Goal: Task Accomplishment & Management: Manage account settings

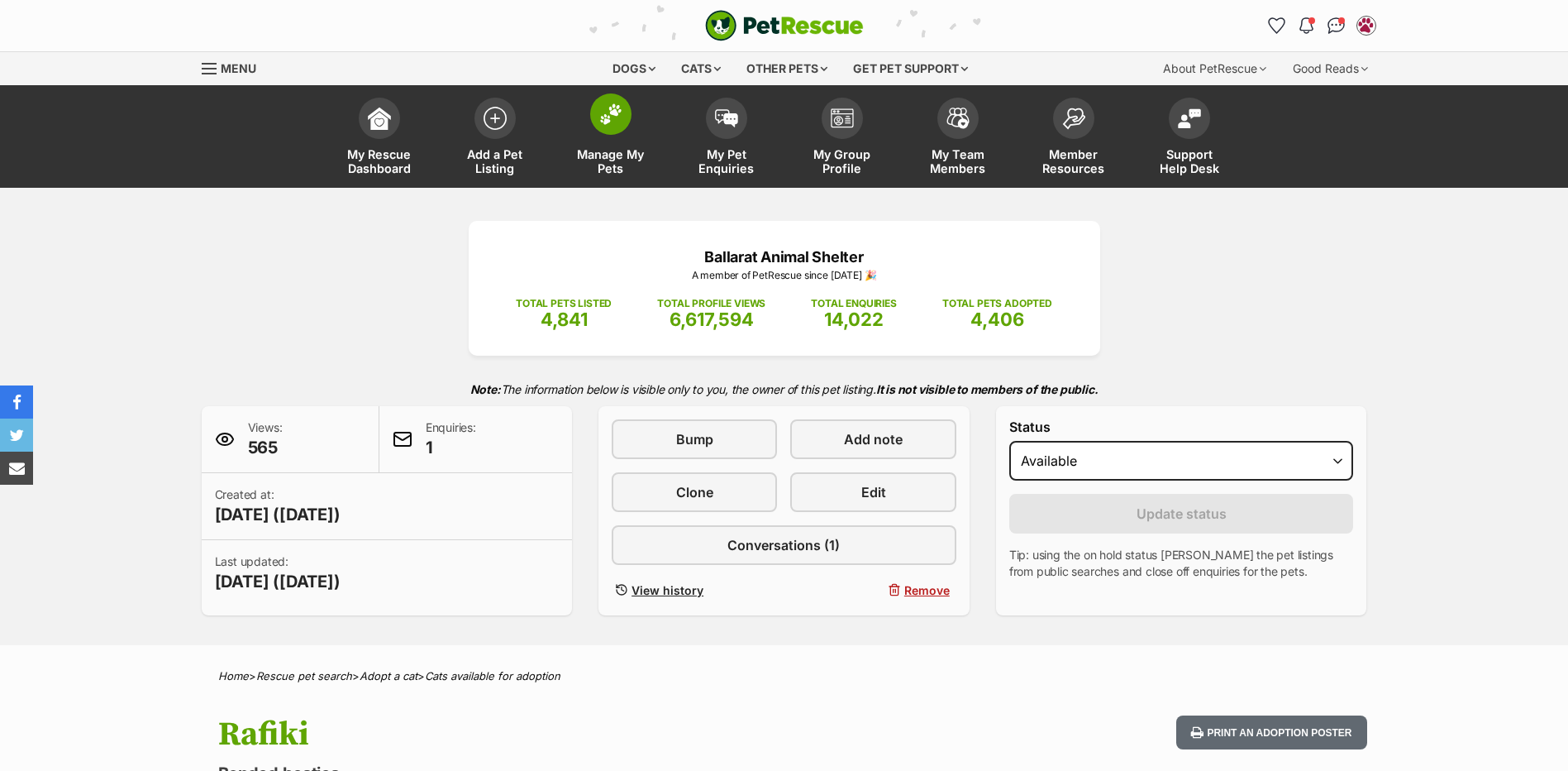
click at [613, 112] on img at bounding box center [611, 114] width 24 height 22
click at [621, 125] on img at bounding box center [611, 114] width 24 height 22
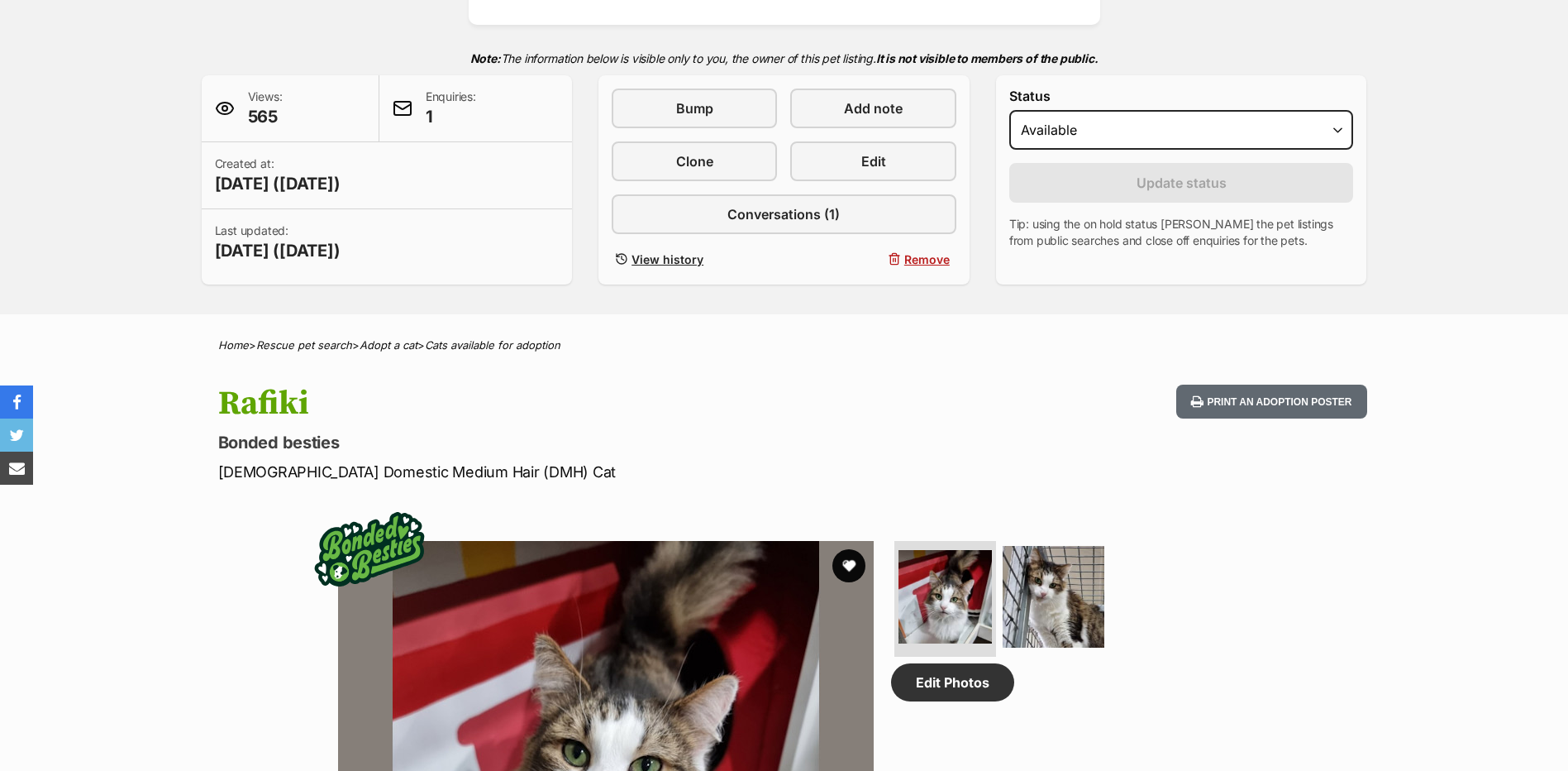
scroll to position [326, 0]
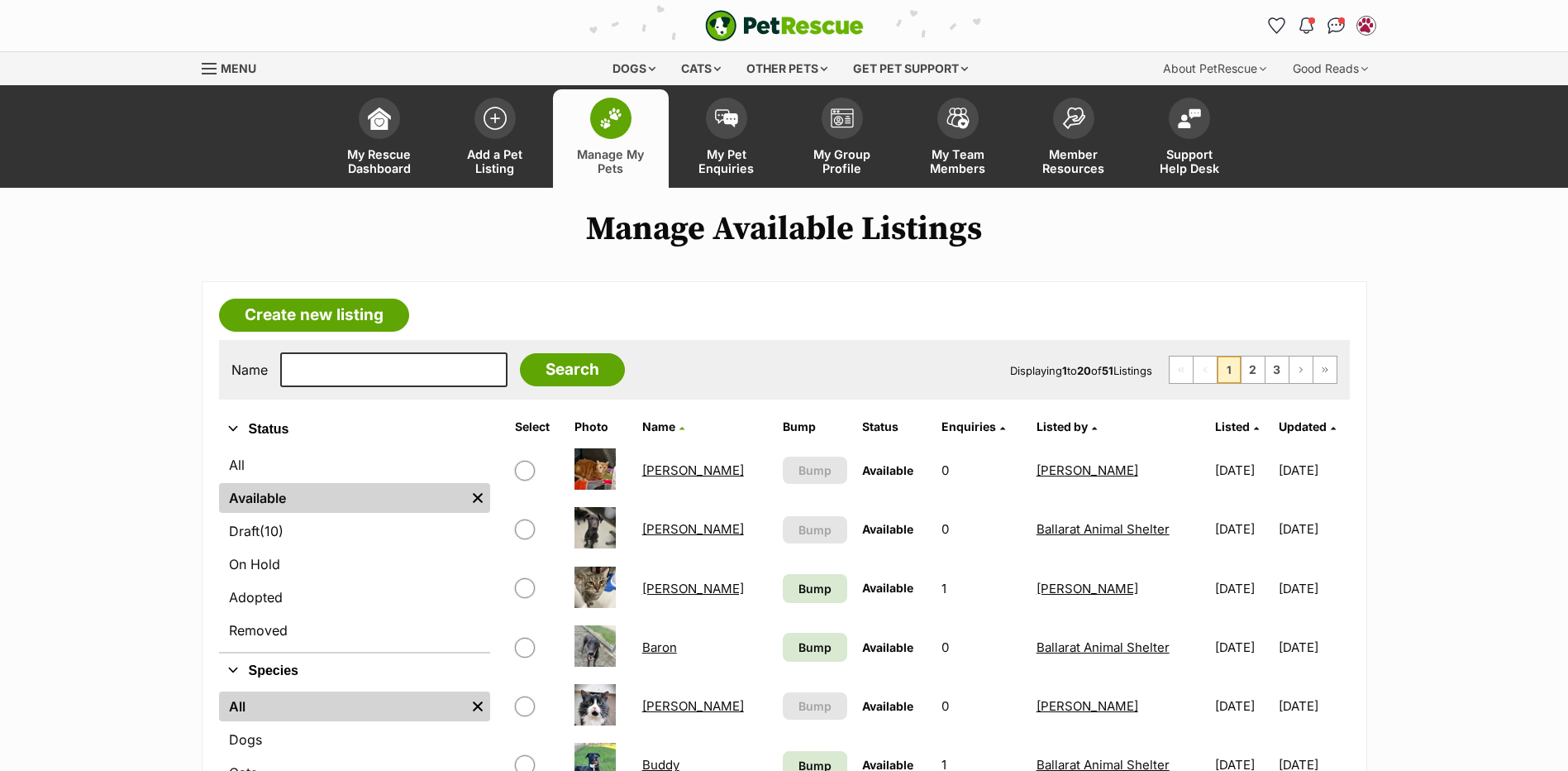
scroll to position [331, 0]
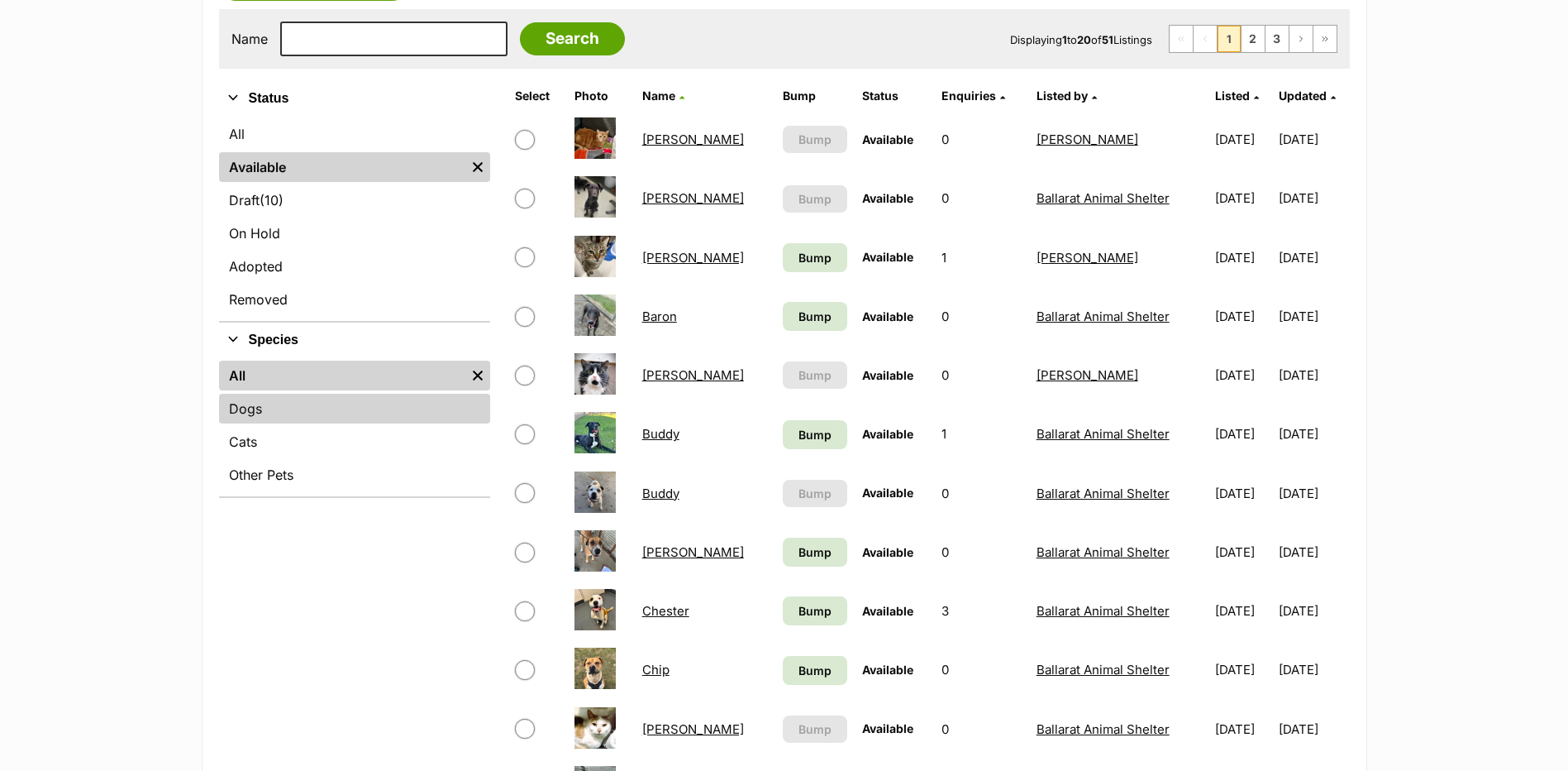
click at [277, 418] on link "Dogs" at bounding box center [354, 408] width 271 height 29
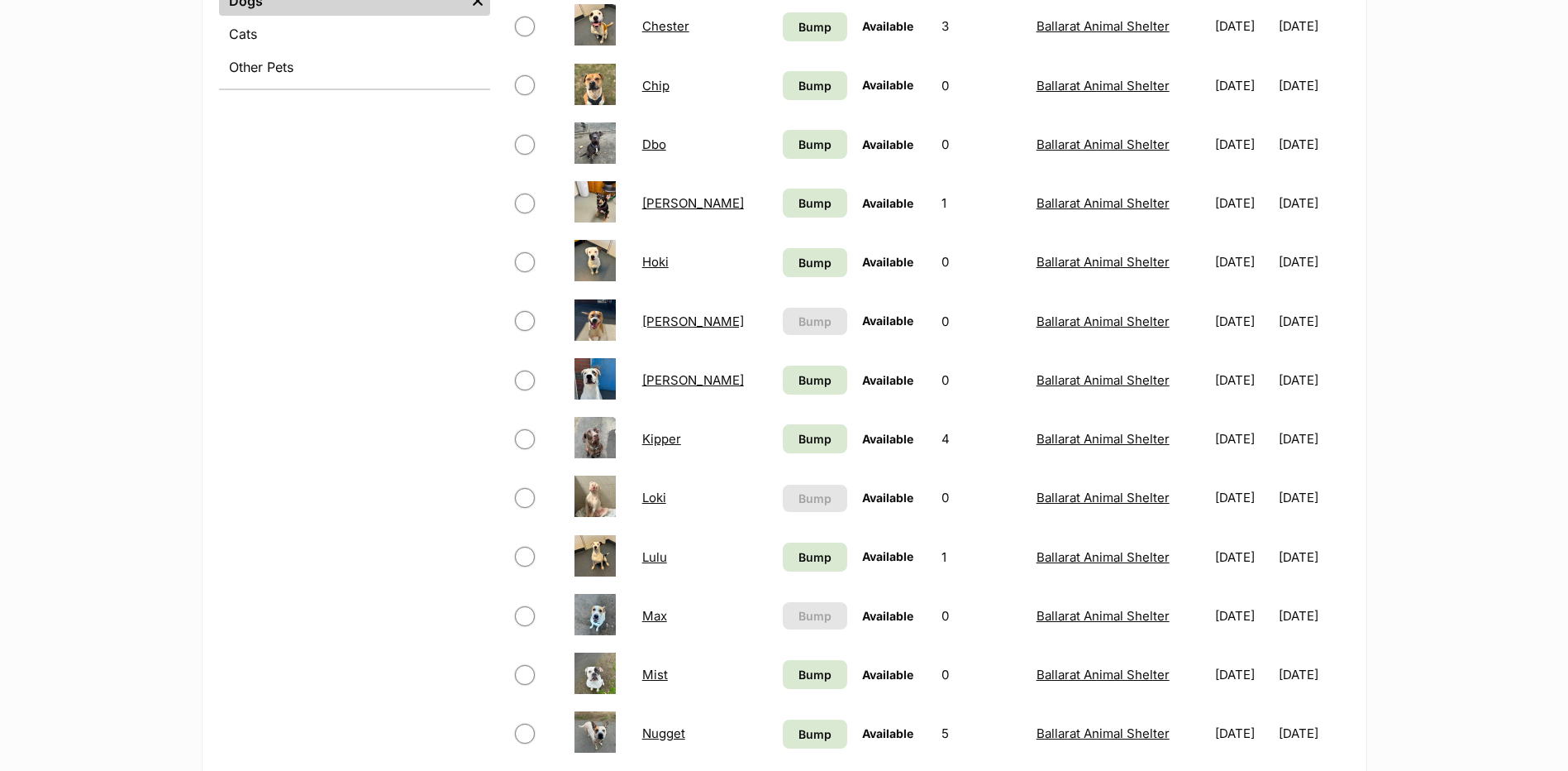
scroll to position [745, 0]
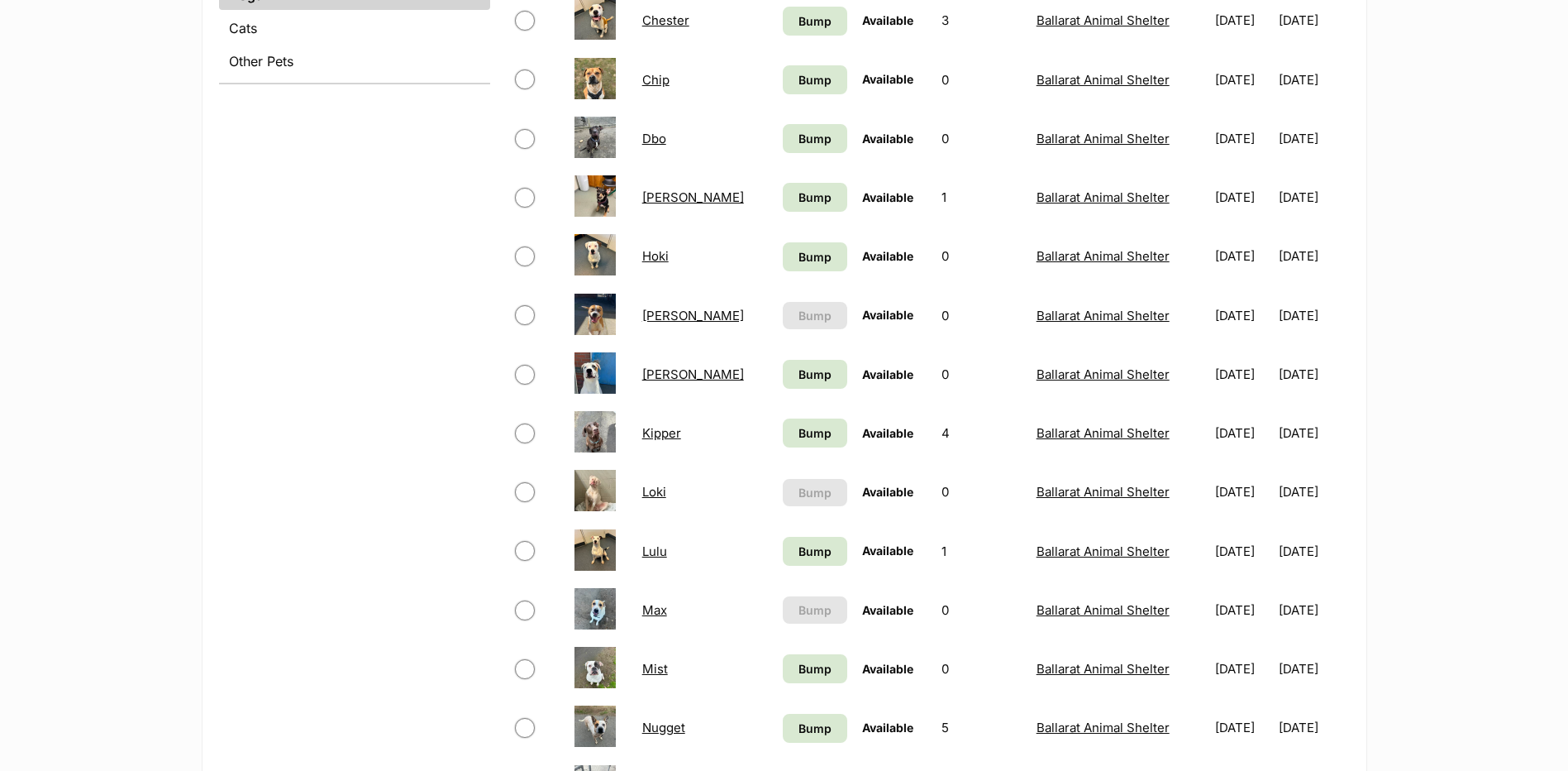
click at [659, 135] on link "Dbo" at bounding box center [654, 138] width 24 height 16
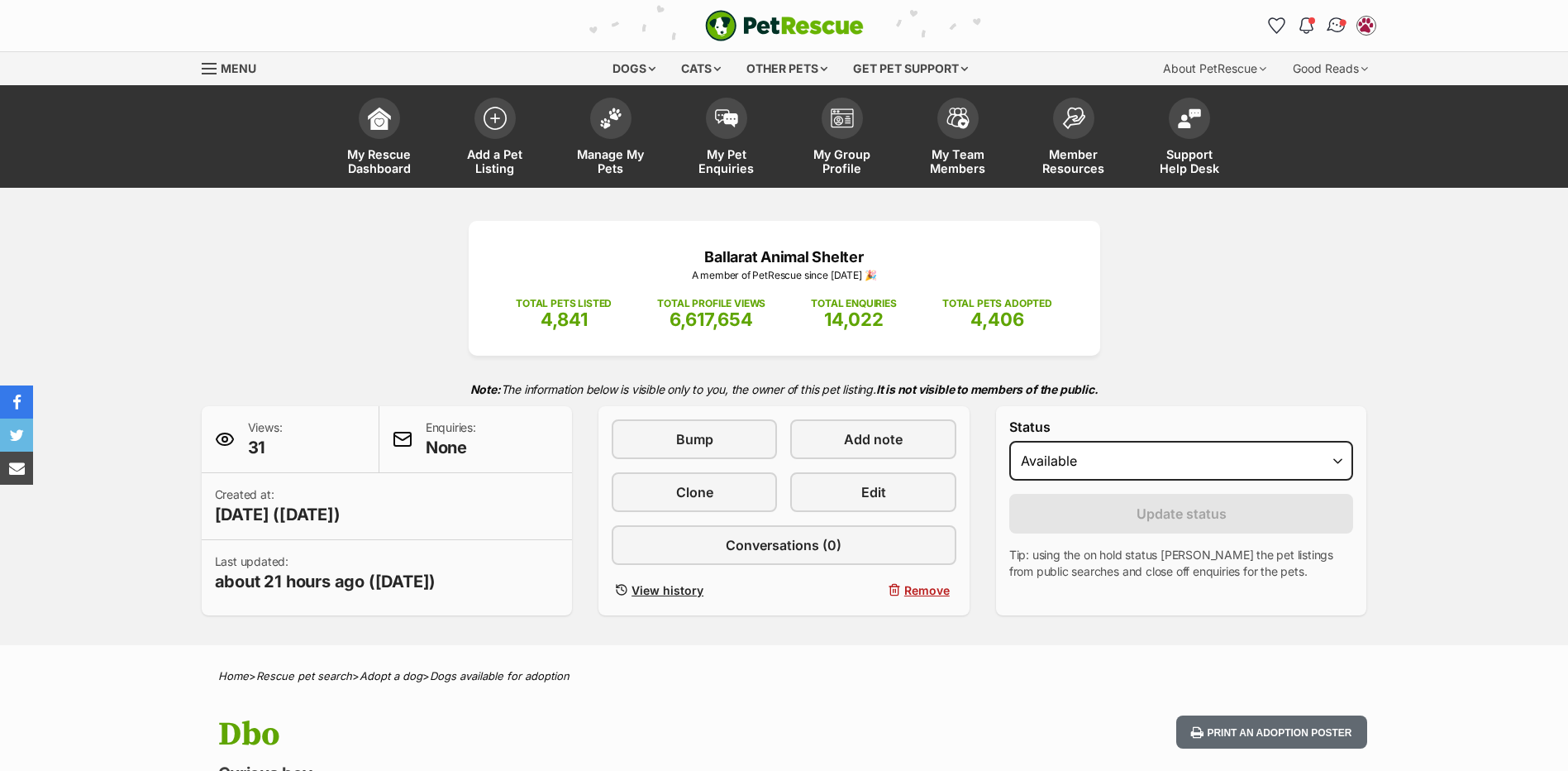
click at [1334, 21] on img "Conversations" at bounding box center [1336, 26] width 23 height 22
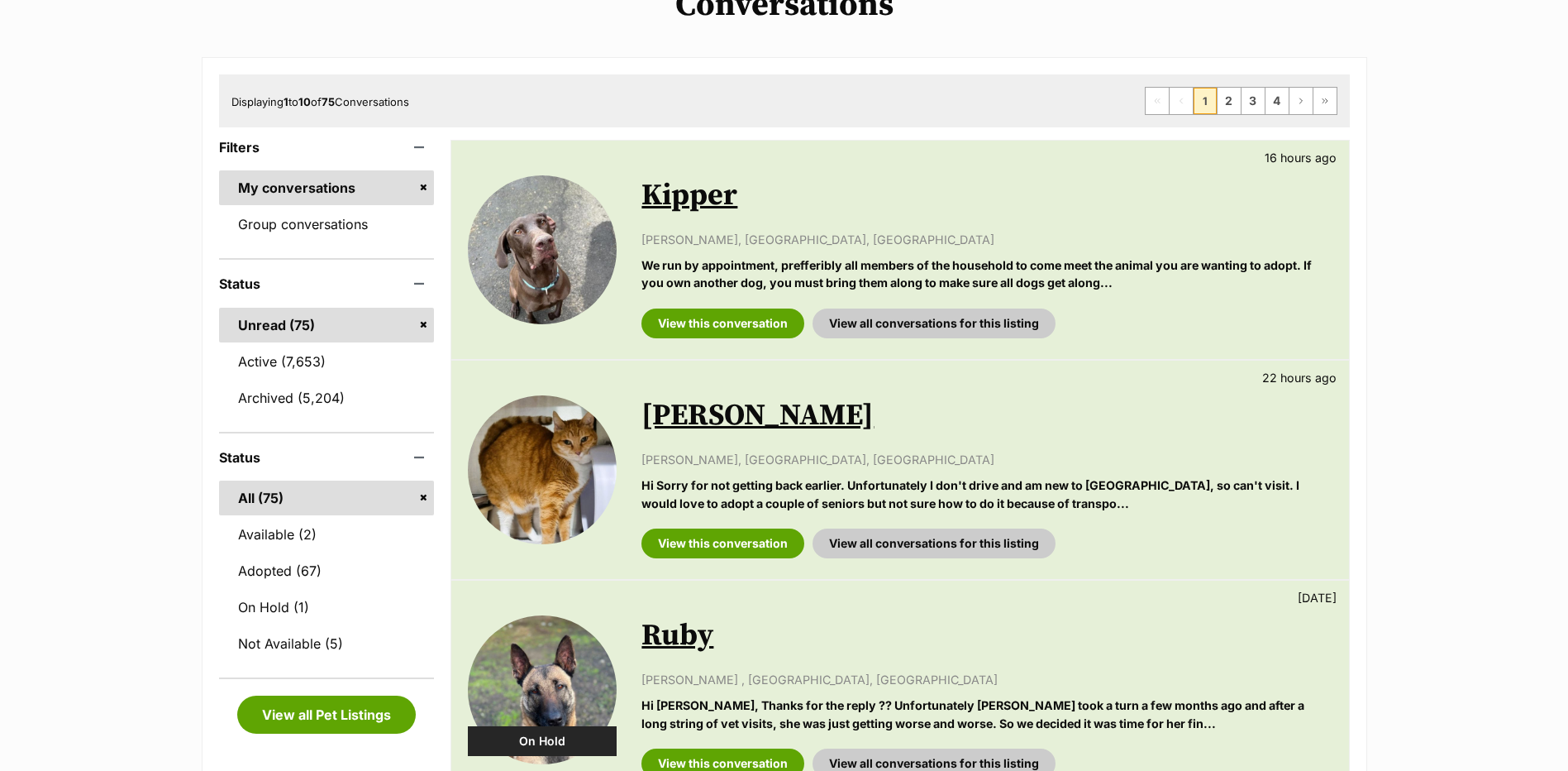
scroll to position [82, 0]
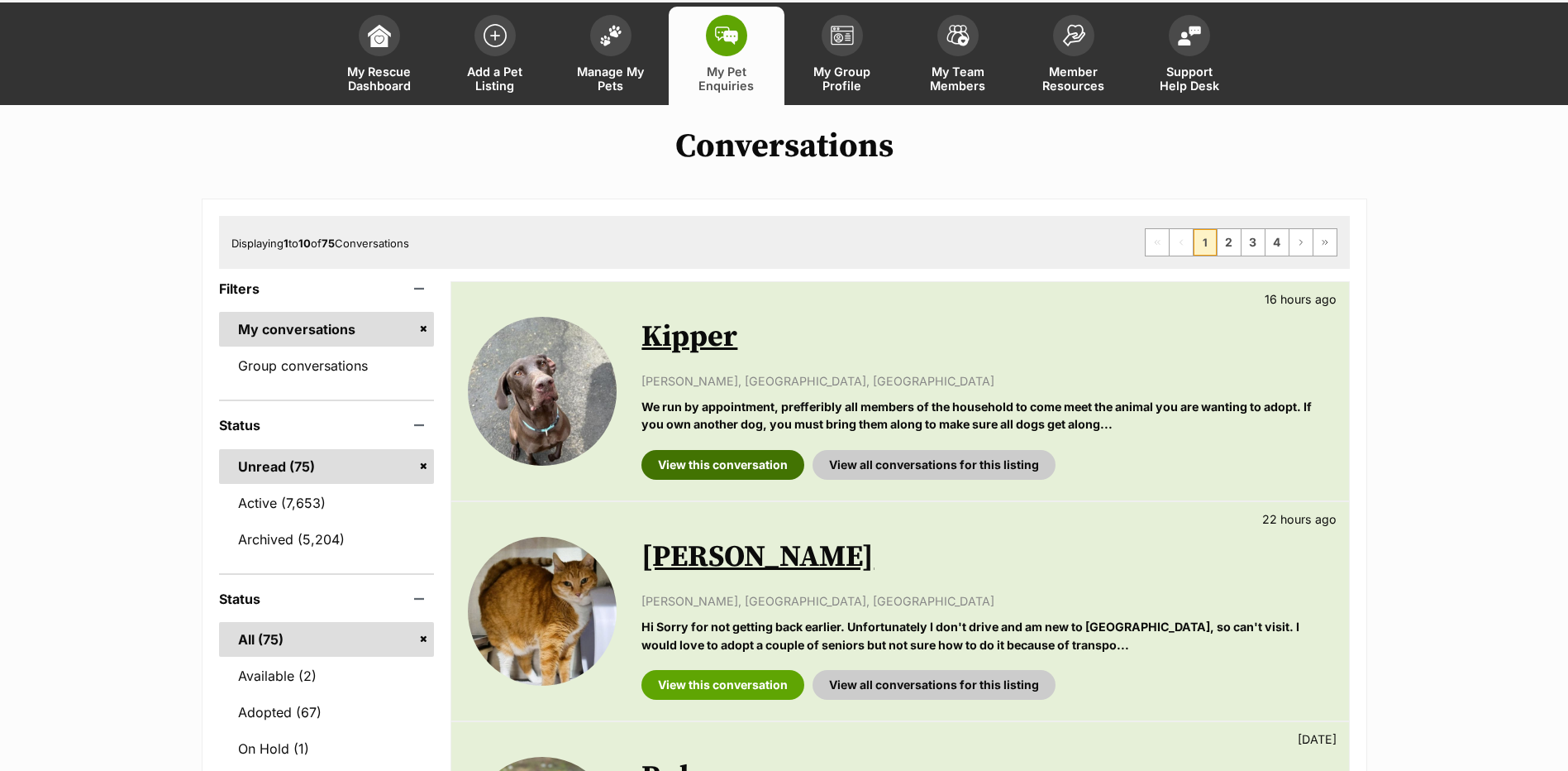
click at [733, 470] on link "View this conversation" at bounding box center [723, 465] width 163 height 29
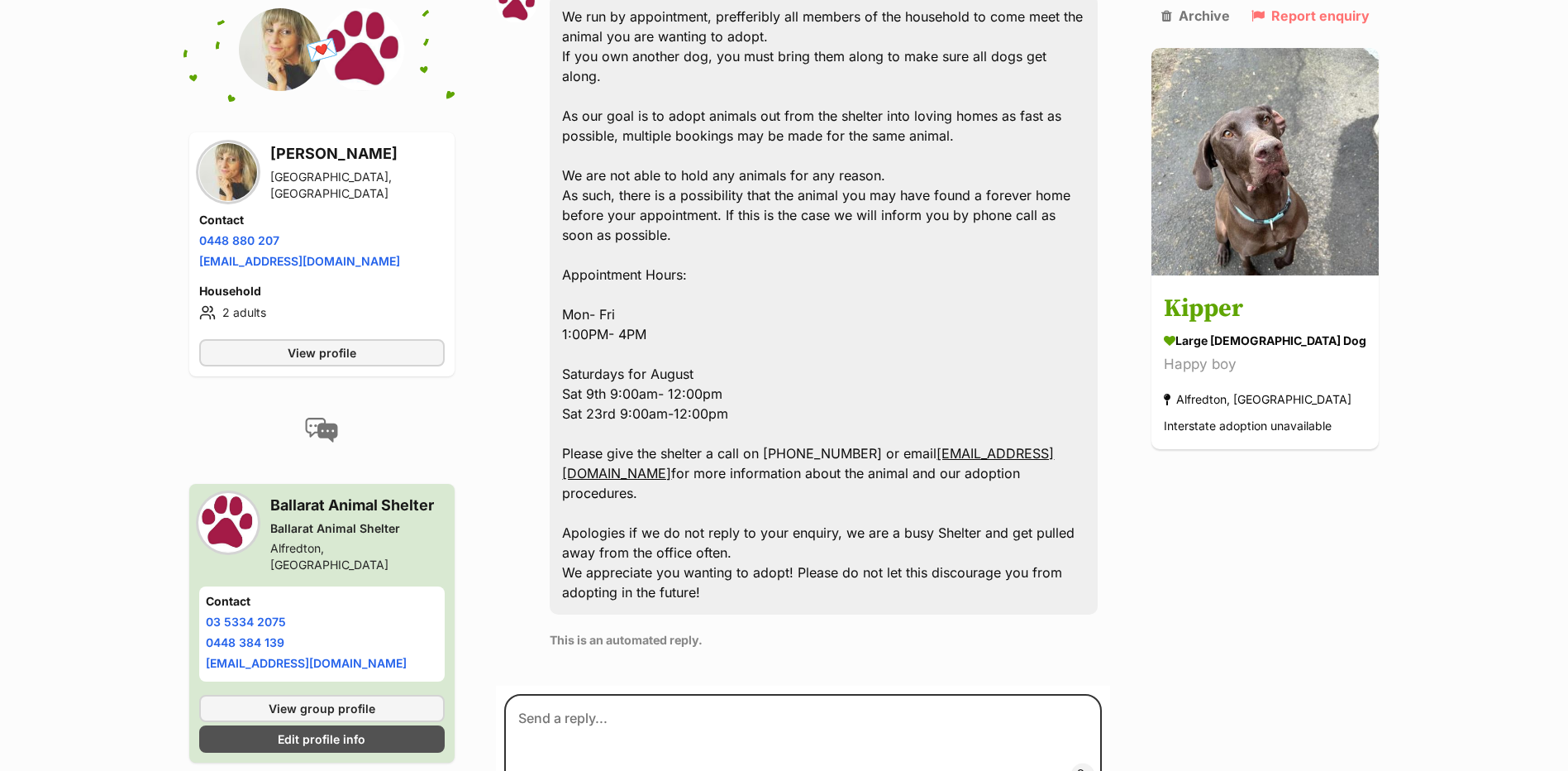
scroll to position [961, 0]
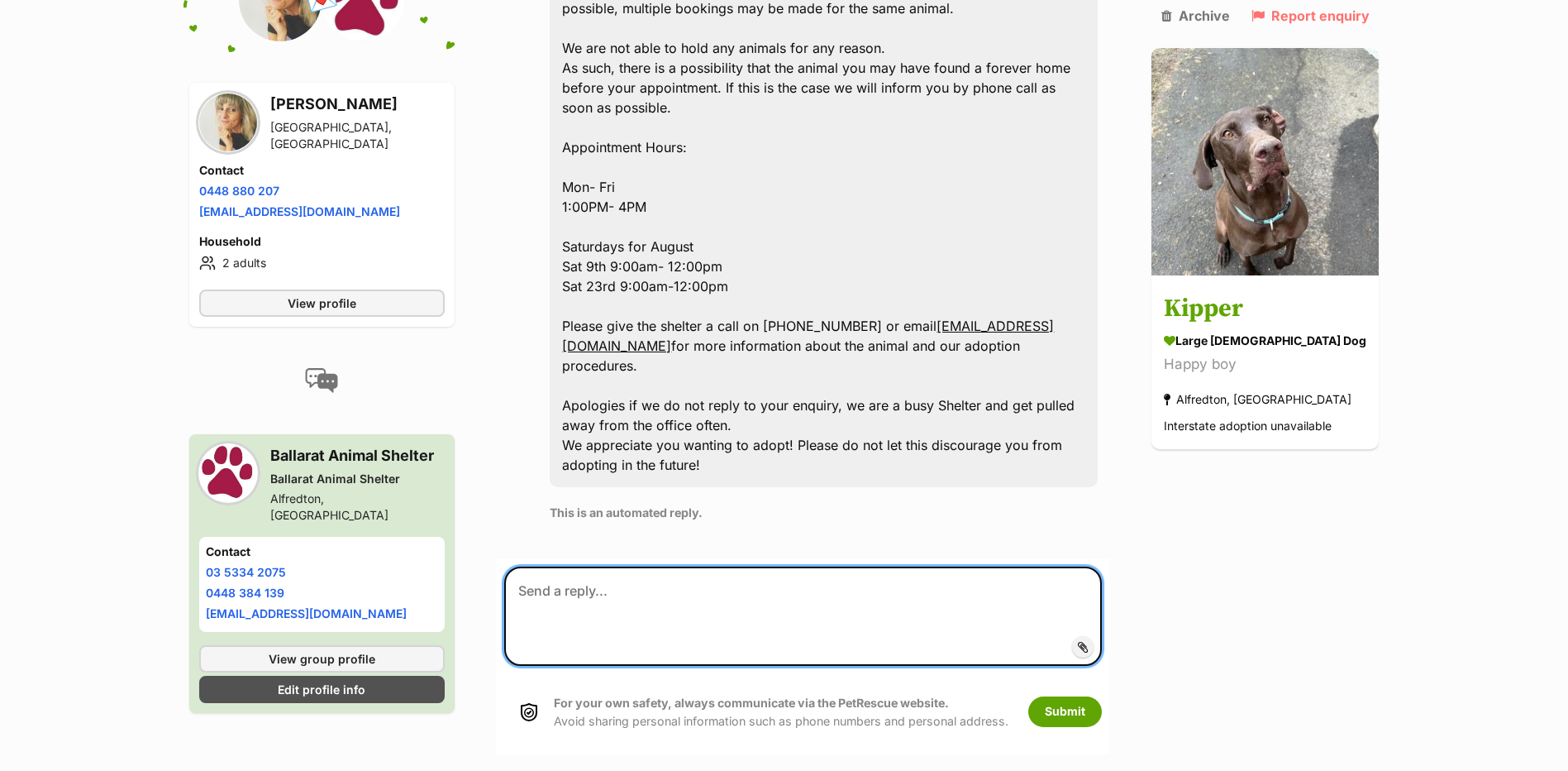
click at [716, 566] on textarea at bounding box center [802, 615] width 597 height 99
click at [800, 566] on textarea "Hi Mel, thanks so much for your enqiry. A" at bounding box center [802, 615] width 597 height 99
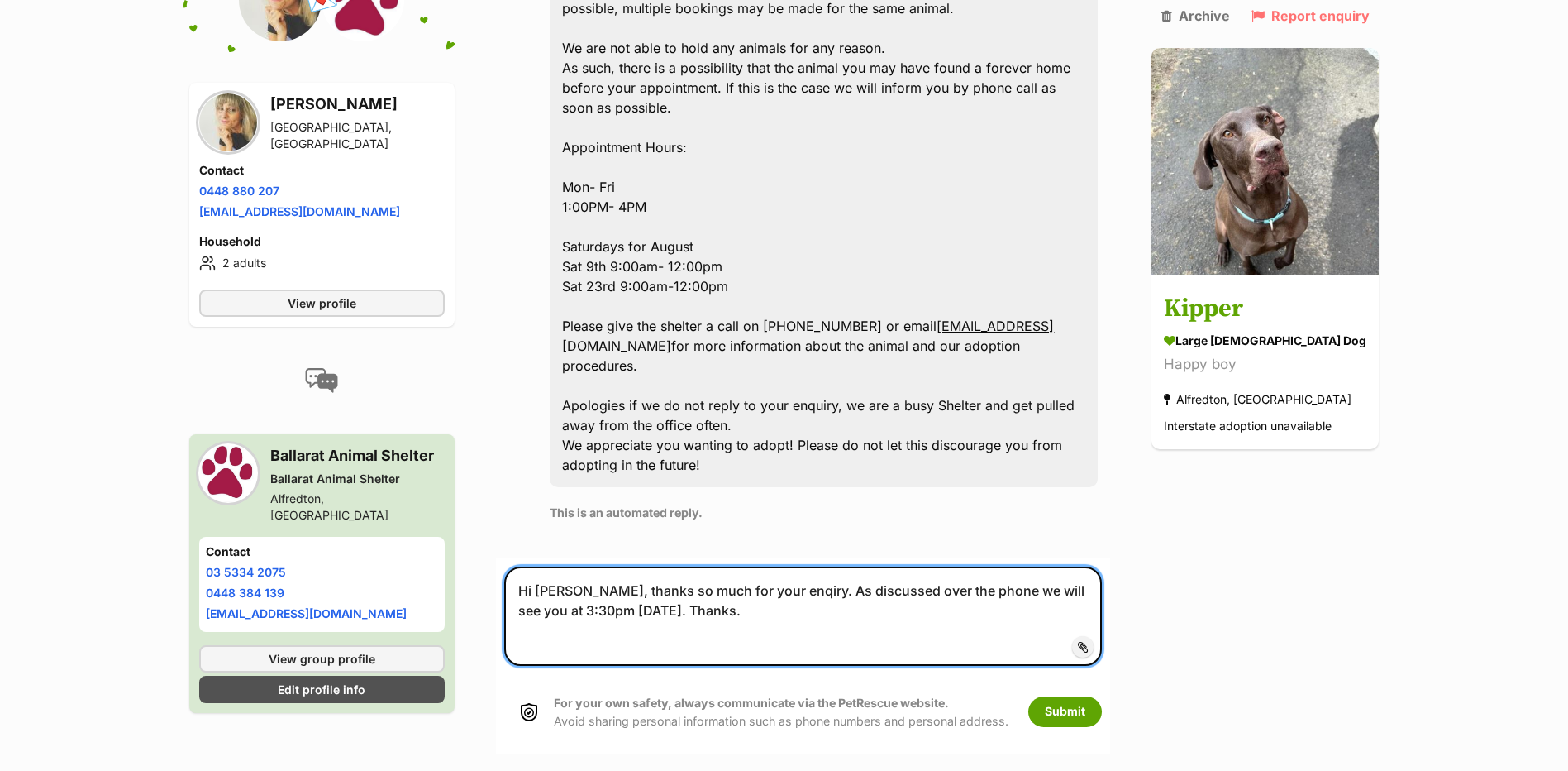
click at [740, 566] on textarea "Hi Mel, thanks so much for your enqiry. As discussed over the phone we will see…" at bounding box center [802, 615] width 597 height 99
click at [793, 566] on textarea "Hi Mel, thanks so much for your enqiry. As discussed over the phone we will see…" at bounding box center [802, 615] width 597 height 99
click at [743, 566] on textarea "Hi Mel, thanks so much for your enqiry. As discussed over the phone we will see…" at bounding box center [802, 615] width 597 height 99
click at [818, 577] on textarea "Hi Mel, thanks so much for your enqiry. As discussed over the phone we will see…" at bounding box center [802, 615] width 597 height 99
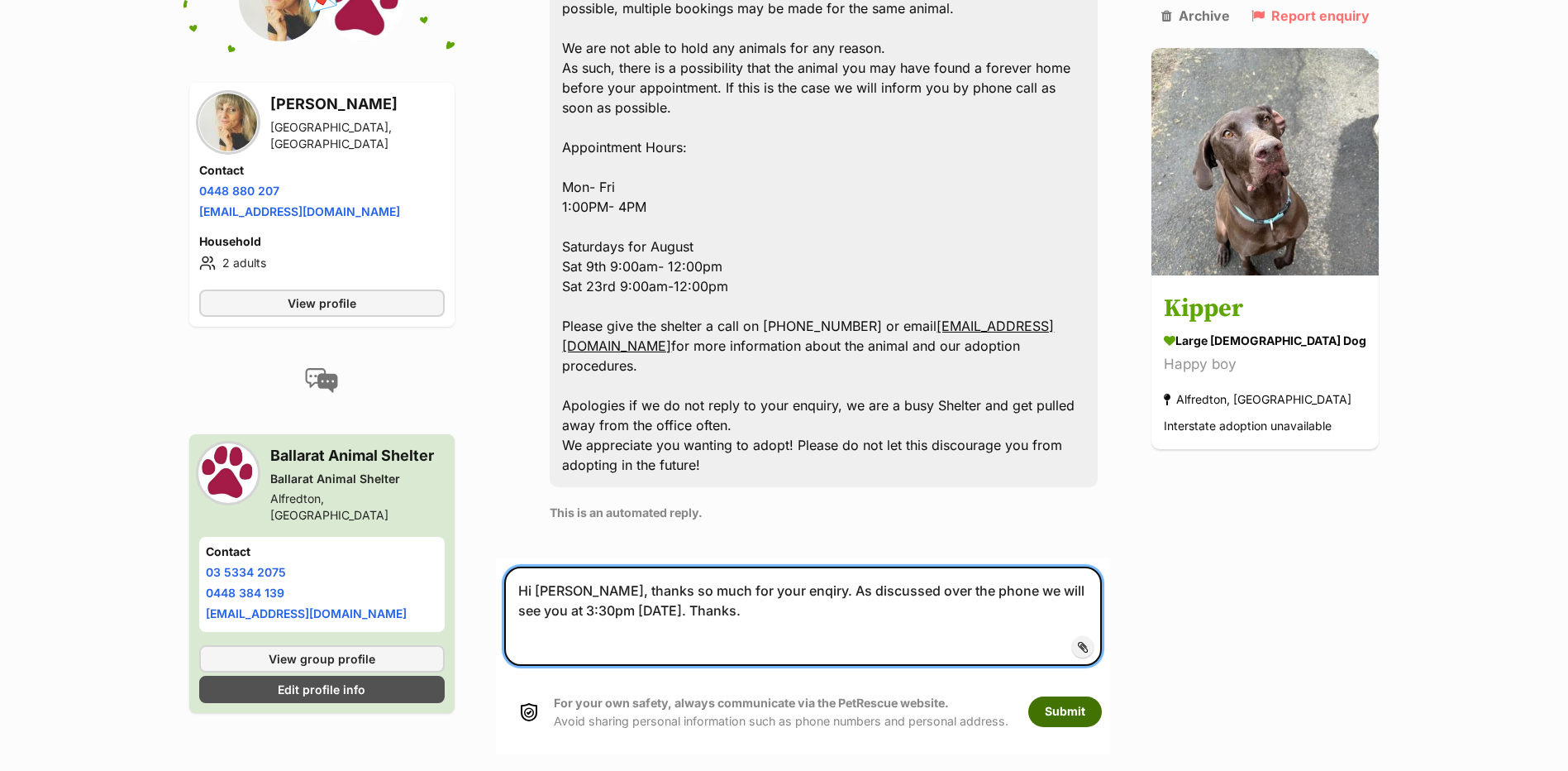
type textarea "Hi Mel, thanks so much for your enqiry. As discussed over the phone we will see…"
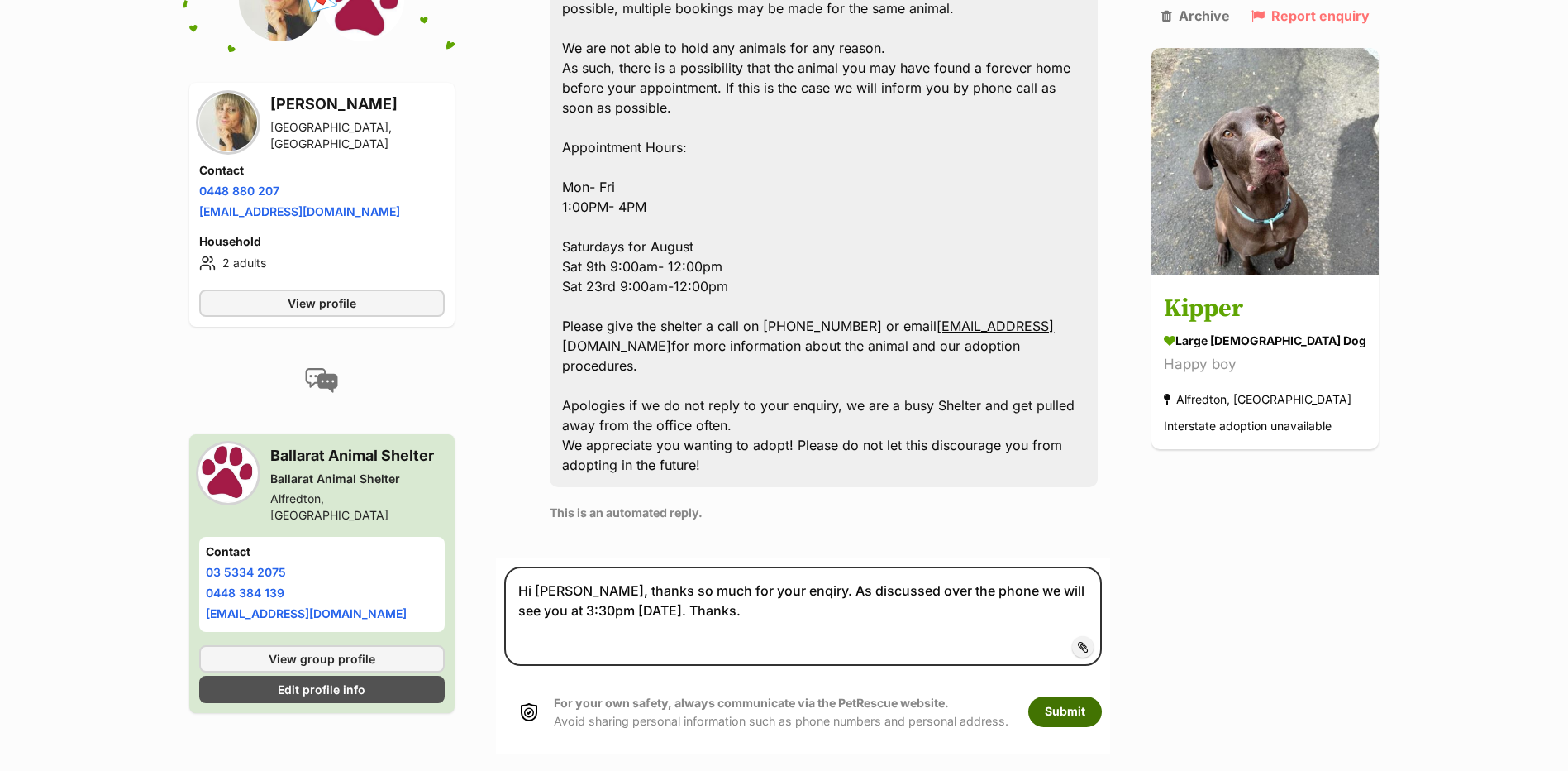
click at [1072, 696] on button "Submit" at bounding box center [1065, 711] width 74 height 29
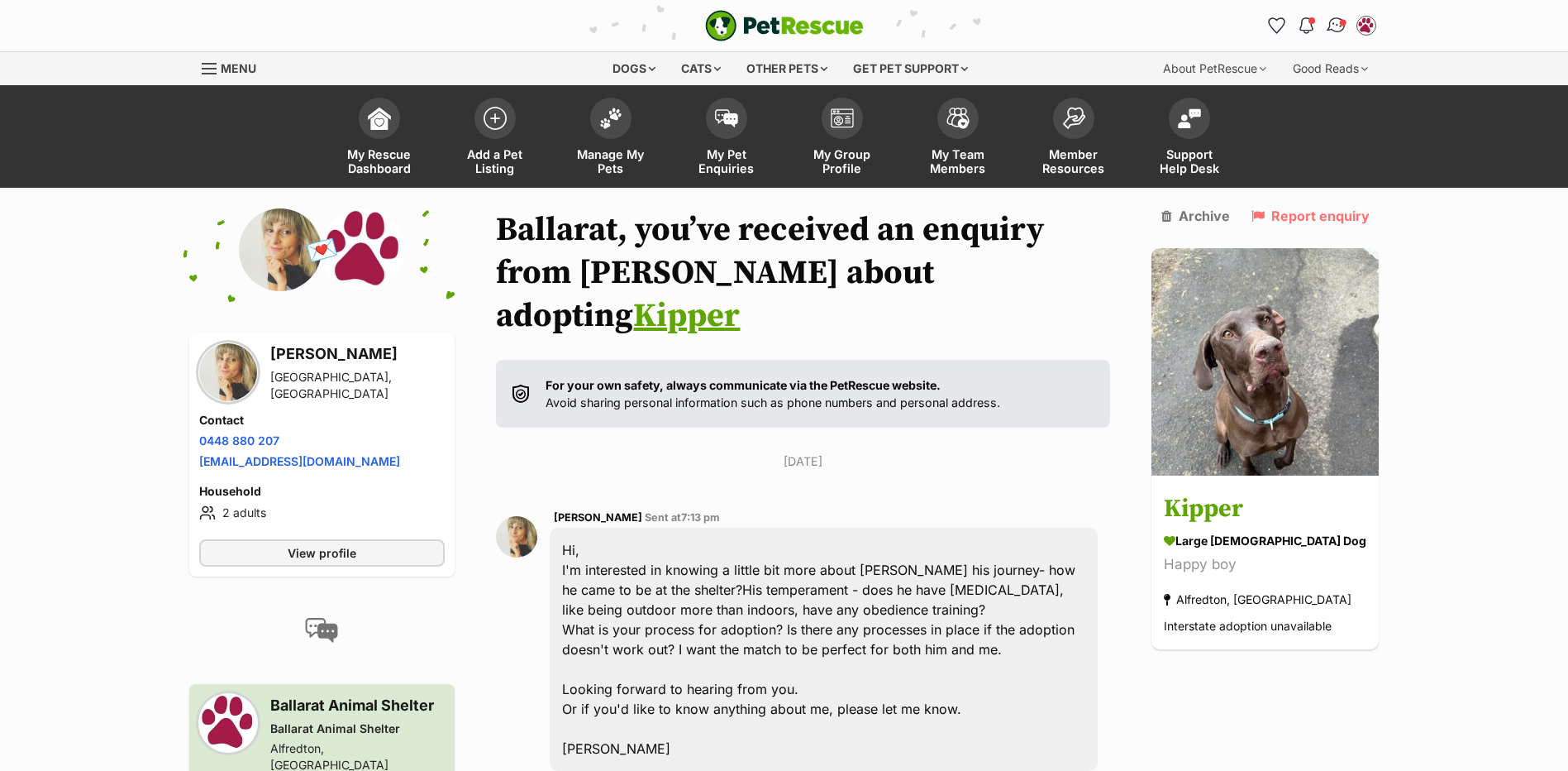
click at [1325, 28] on link "Conversations" at bounding box center [1336, 25] width 34 height 34
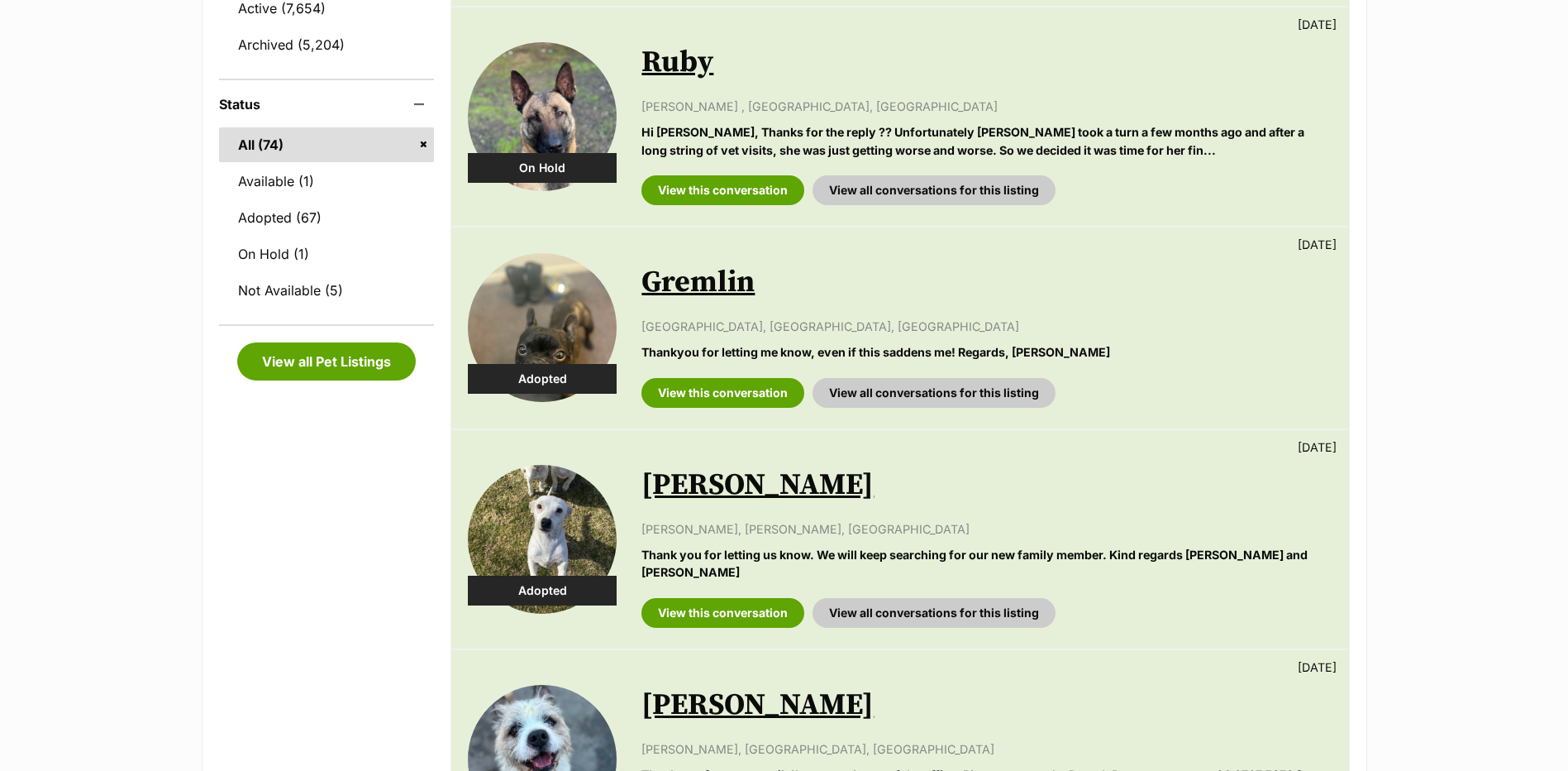
scroll to position [413, 0]
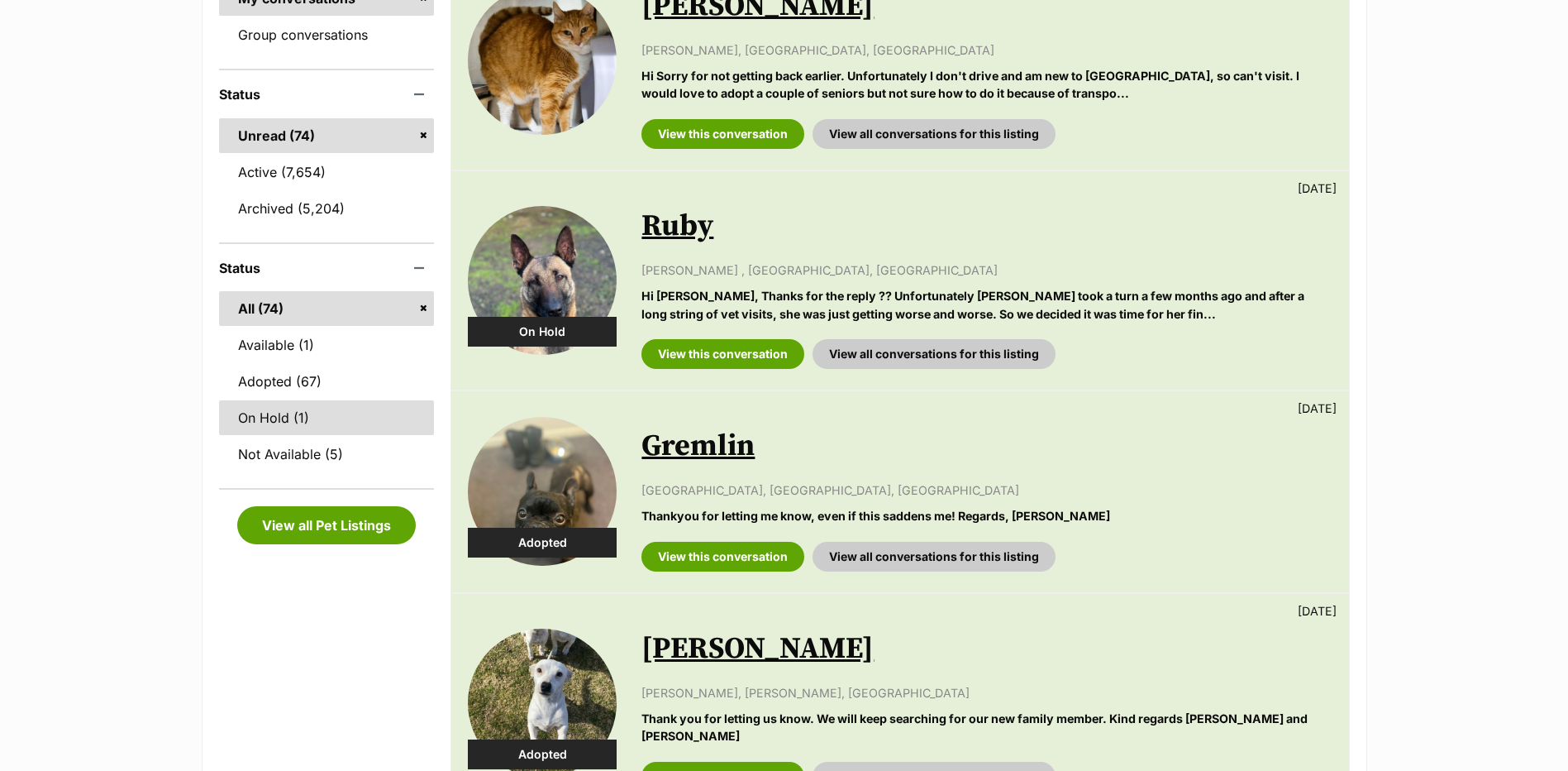
click at [314, 424] on link "On Hold (1)" at bounding box center [327, 417] width 216 height 34
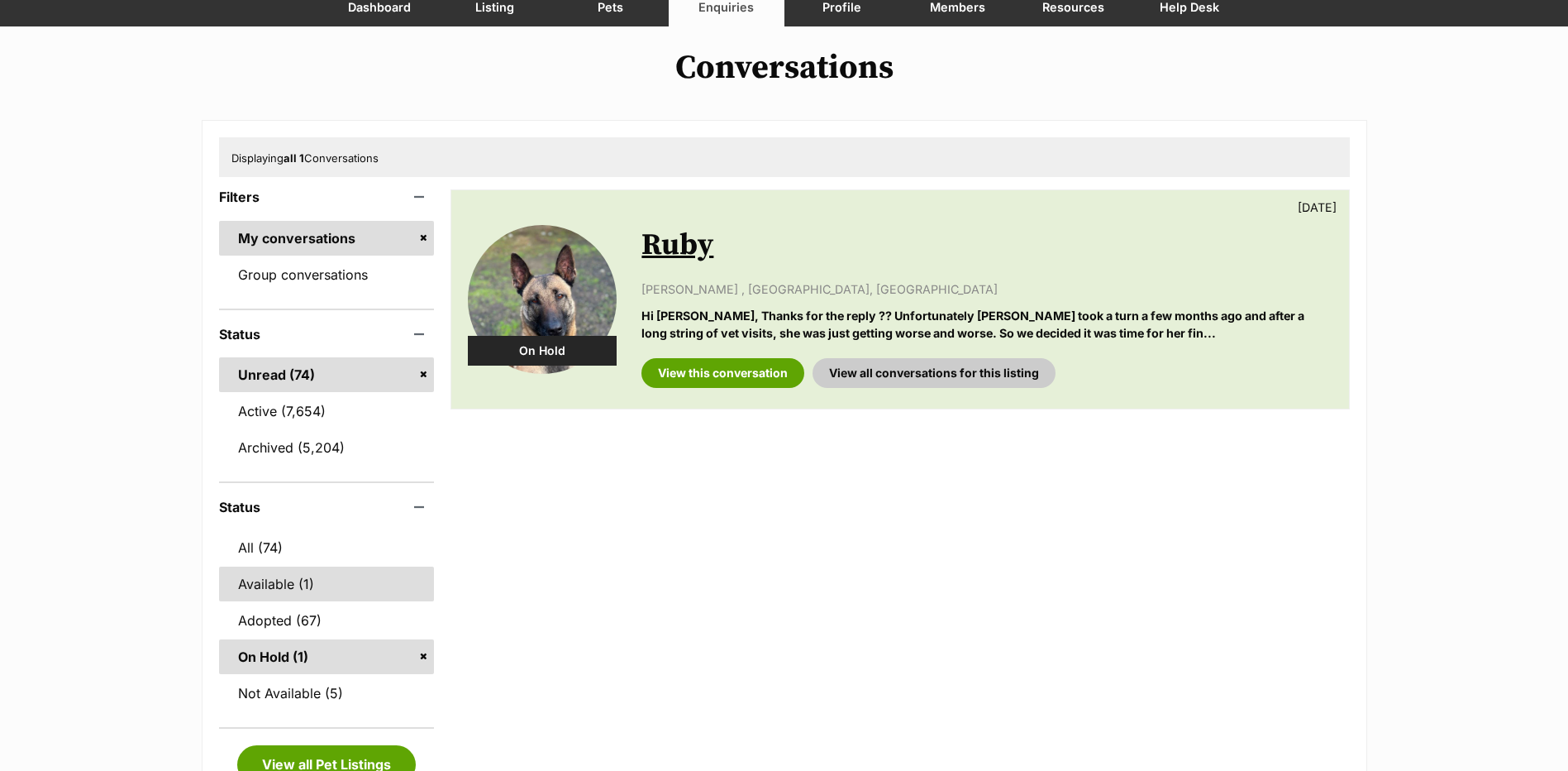
scroll to position [166, 0]
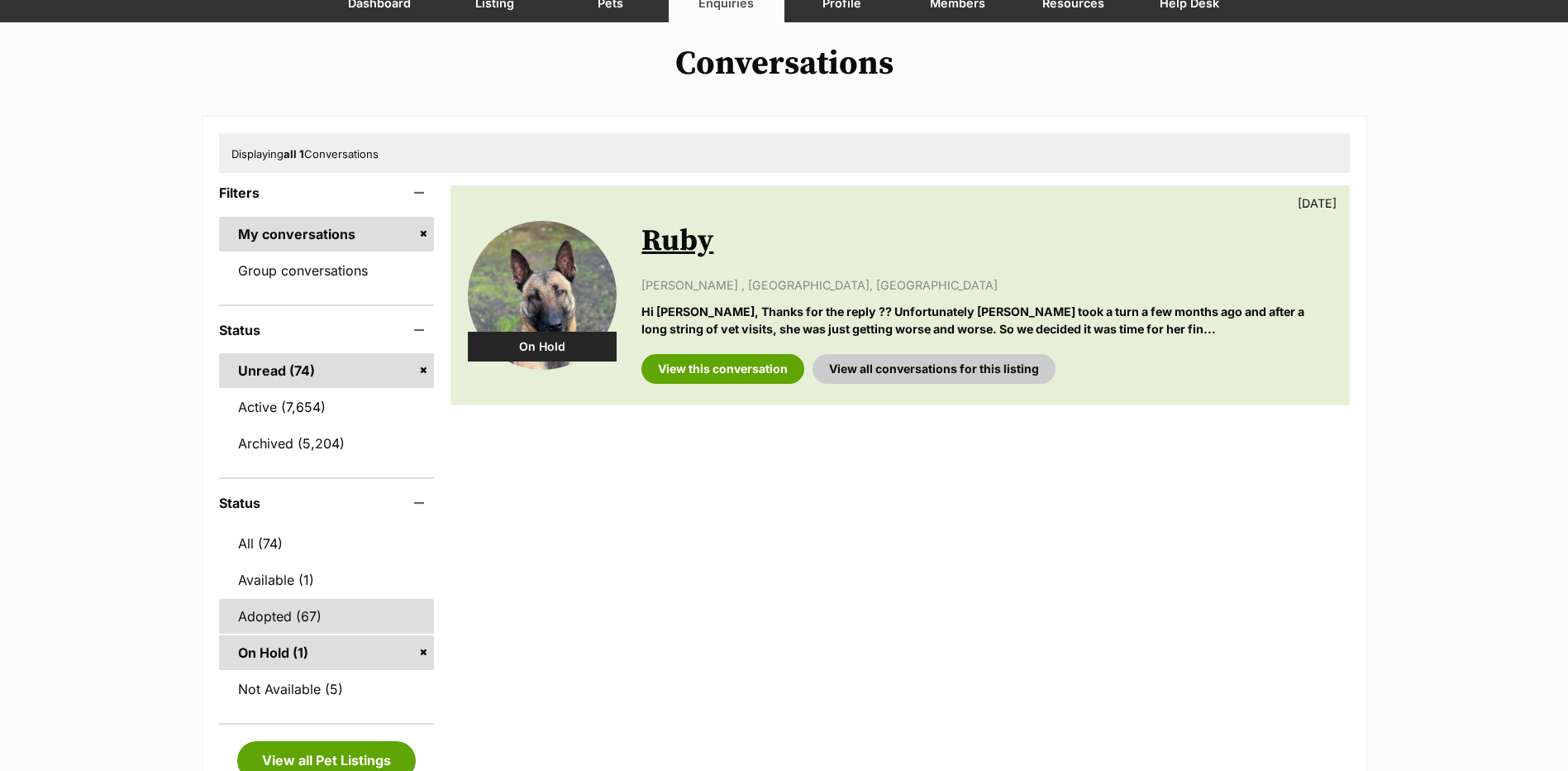
click at [290, 621] on link "Adopted (67)" at bounding box center [327, 615] width 216 height 34
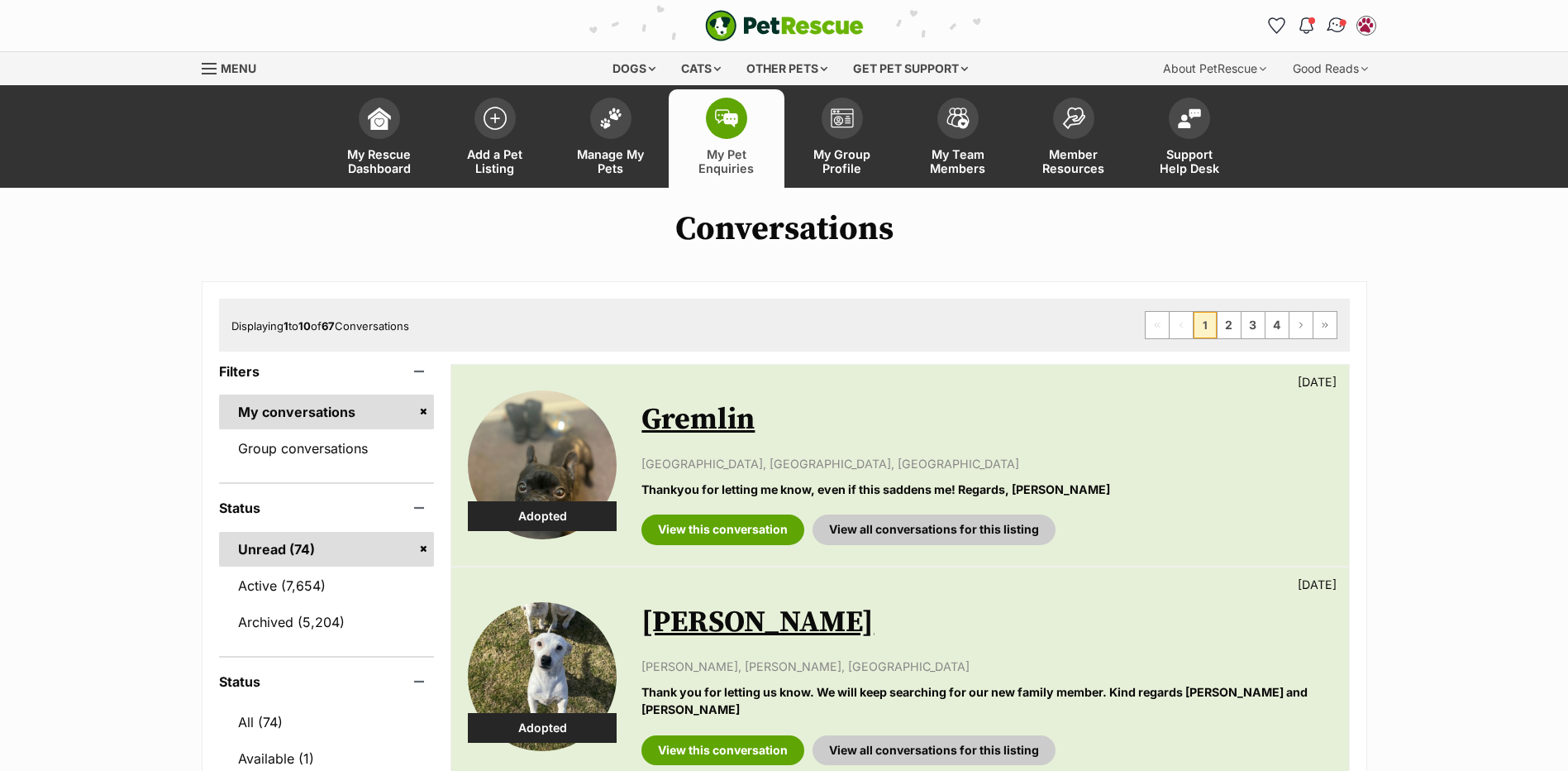
click at [1340, 29] on img "Conversations" at bounding box center [1336, 26] width 23 height 22
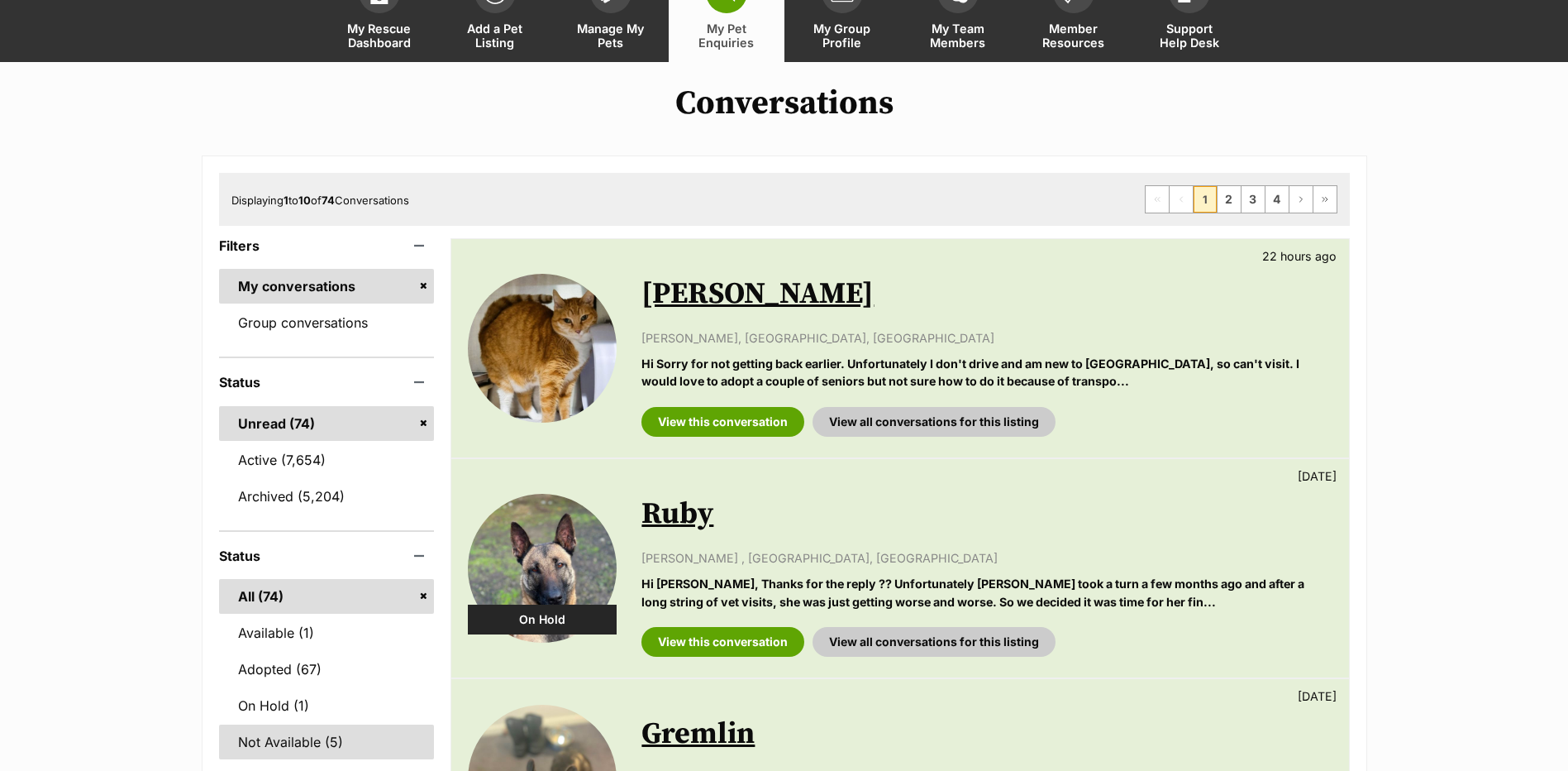
scroll to position [331, 0]
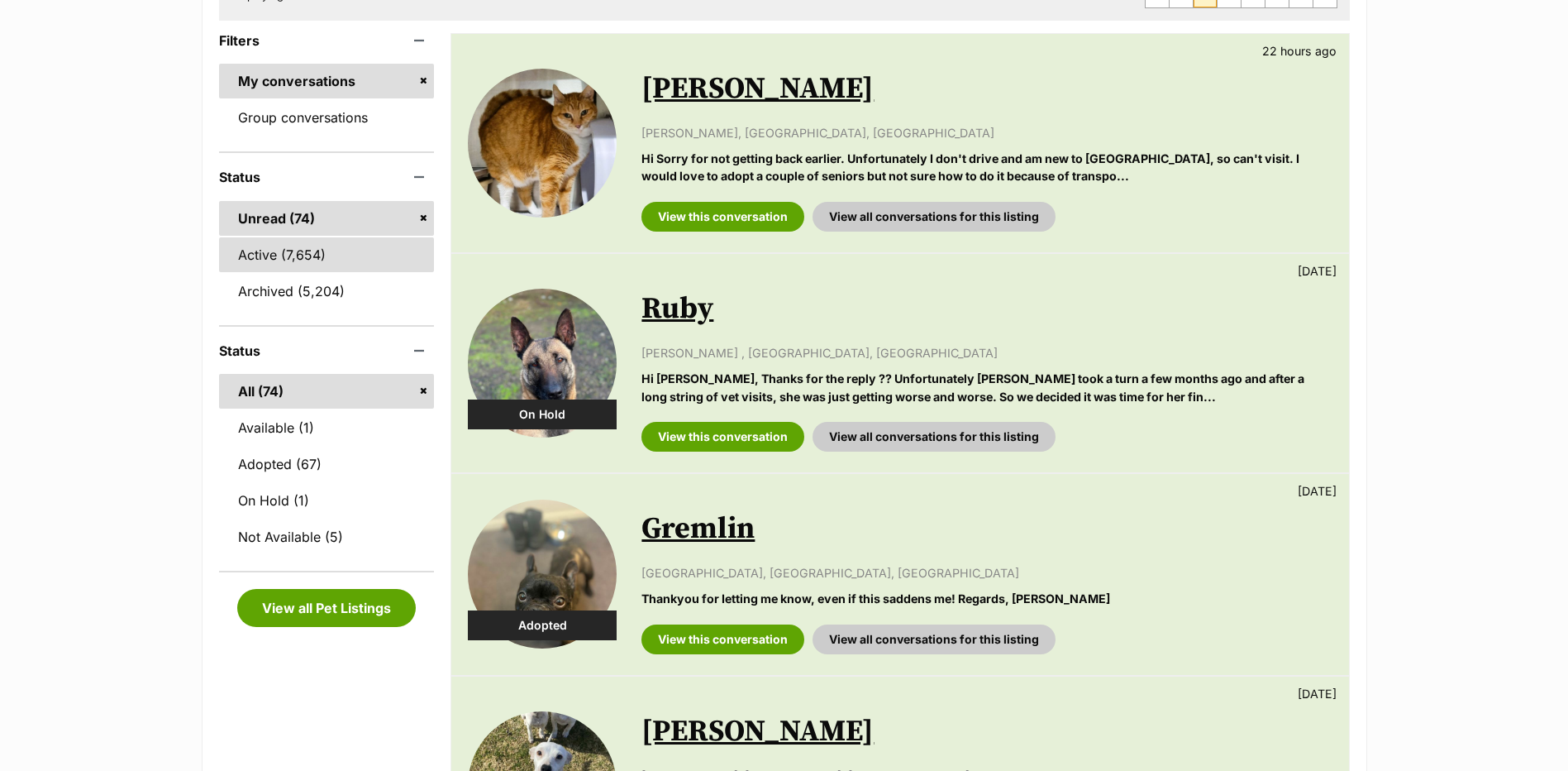
click at [307, 252] on link "Active (7,654)" at bounding box center [327, 254] width 216 height 34
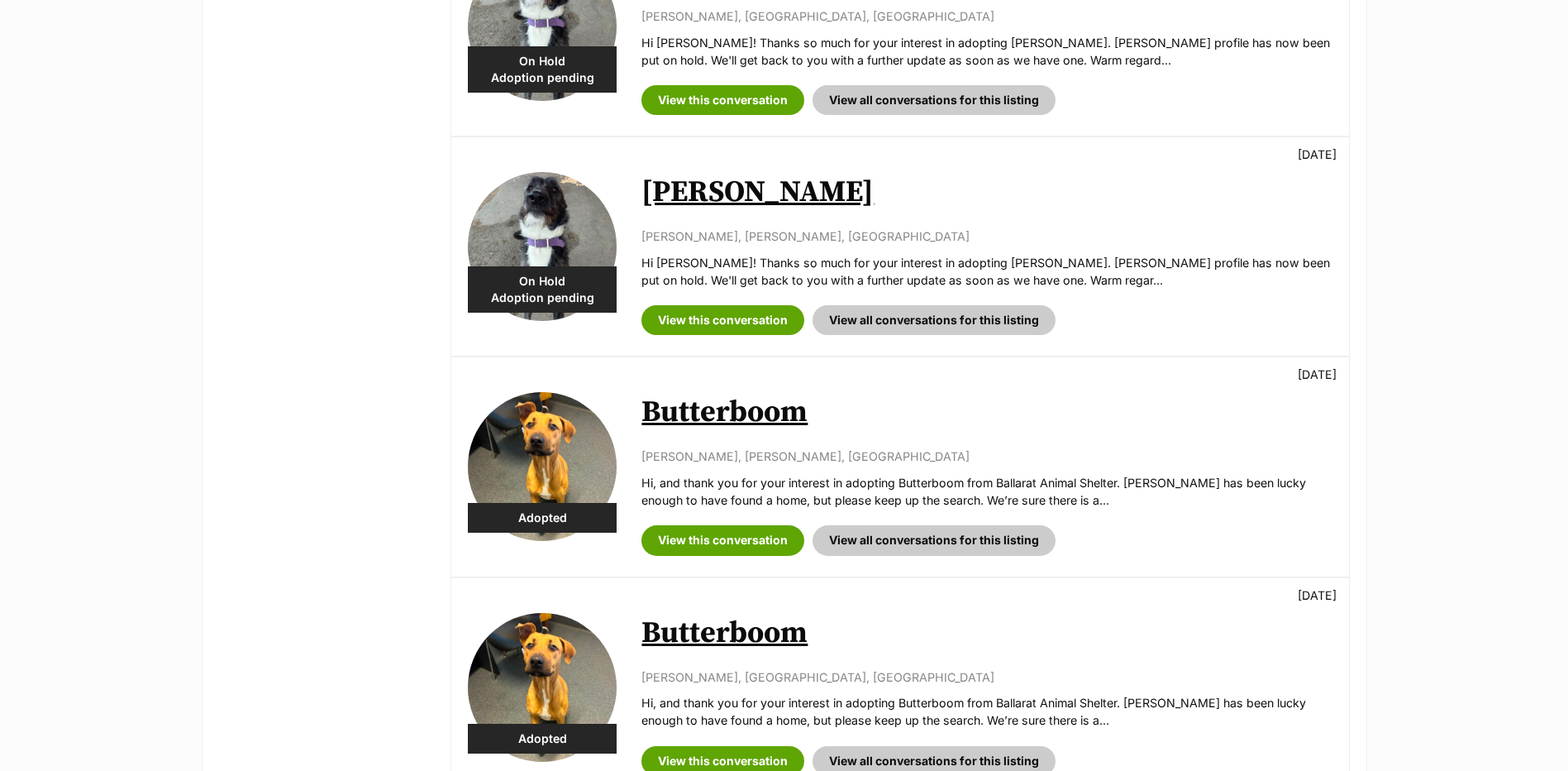
scroll to position [1902, 0]
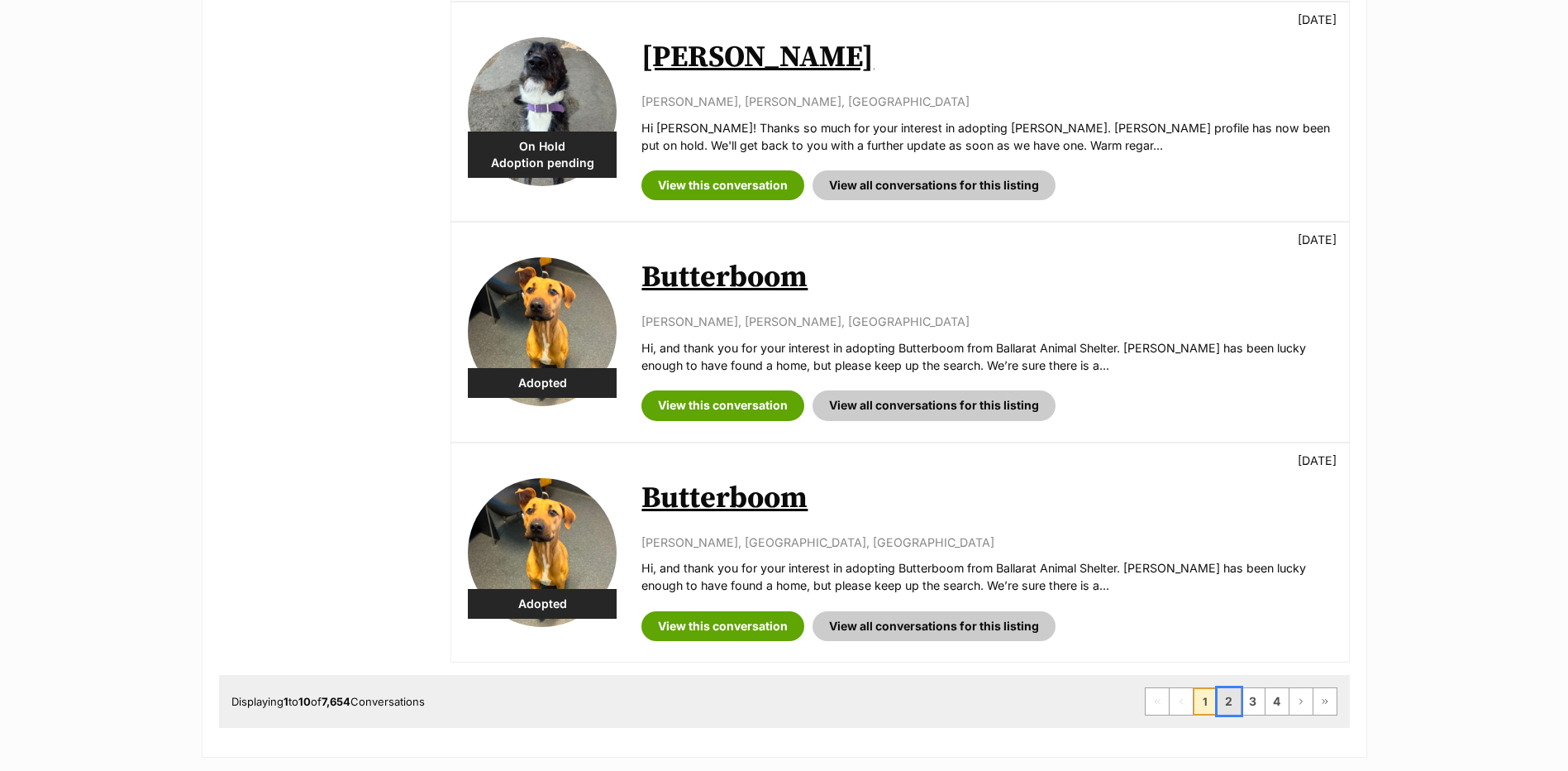
click at [1237, 688] on link "2" at bounding box center [1230, 700] width 24 height 26
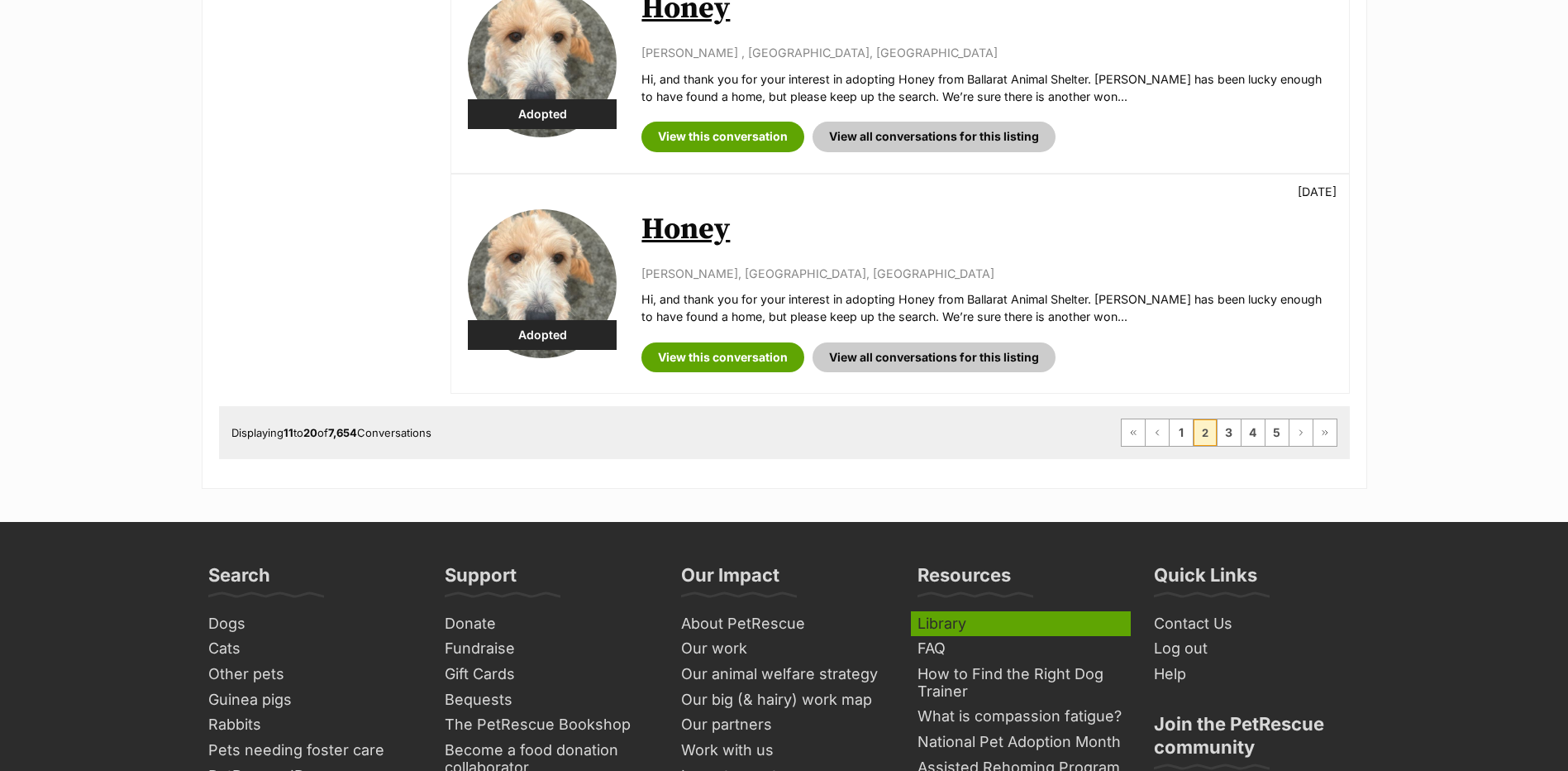
scroll to position [2315, 0]
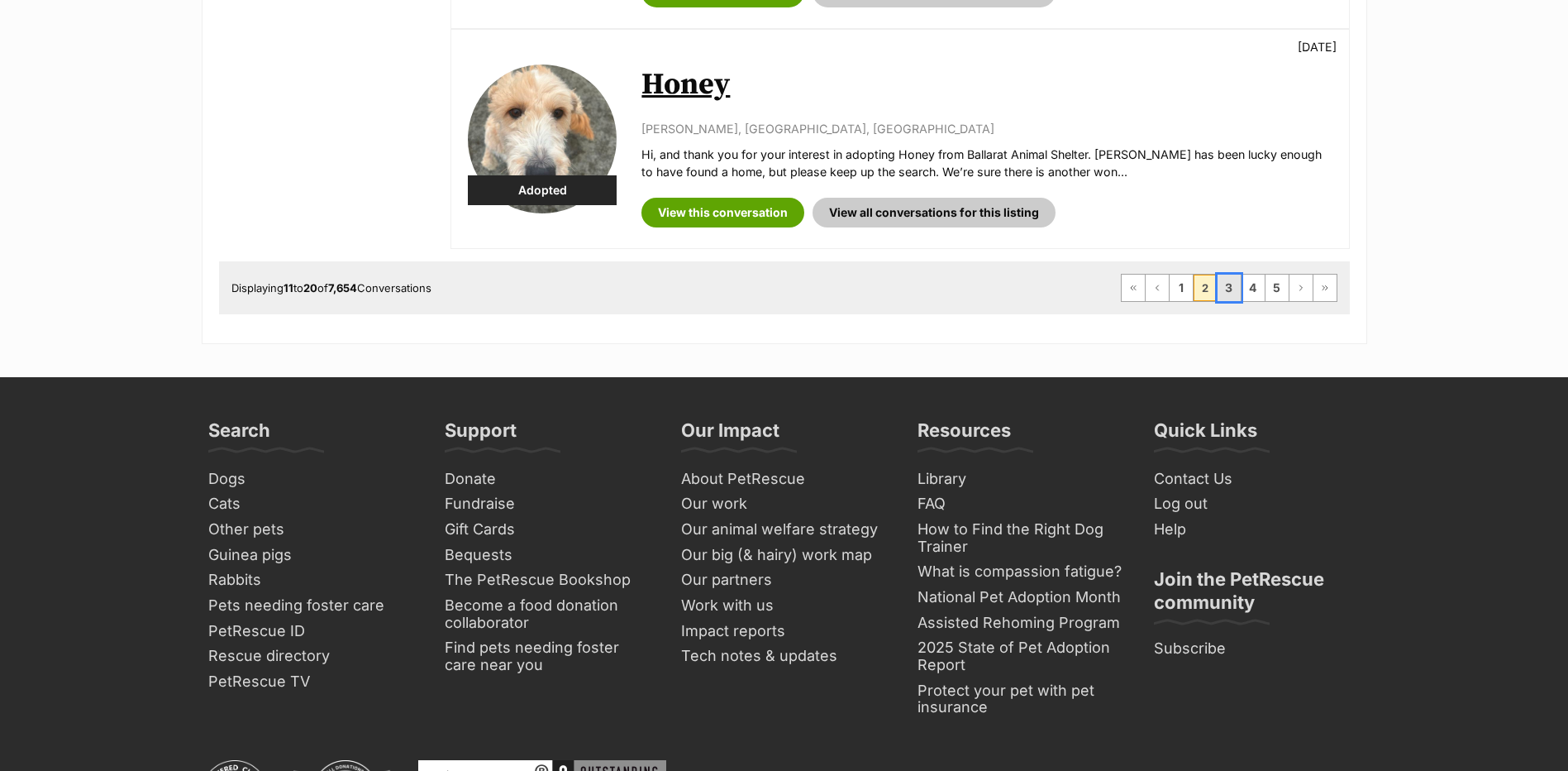
click at [1229, 281] on link "3" at bounding box center [1230, 287] width 24 height 26
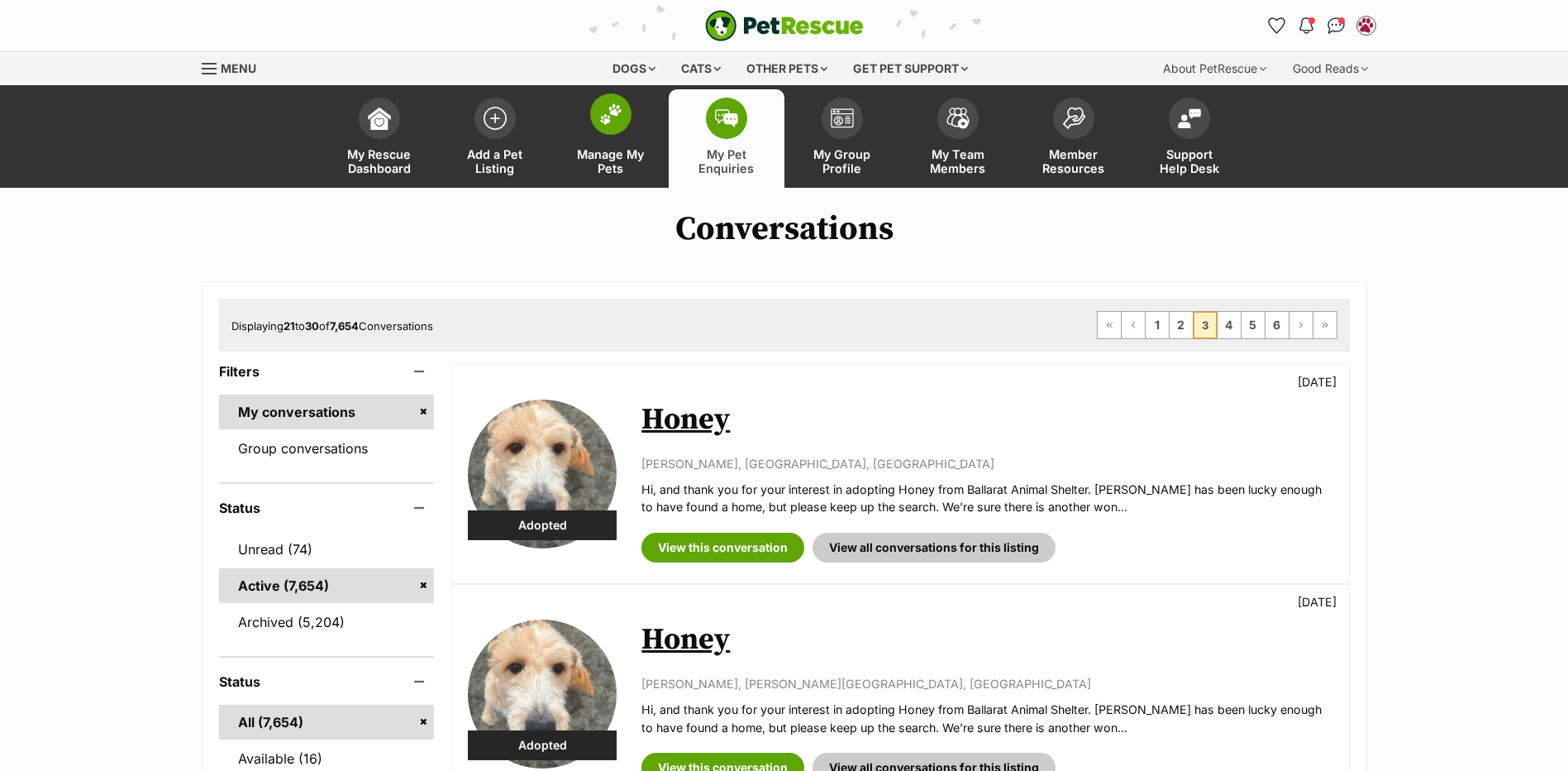
click at [632, 113] on link "Manage My Pets" at bounding box center [611, 138] width 116 height 98
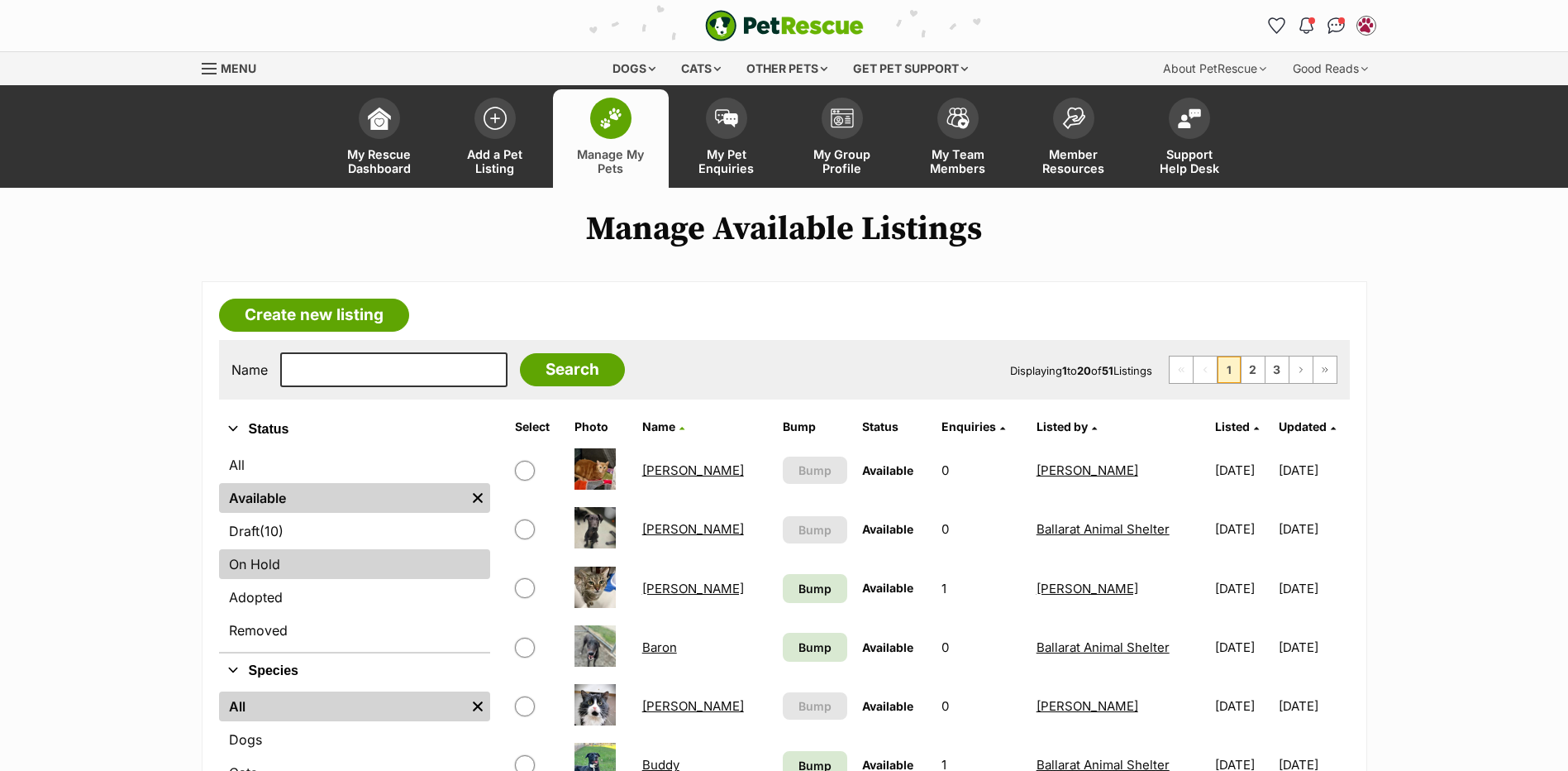
click at [275, 562] on link "On Hold" at bounding box center [354, 564] width 271 height 29
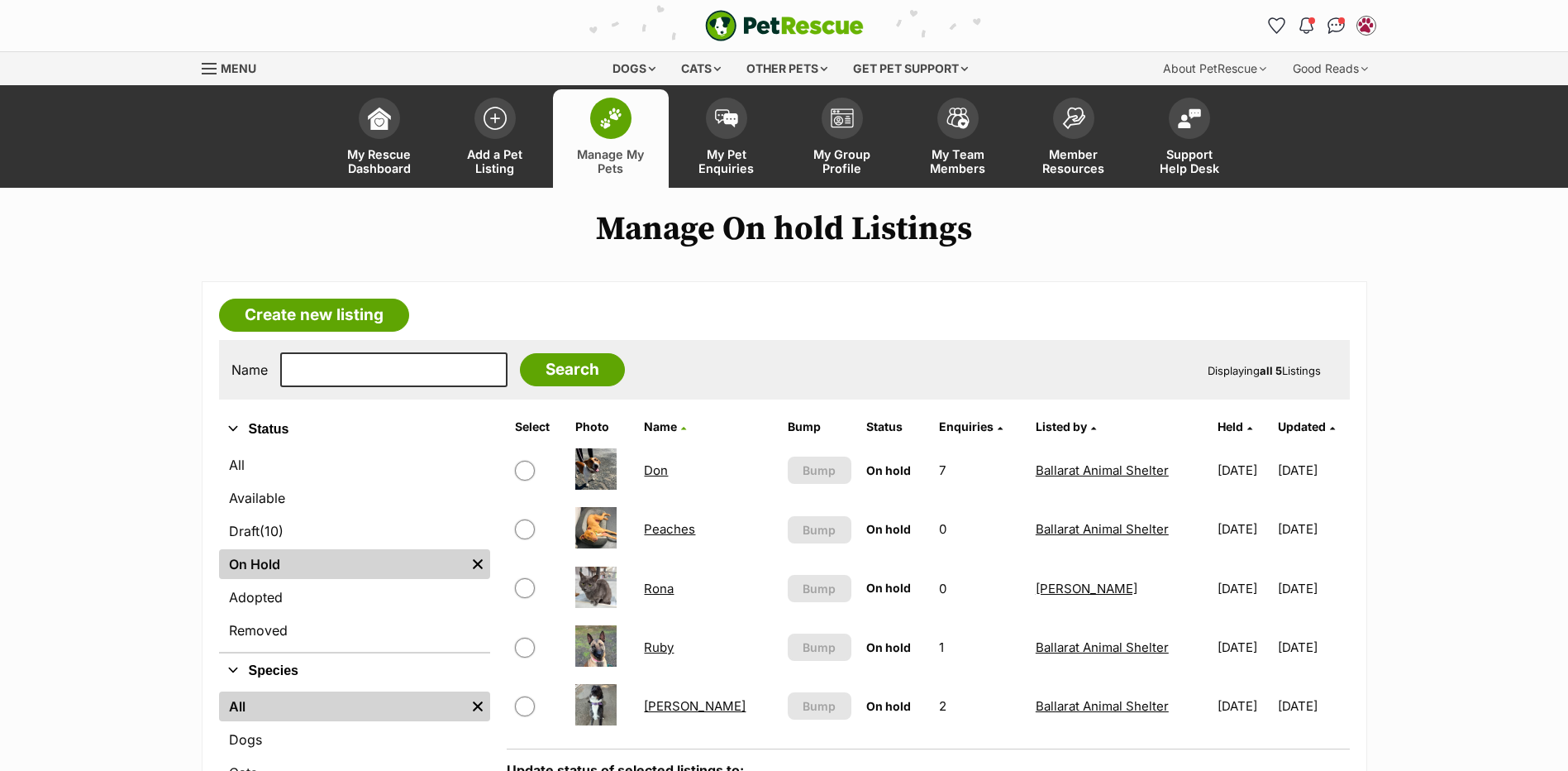
click at [664, 472] on link "Don" at bounding box center [656, 470] width 24 height 16
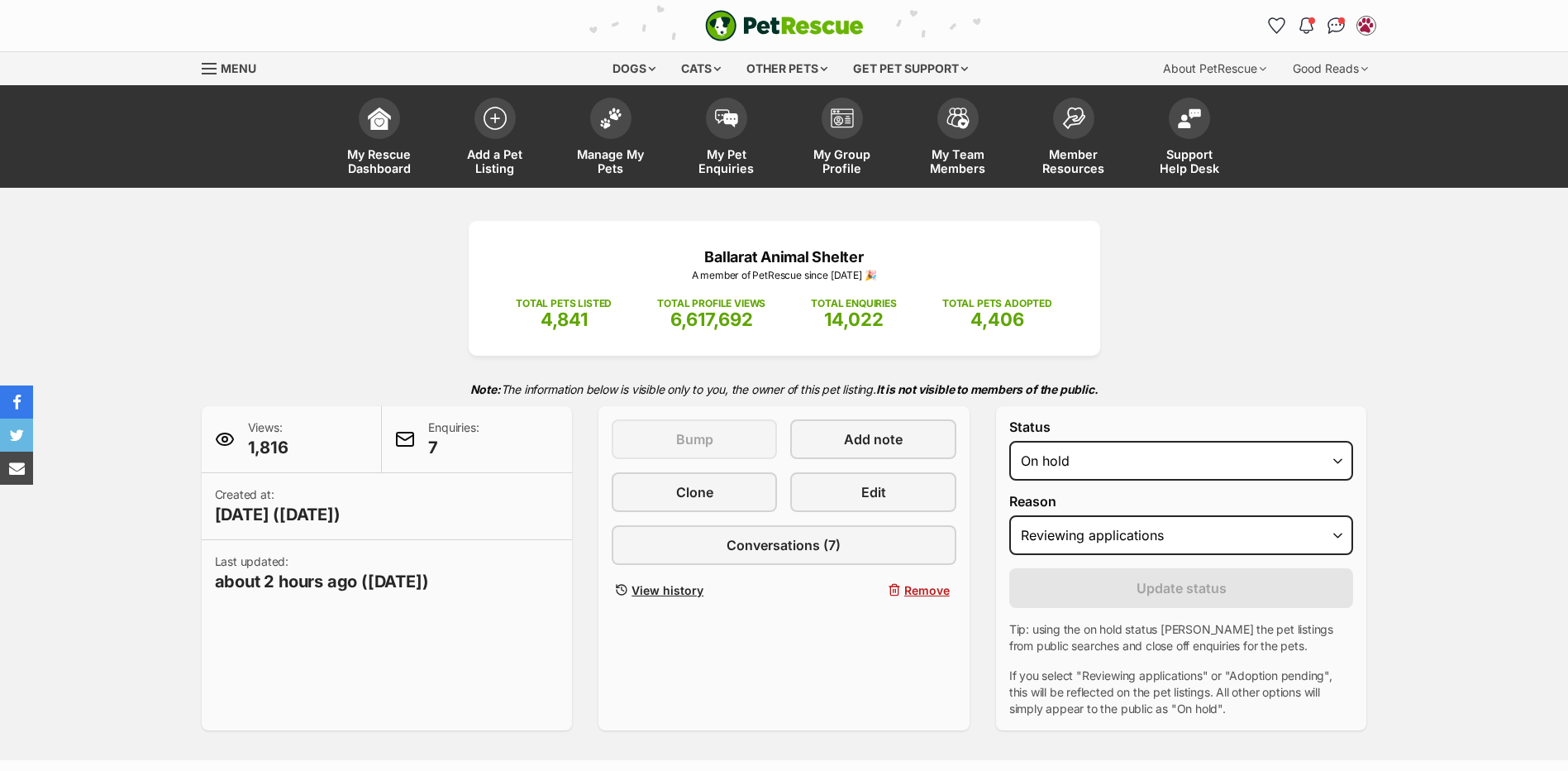
select select "reviewing_applications"
click at [430, 428] on p "Enquiries: 7" at bounding box center [453, 438] width 50 height 39
click at [1335, 23] on img "Conversations" at bounding box center [1336, 26] width 23 height 22
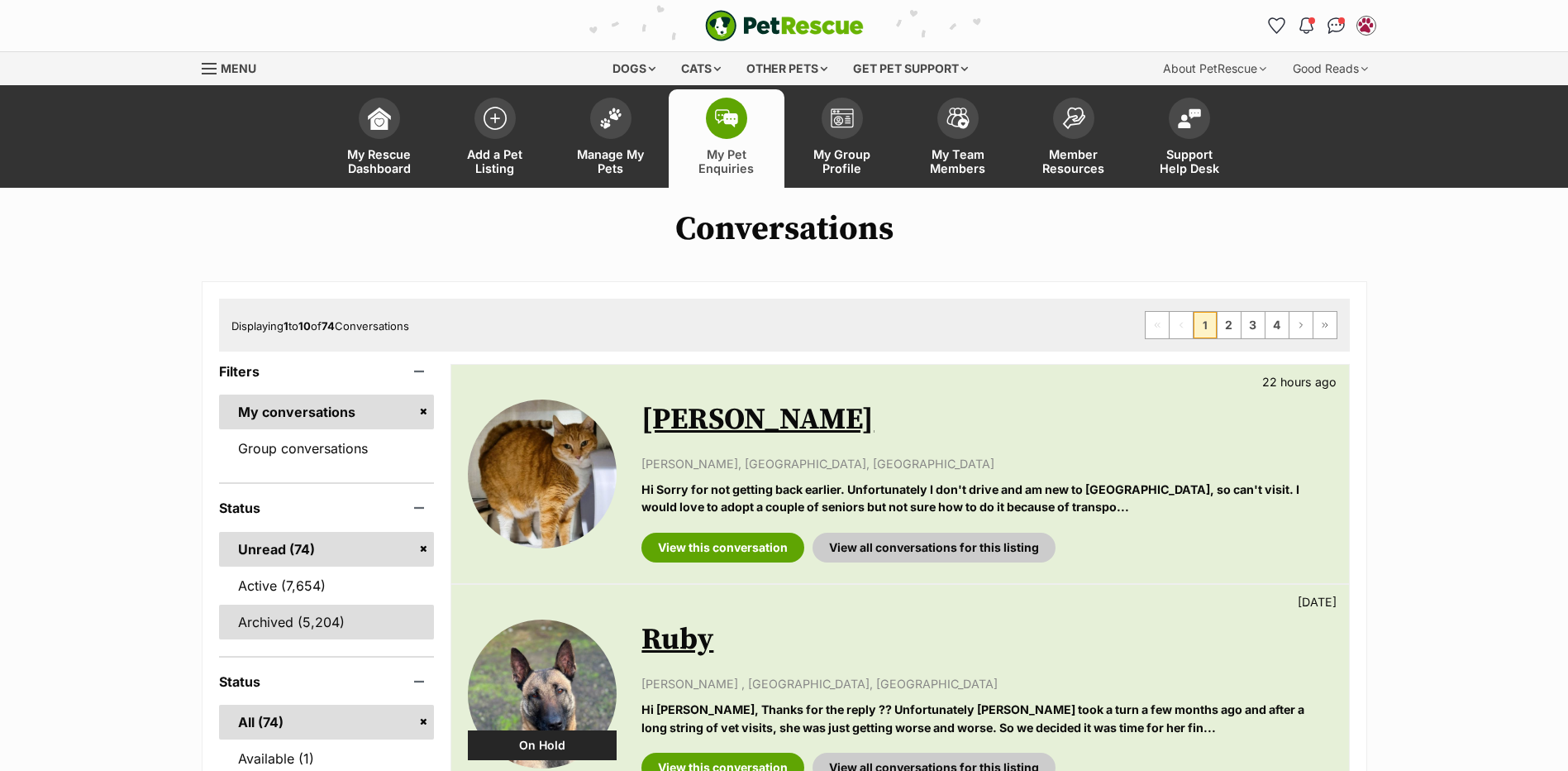
click at [311, 619] on link "Archived (5,204)" at bounding box center [327, 621] width 216 height 34
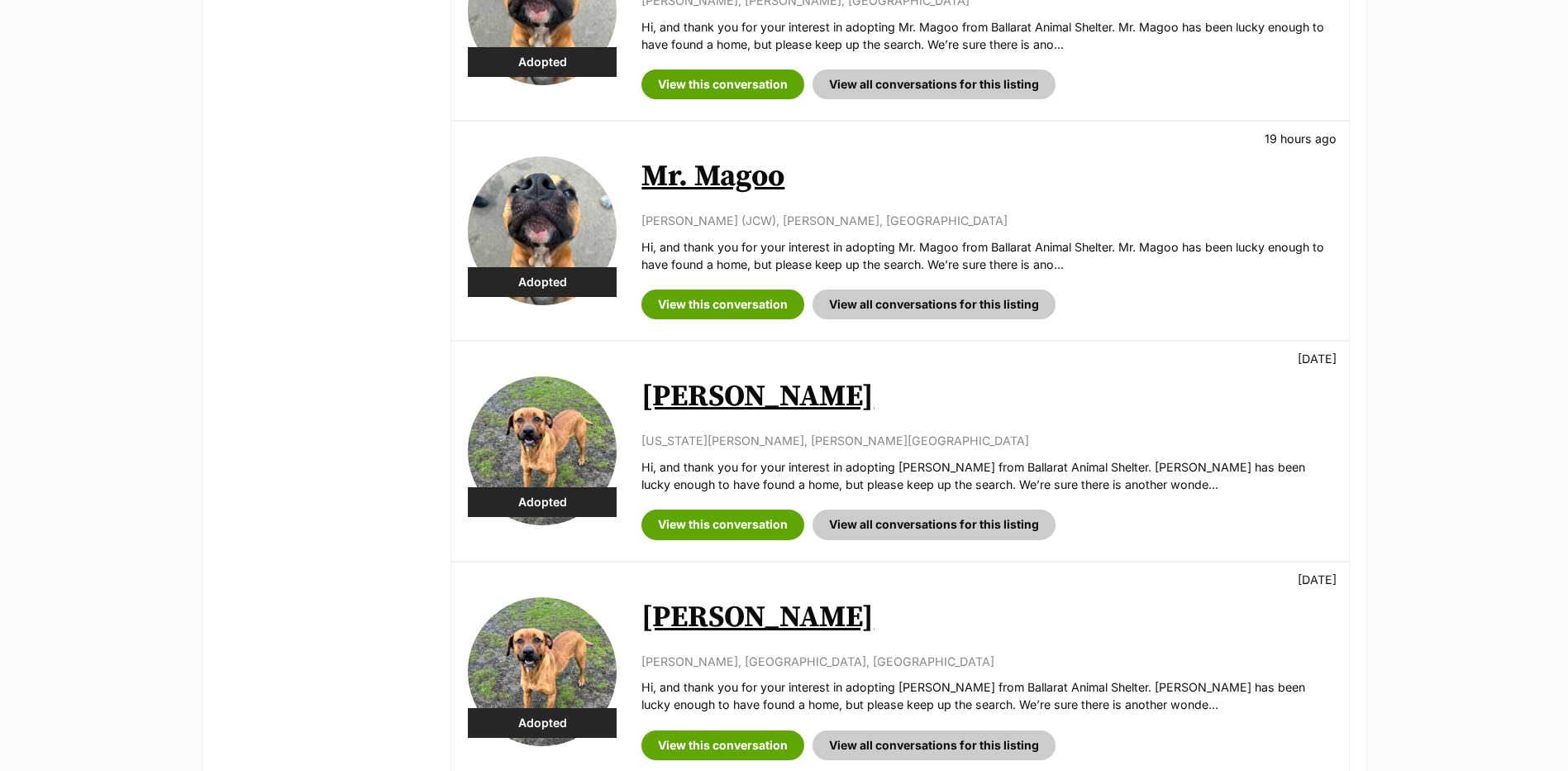
scroll to position [1984, 0]
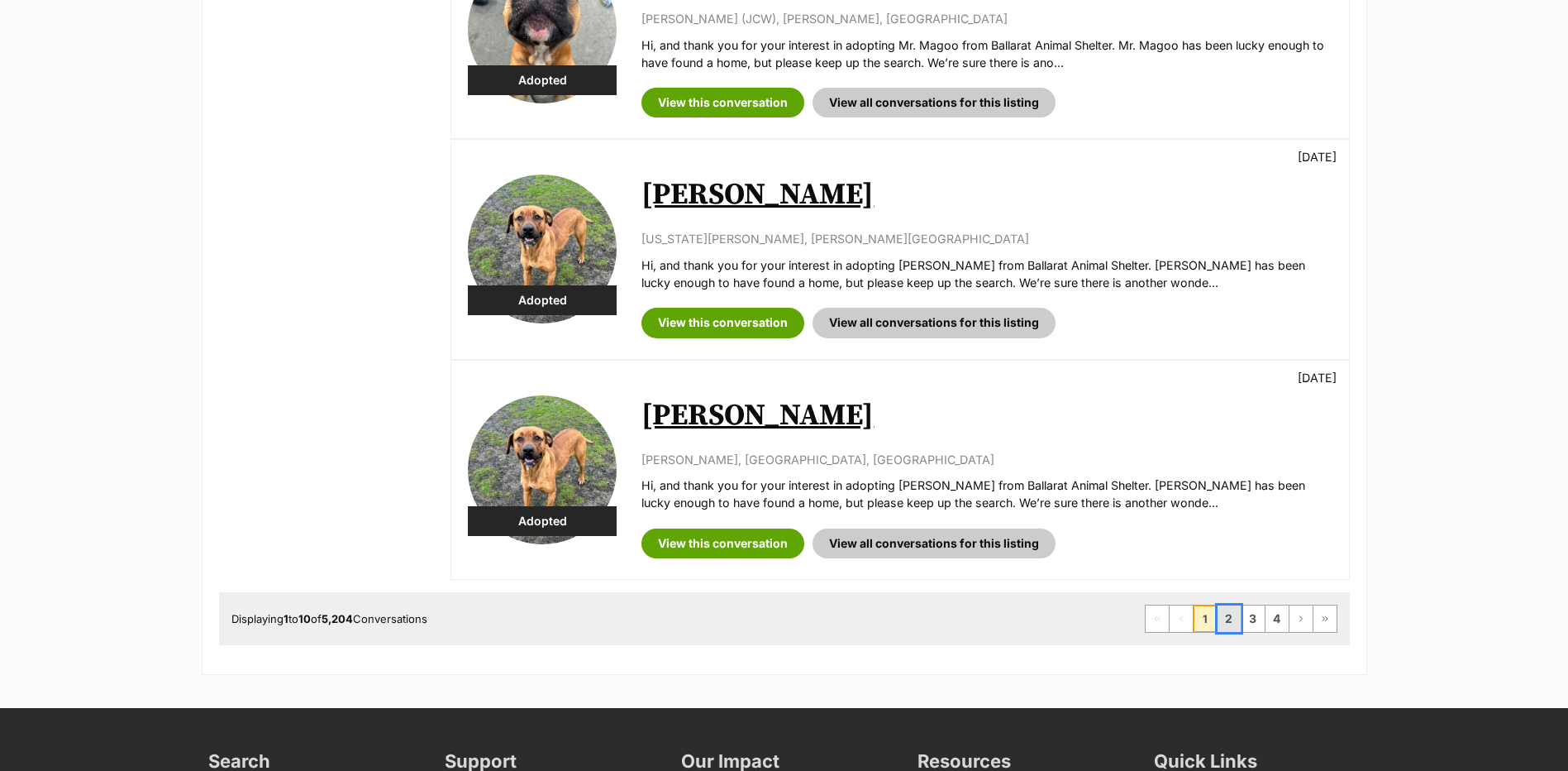
click at [1226, 618] on link "2" at bounding box center [1230, 618] width 24 height 26
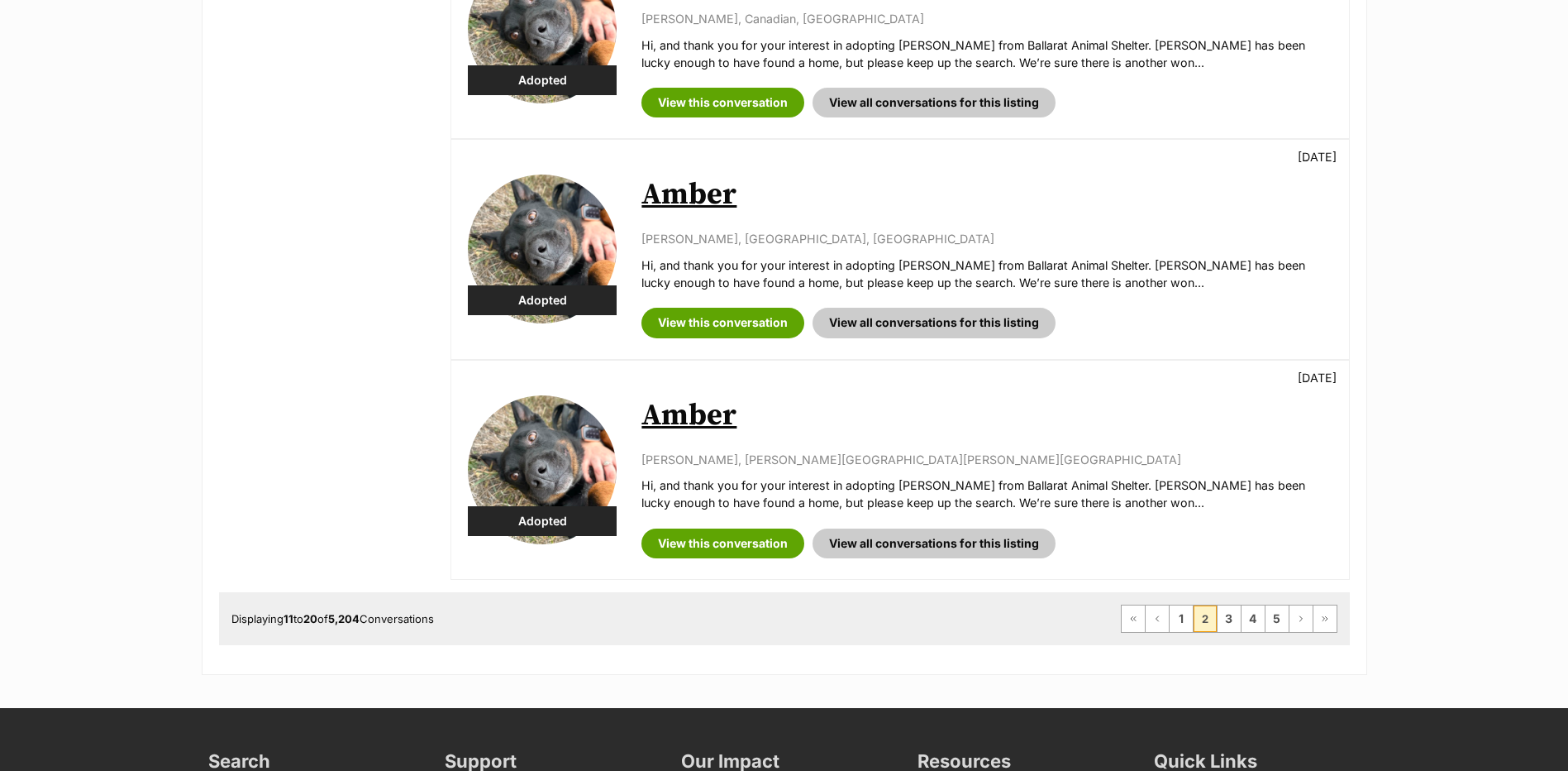
scroll to position [2397, 0]
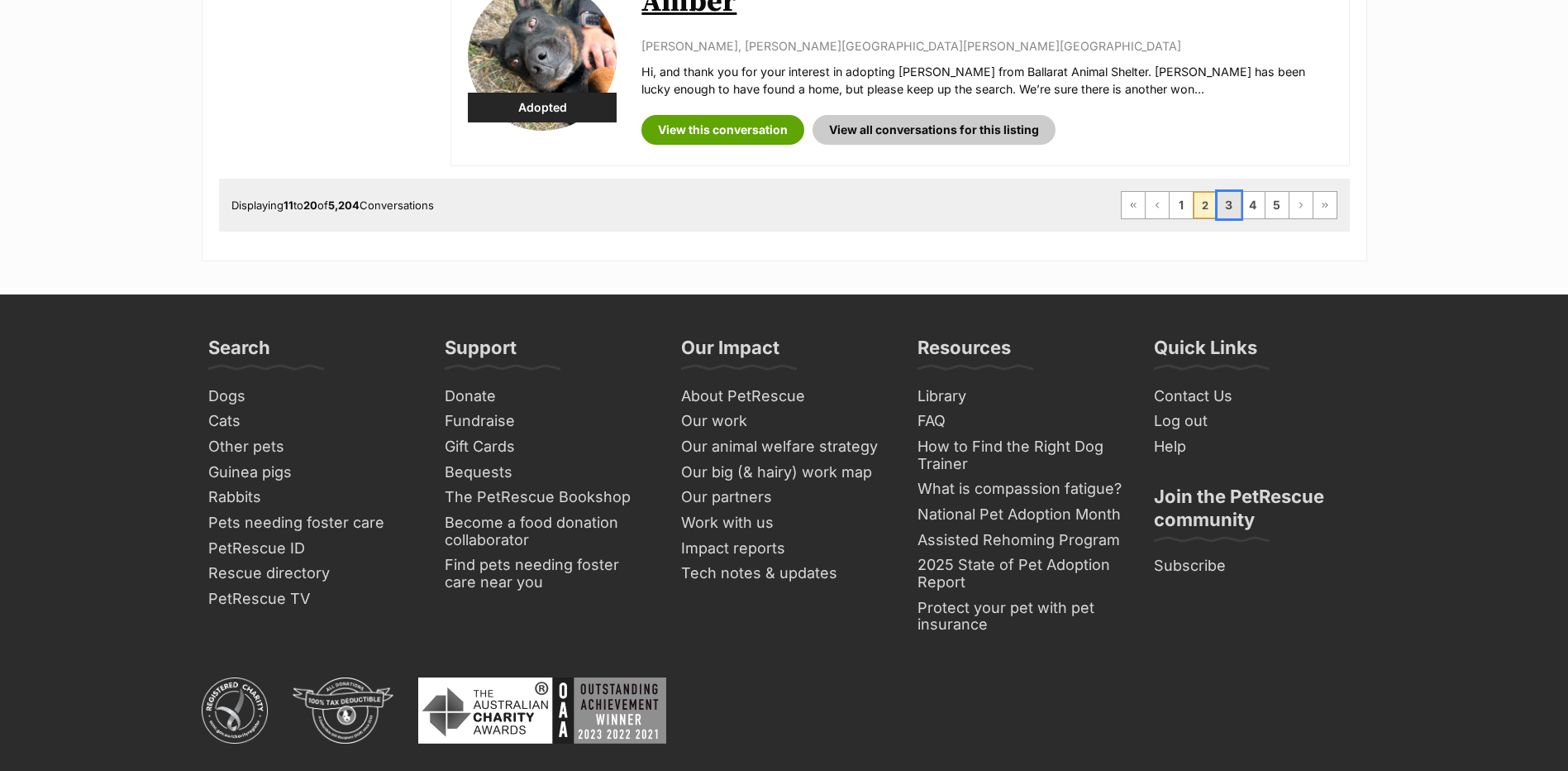
click at [1238, 197] on link "3" at bounding box center [1230, 205] width 24 height 26
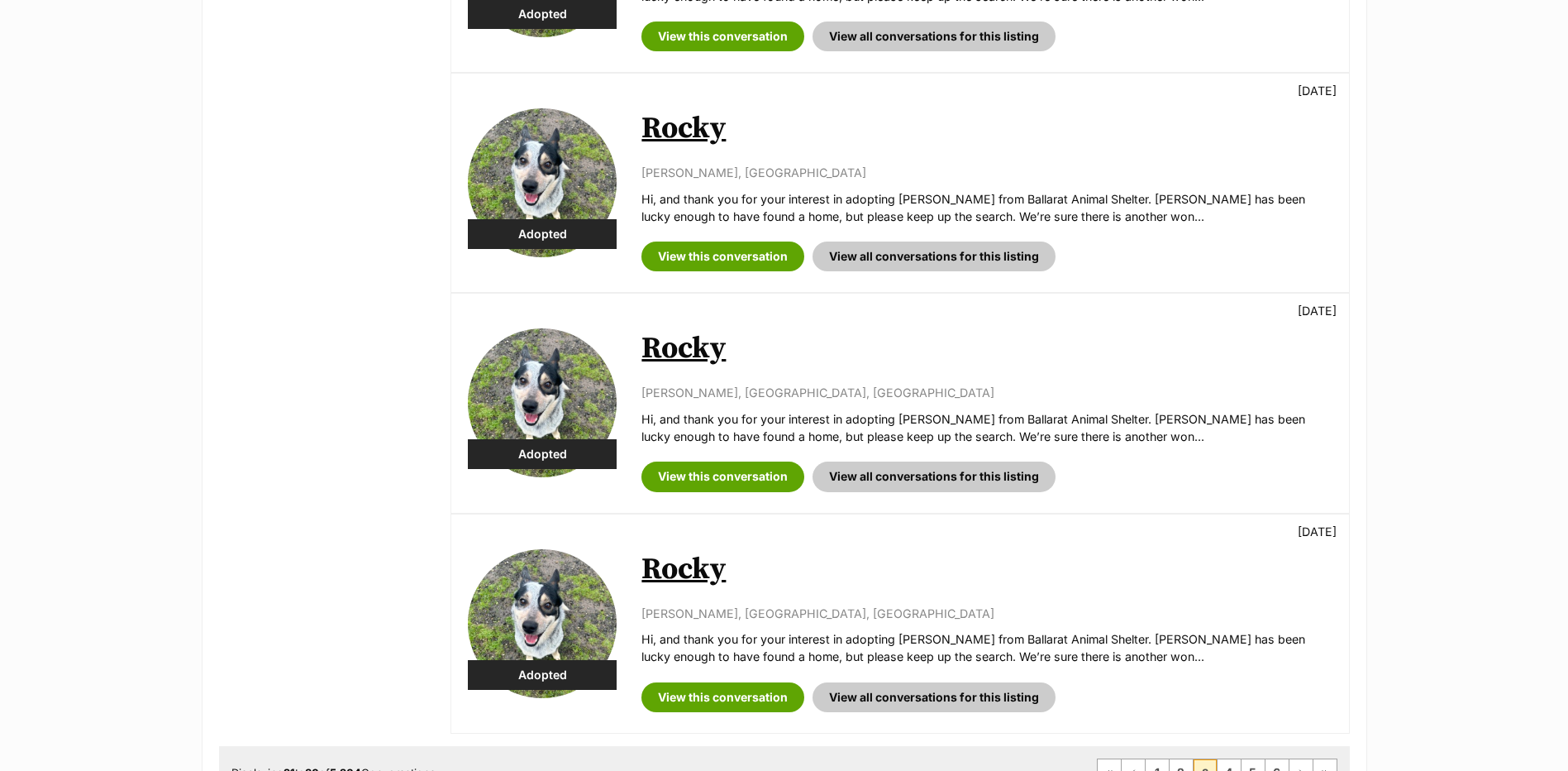
scroll to position [1984, 0]
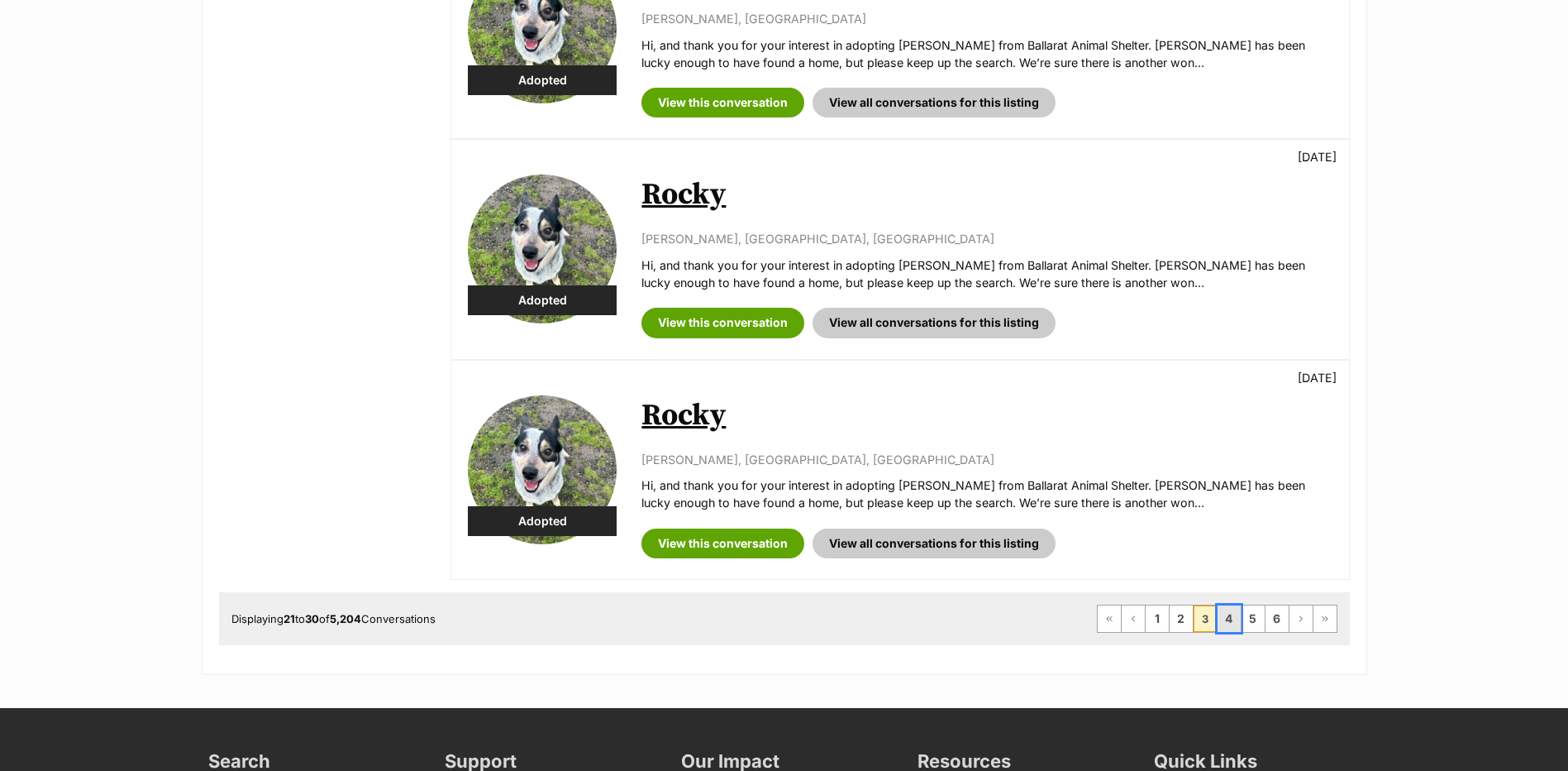
click at [1222, 617] on link "4" at bounding box center [1230, 618] width 24 height 26
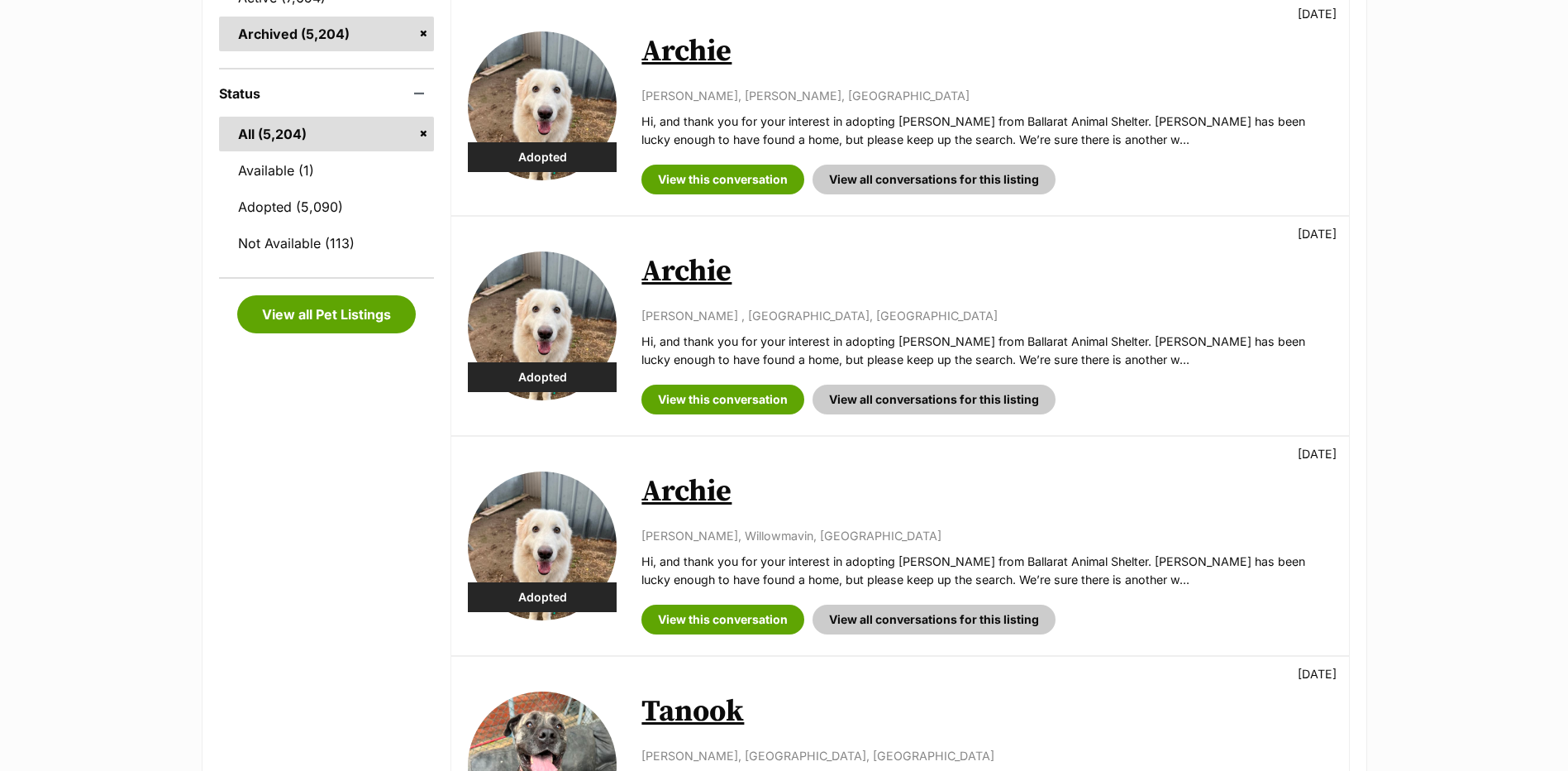
scroll to position [413, 0]
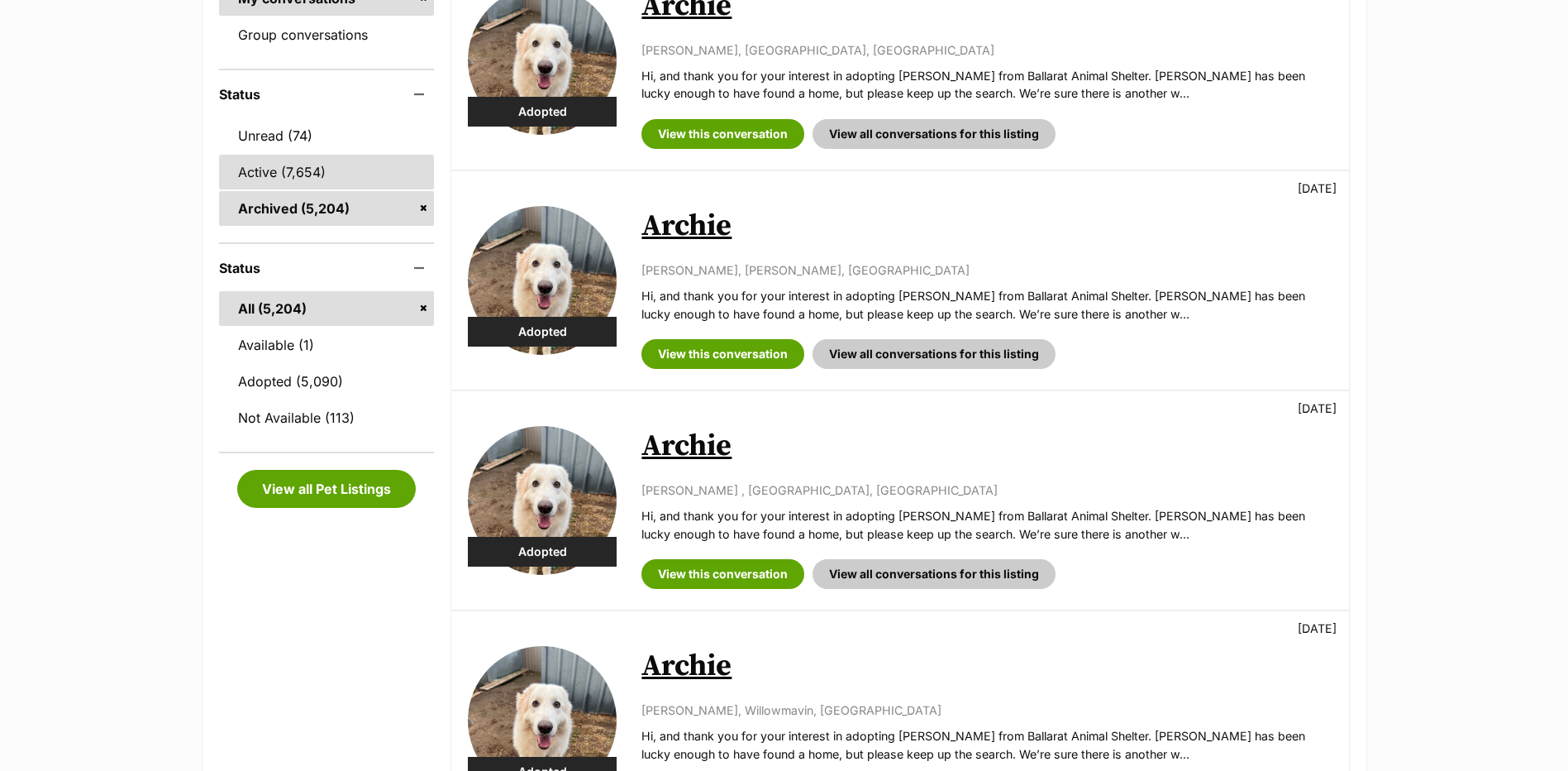
click at [296, 158] on link "Active (7,654)" at bounding box center [327, 172] width 216 height 34
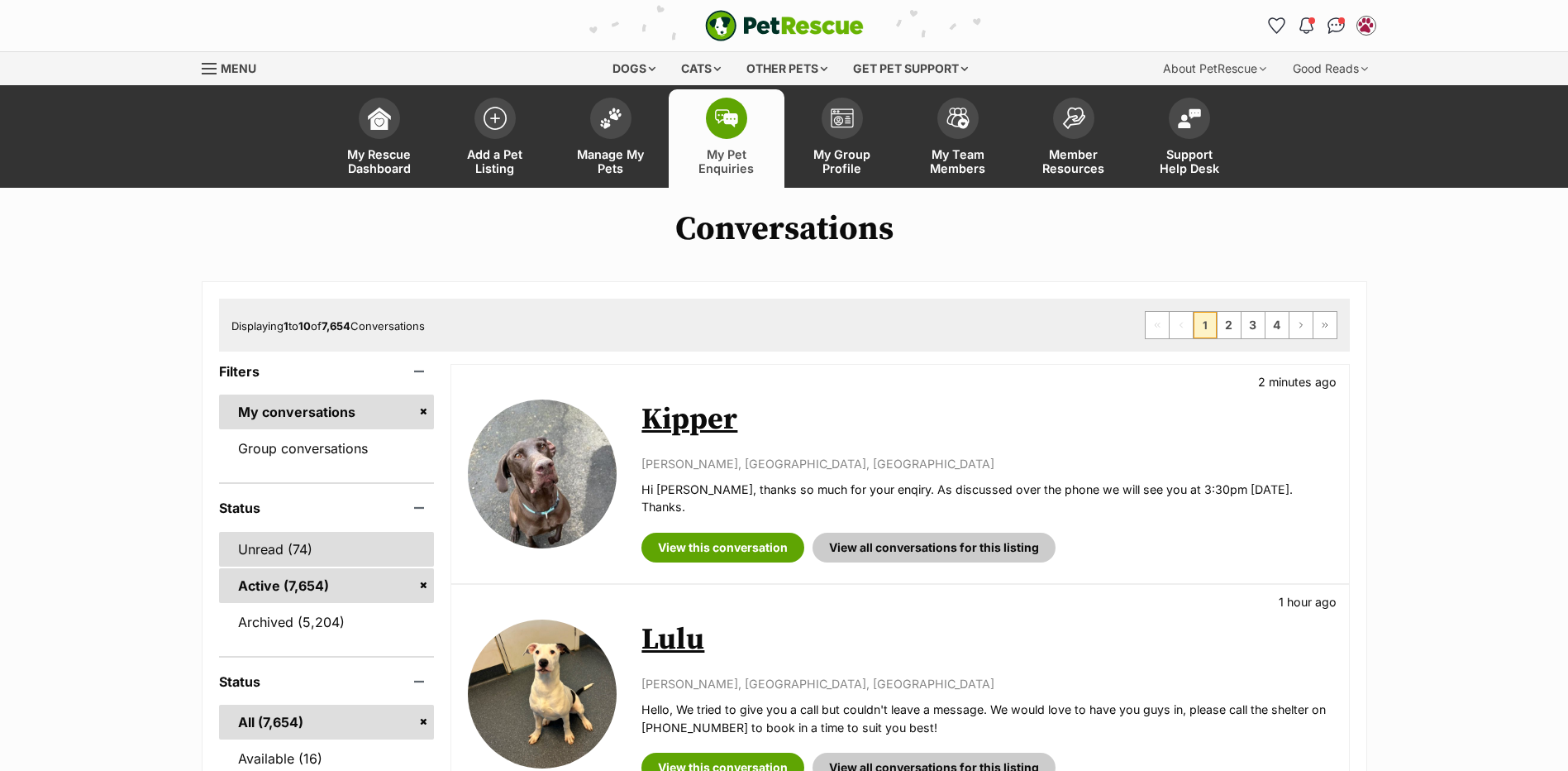
click at [290, 545] on link "Unread (74)" at bounding box center [327, 548] width 216 height 34
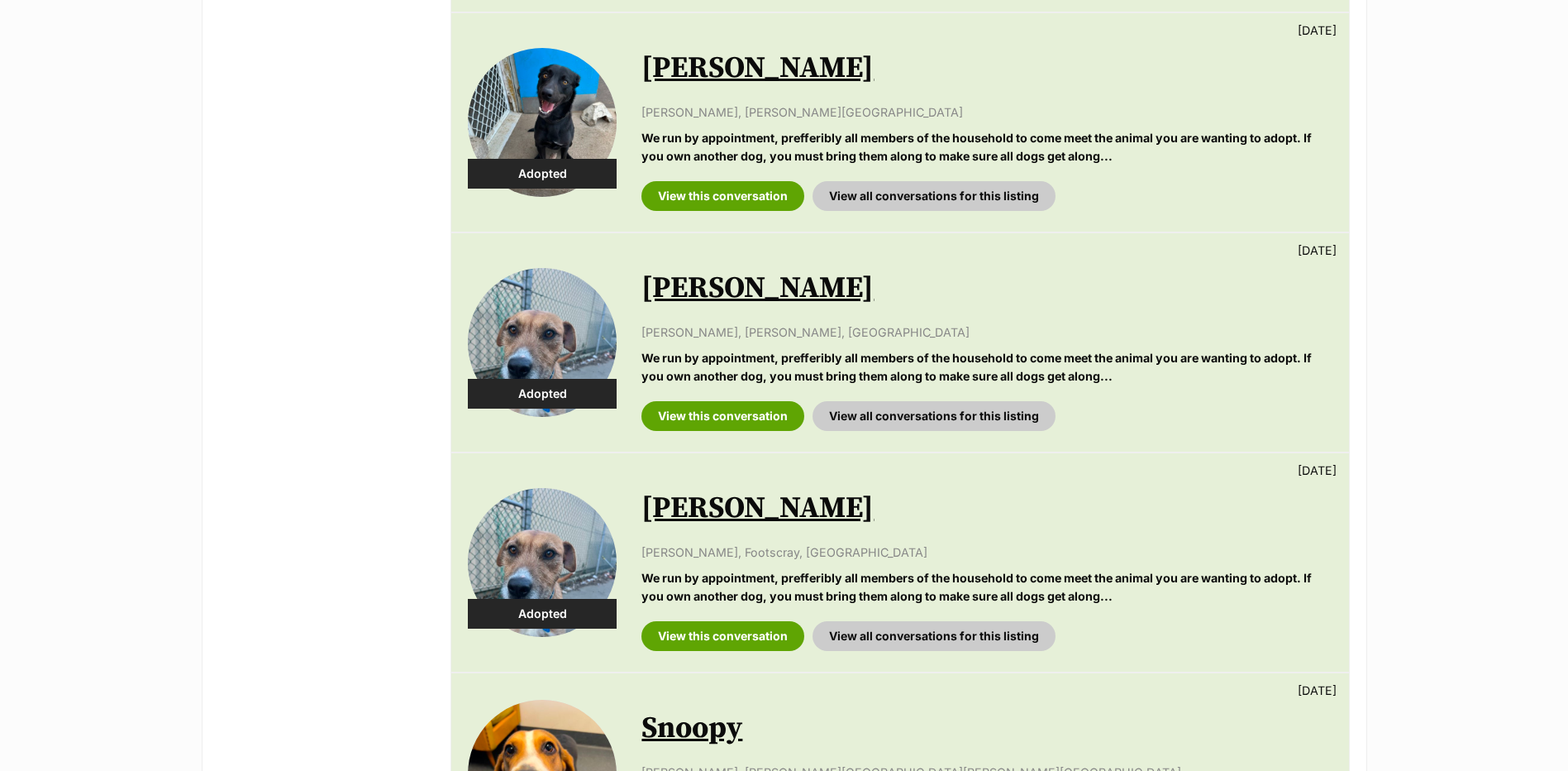
scroll to position [1984, 0]
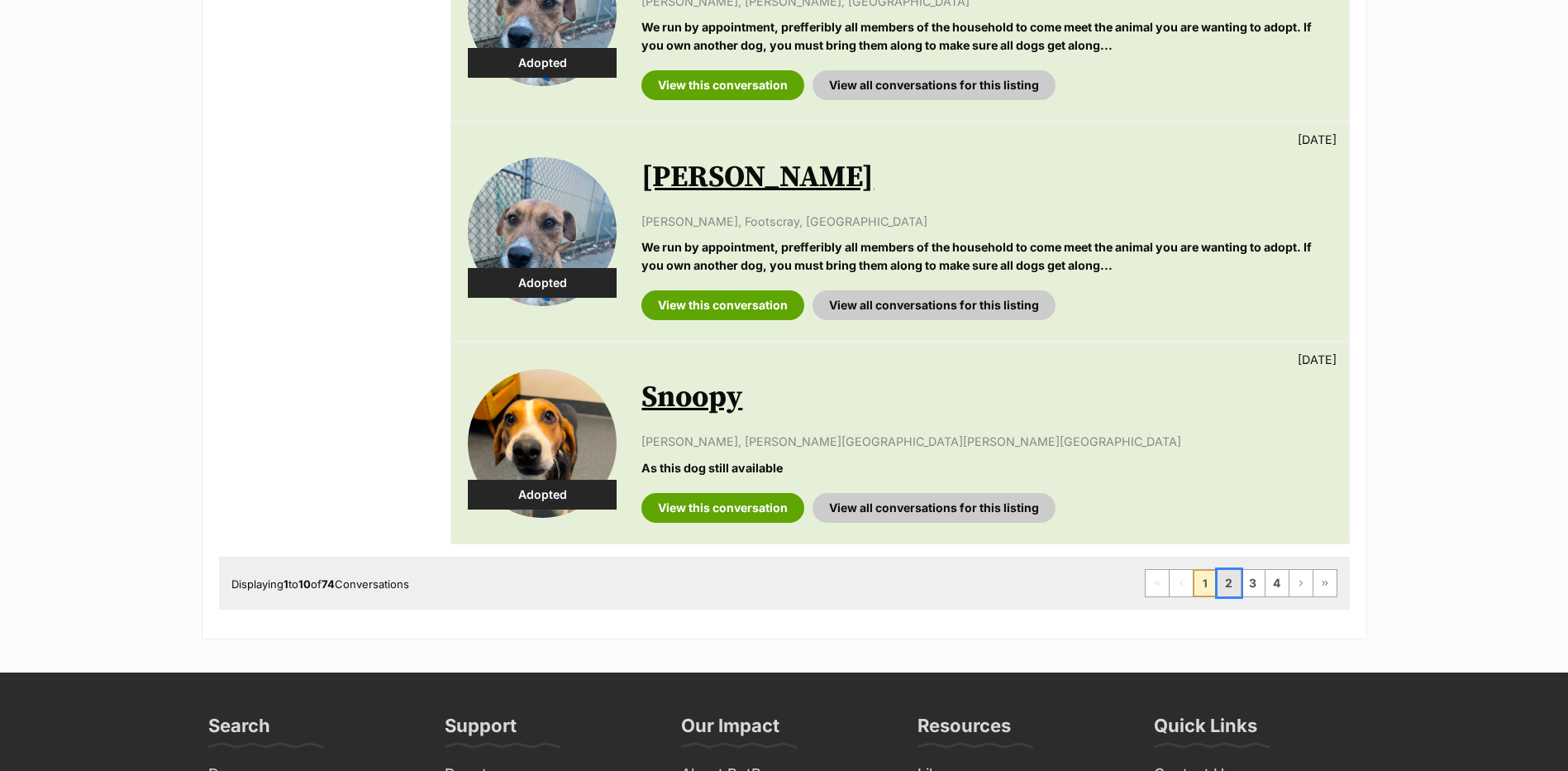
click at [1228, 582] on link "2" at bounding box center [1230, 583] width 24 height 26
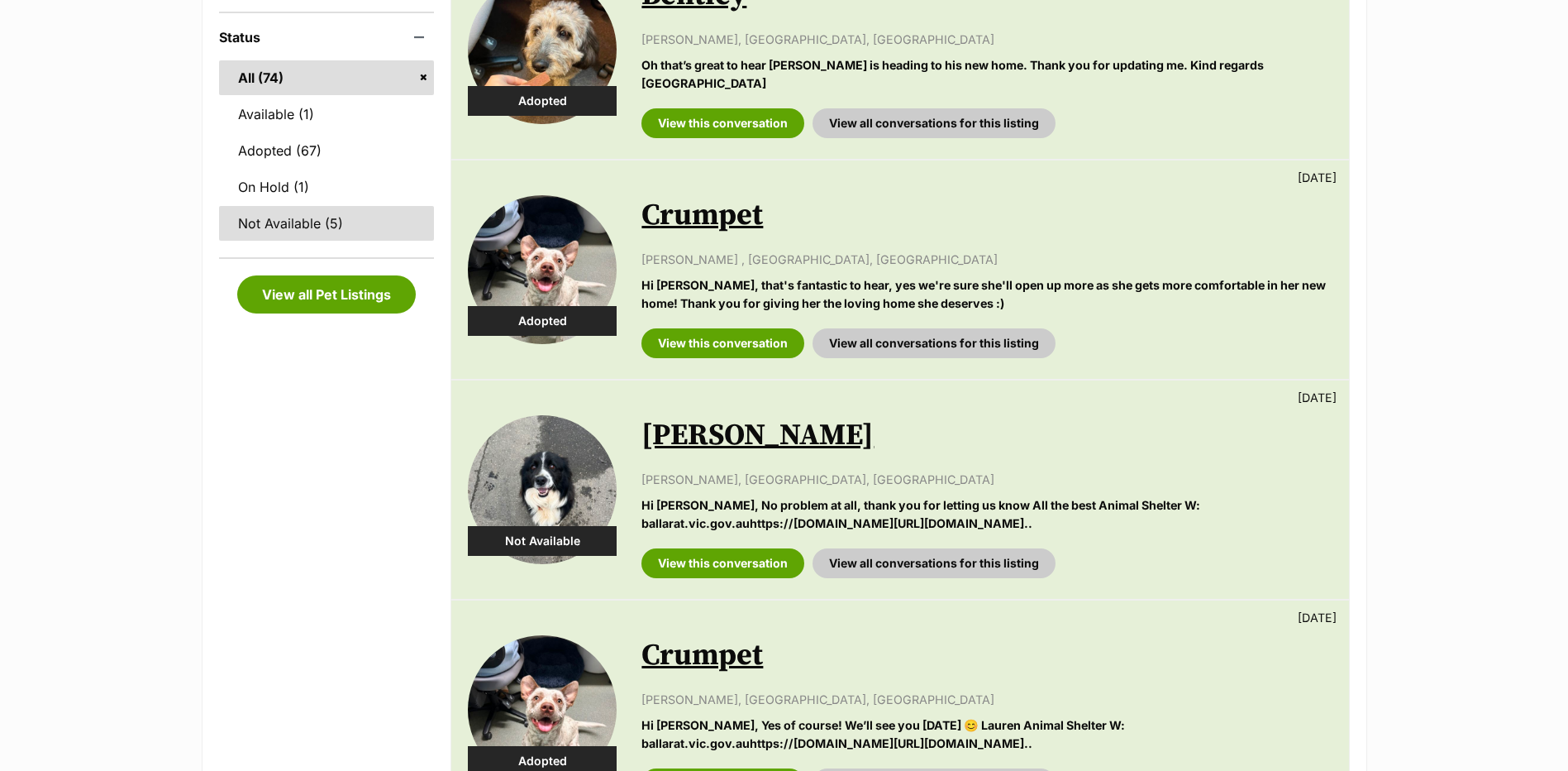
scroll to position [496, 0]
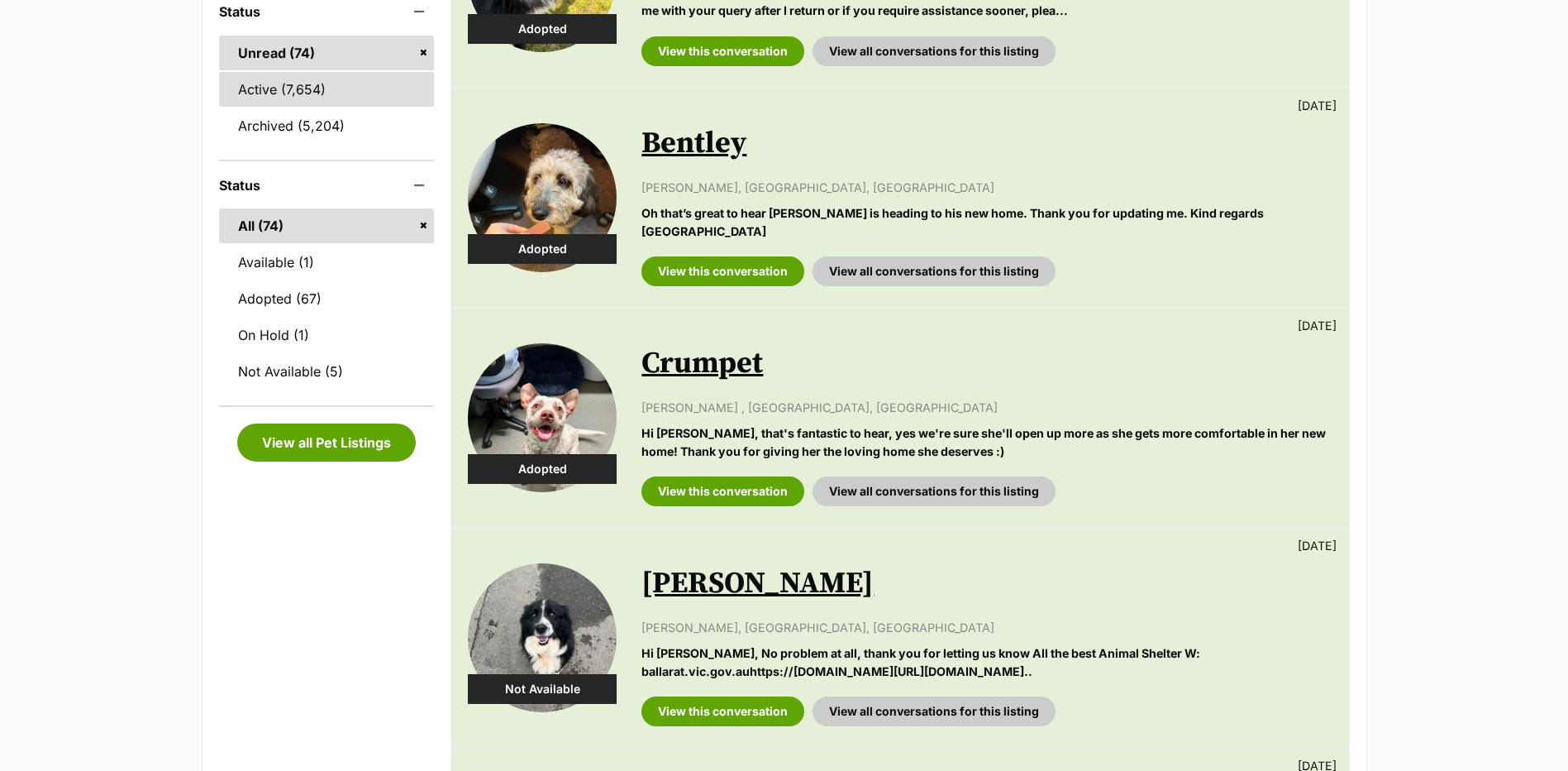
click at [321, 86] on link "Active (7,654)" at bounding box center [327, 88] width 216 height 34
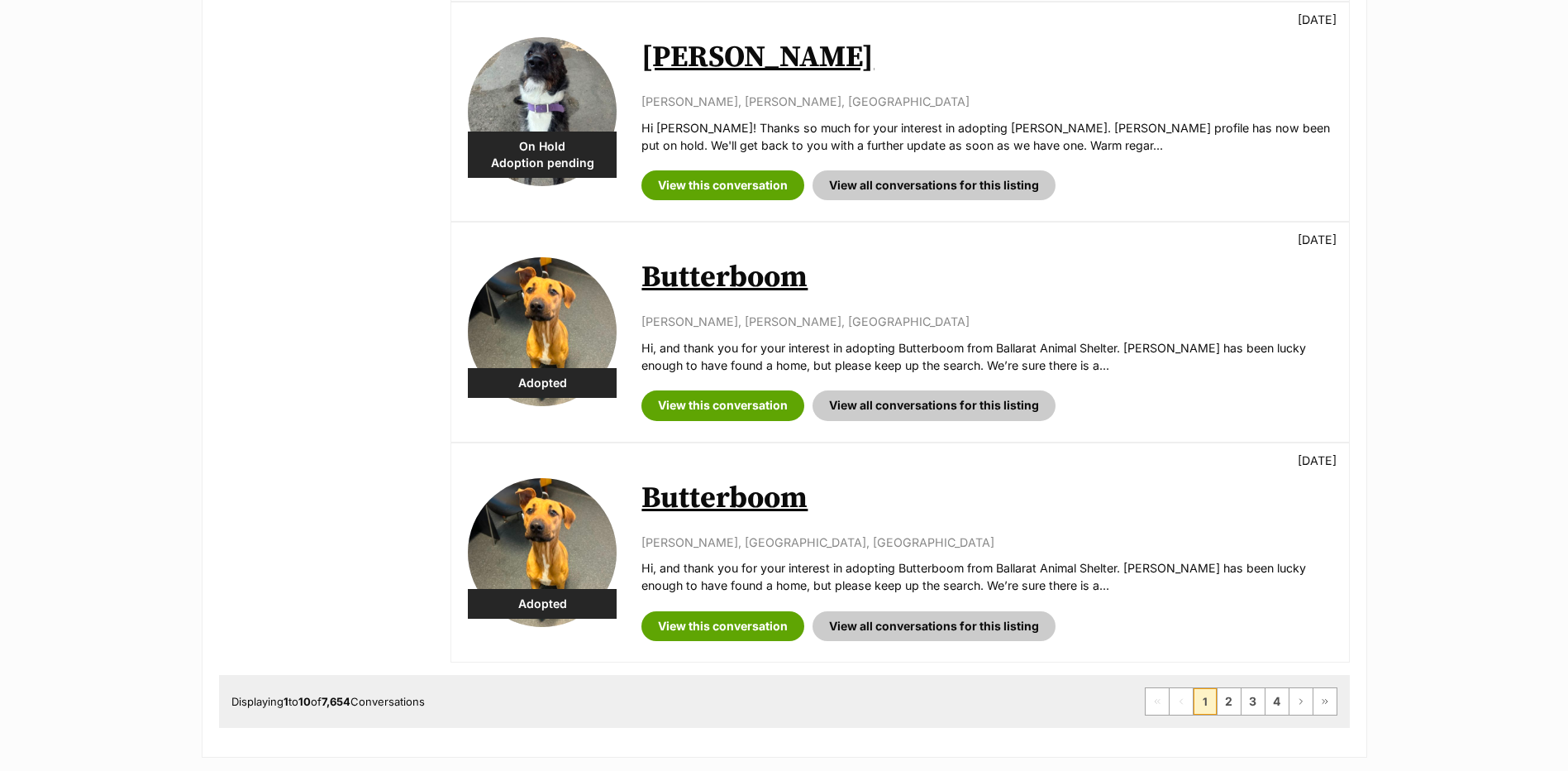
scroll to position [2067, 0]
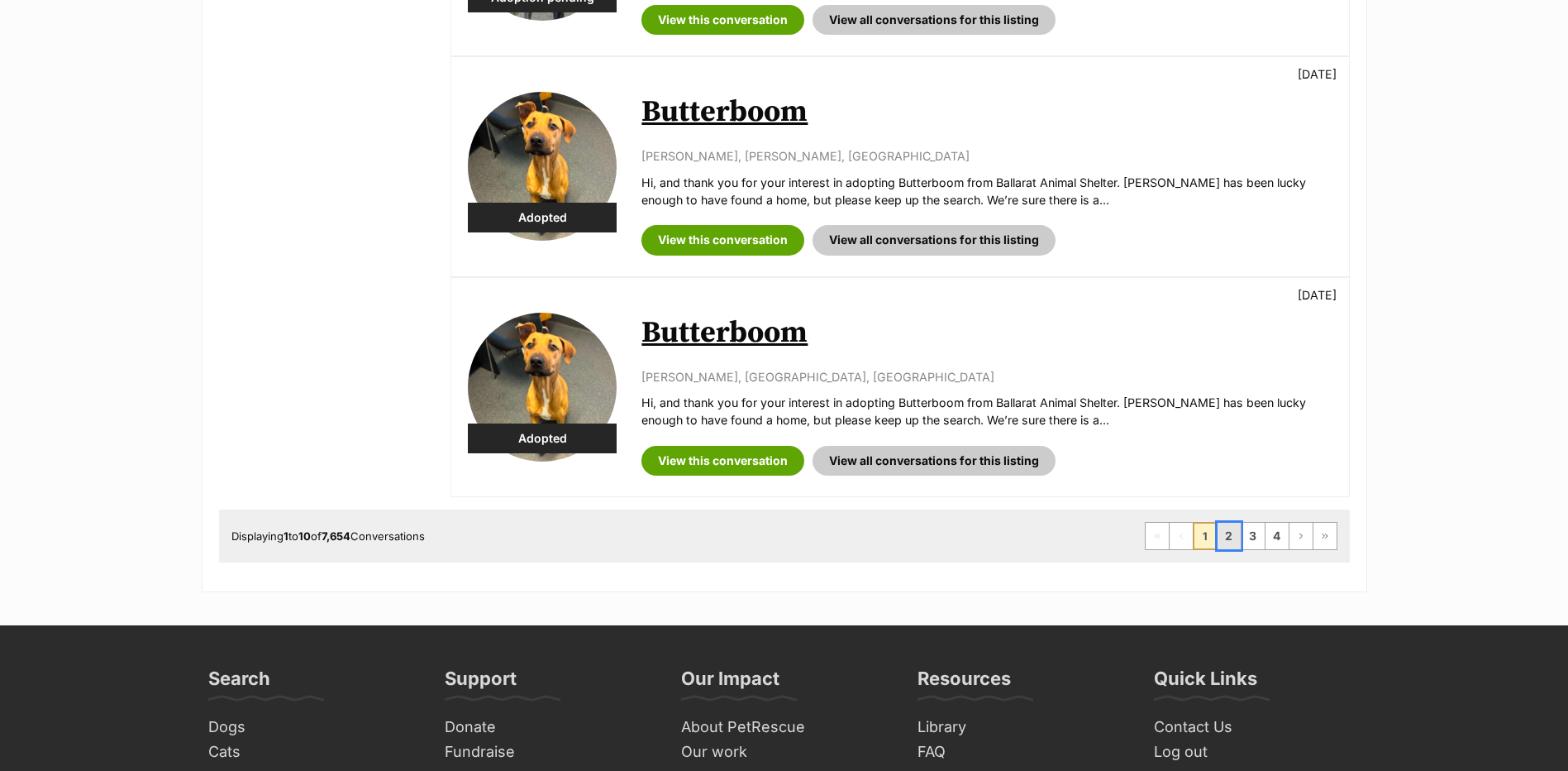
click at [1231, 523] on link "2" at bounding box center [1230, 536] width 24 height 26
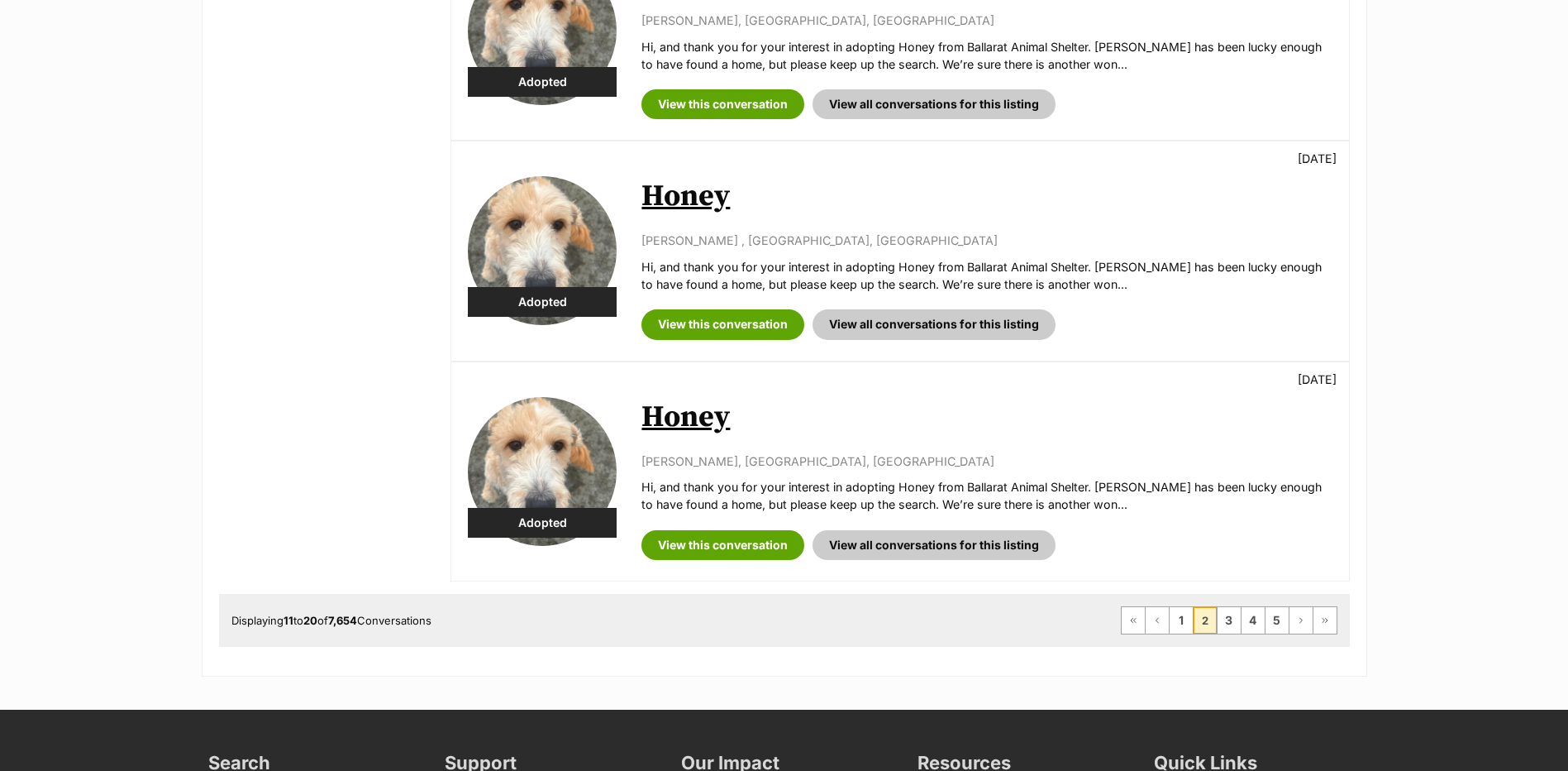
scroll to position [2150, 0]
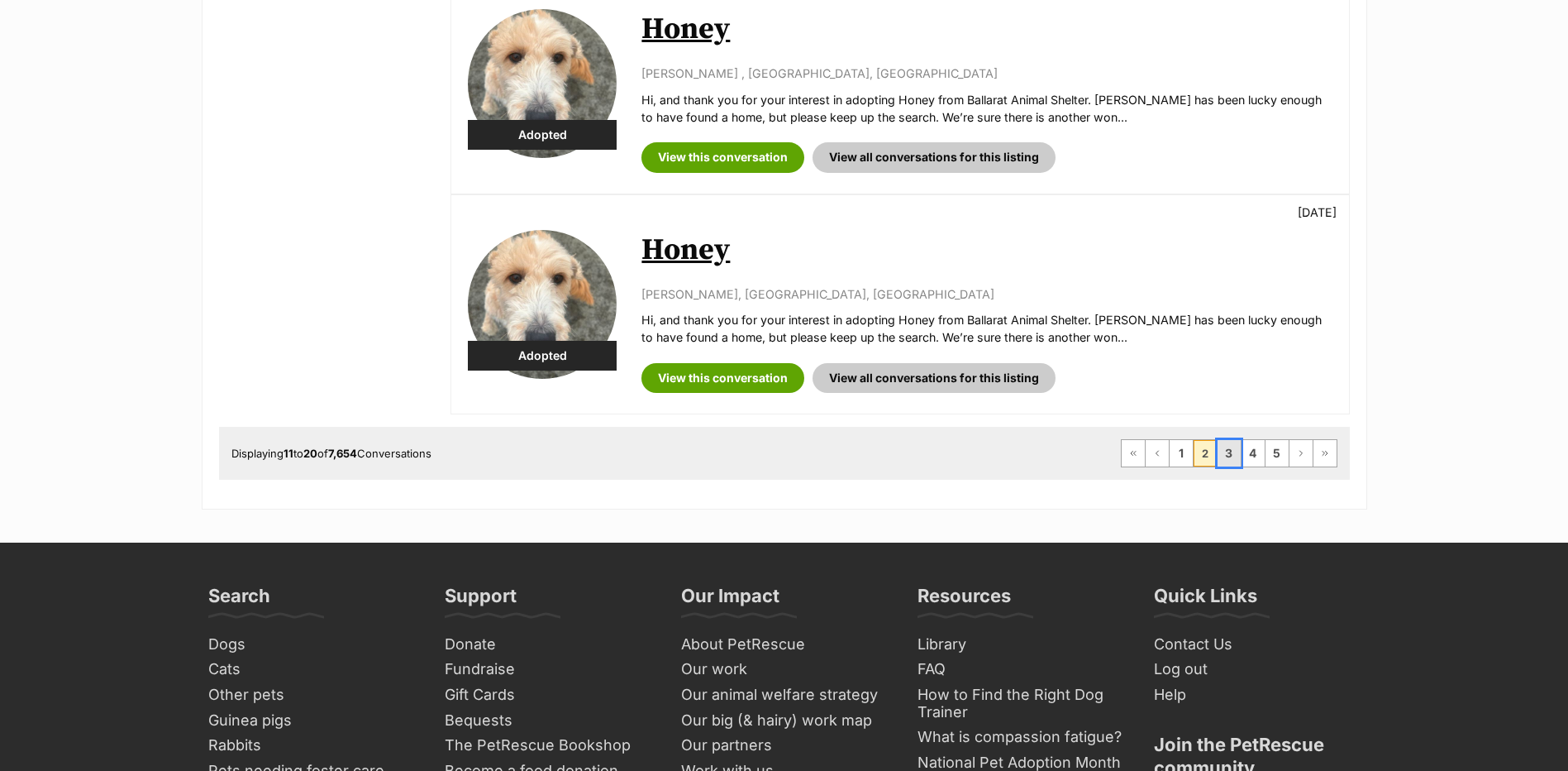
click at [1225, 454] on link "3" at bounding box center [1230, 452] width 24 height 26
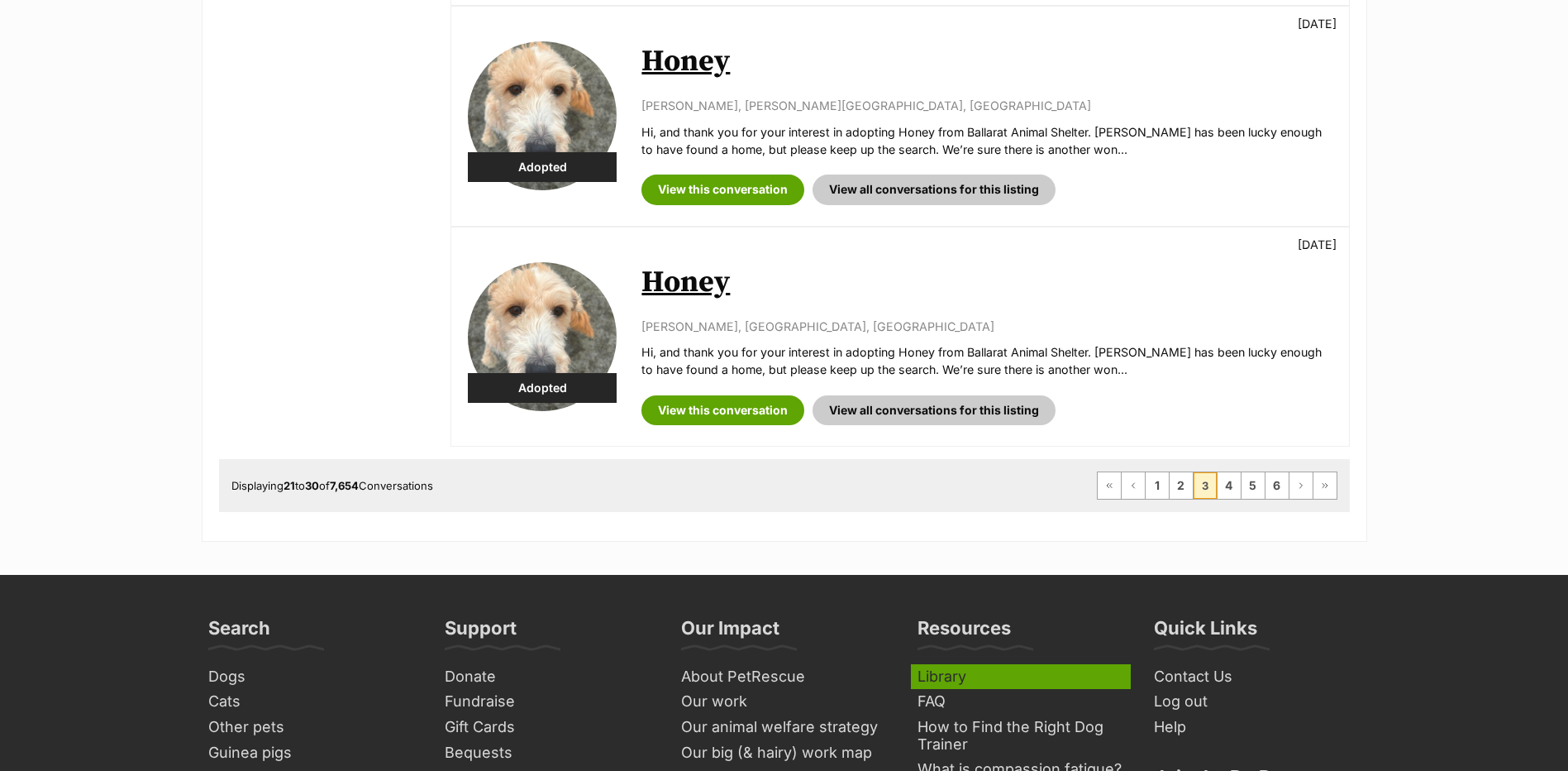
scroll to position [2233, 0]
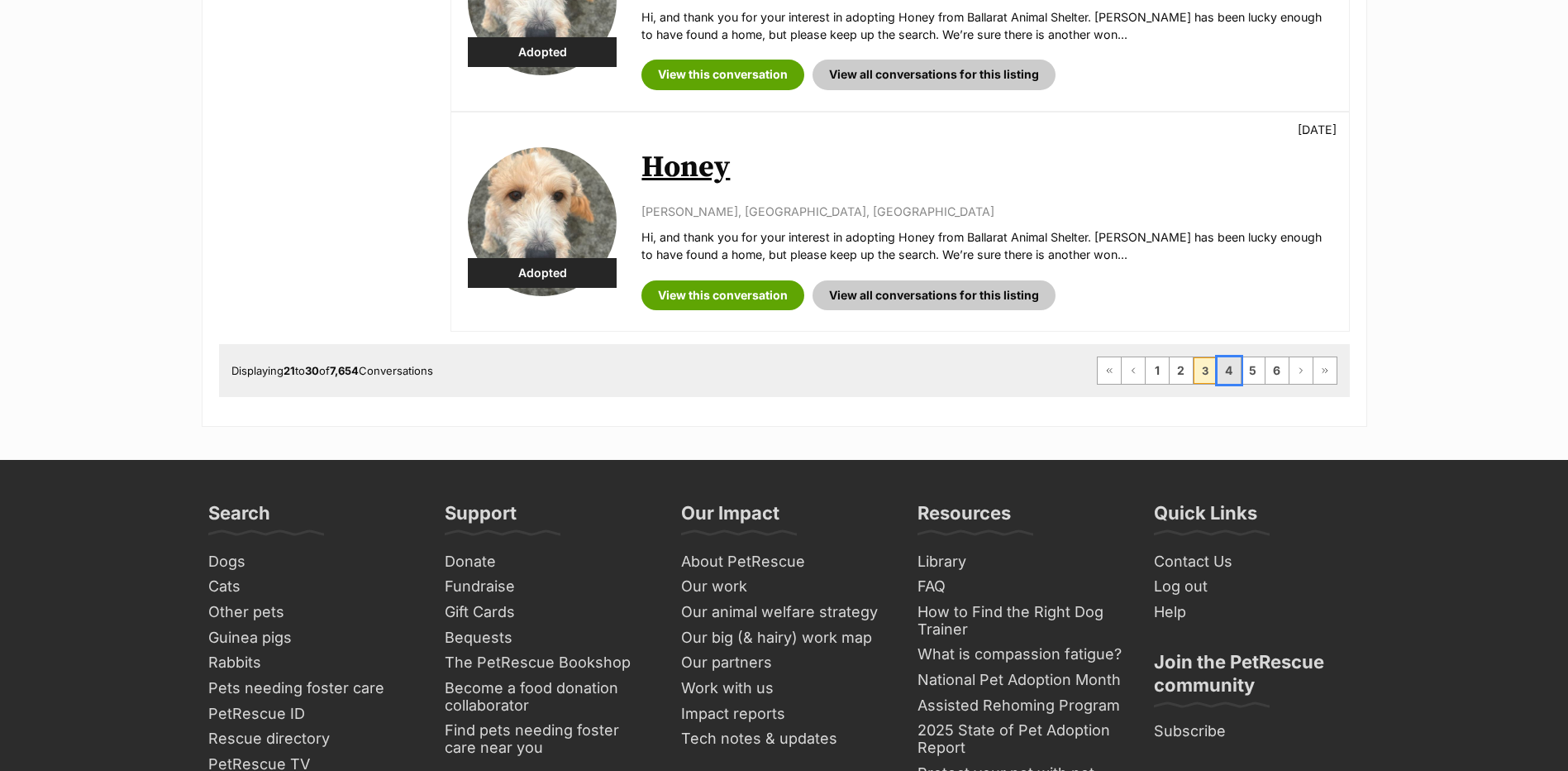
click at [1234, 366] on link "4" at bounding box center [1230, 370] width 24 height 26
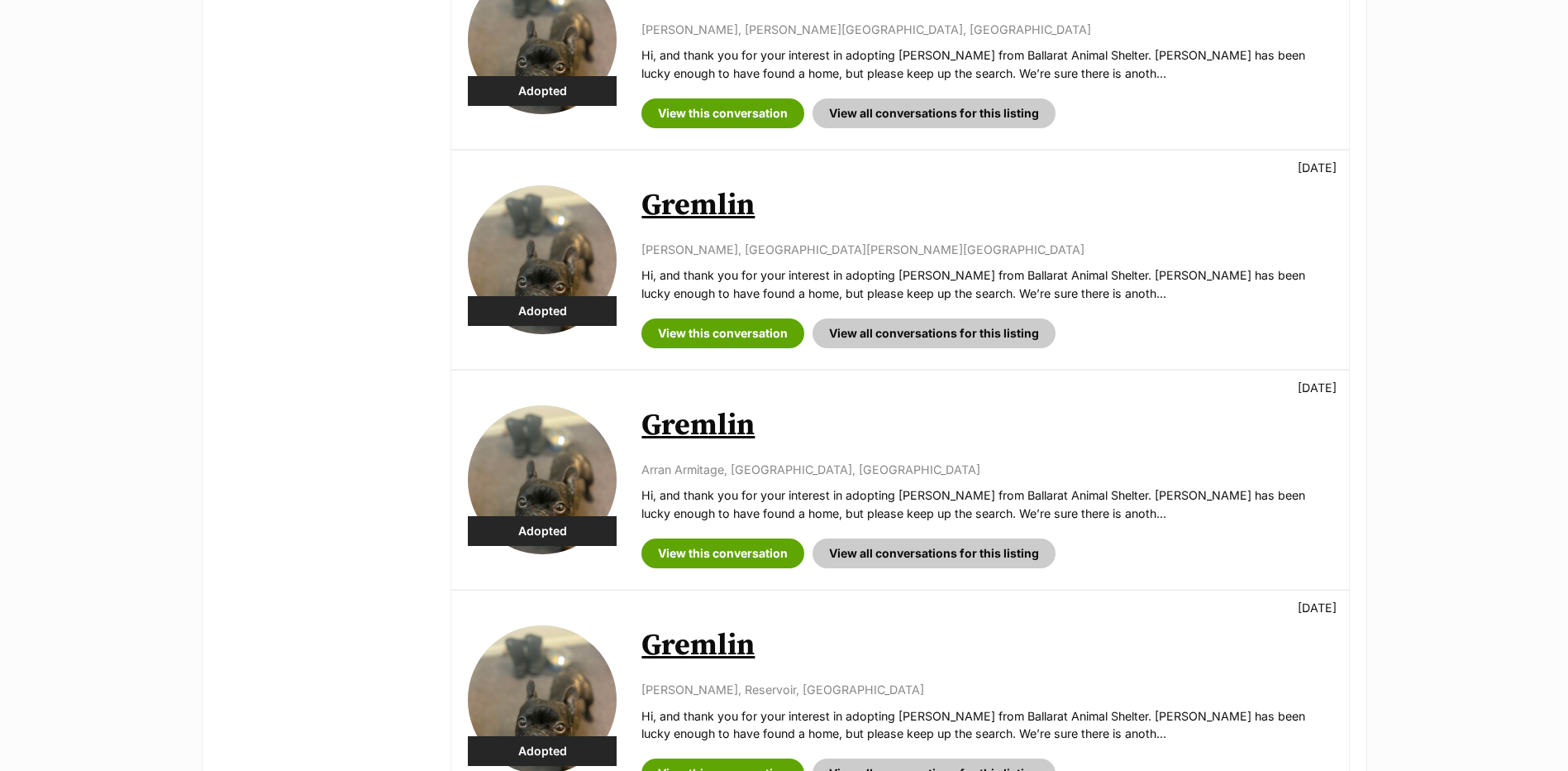
scroll to position [2067, 0]
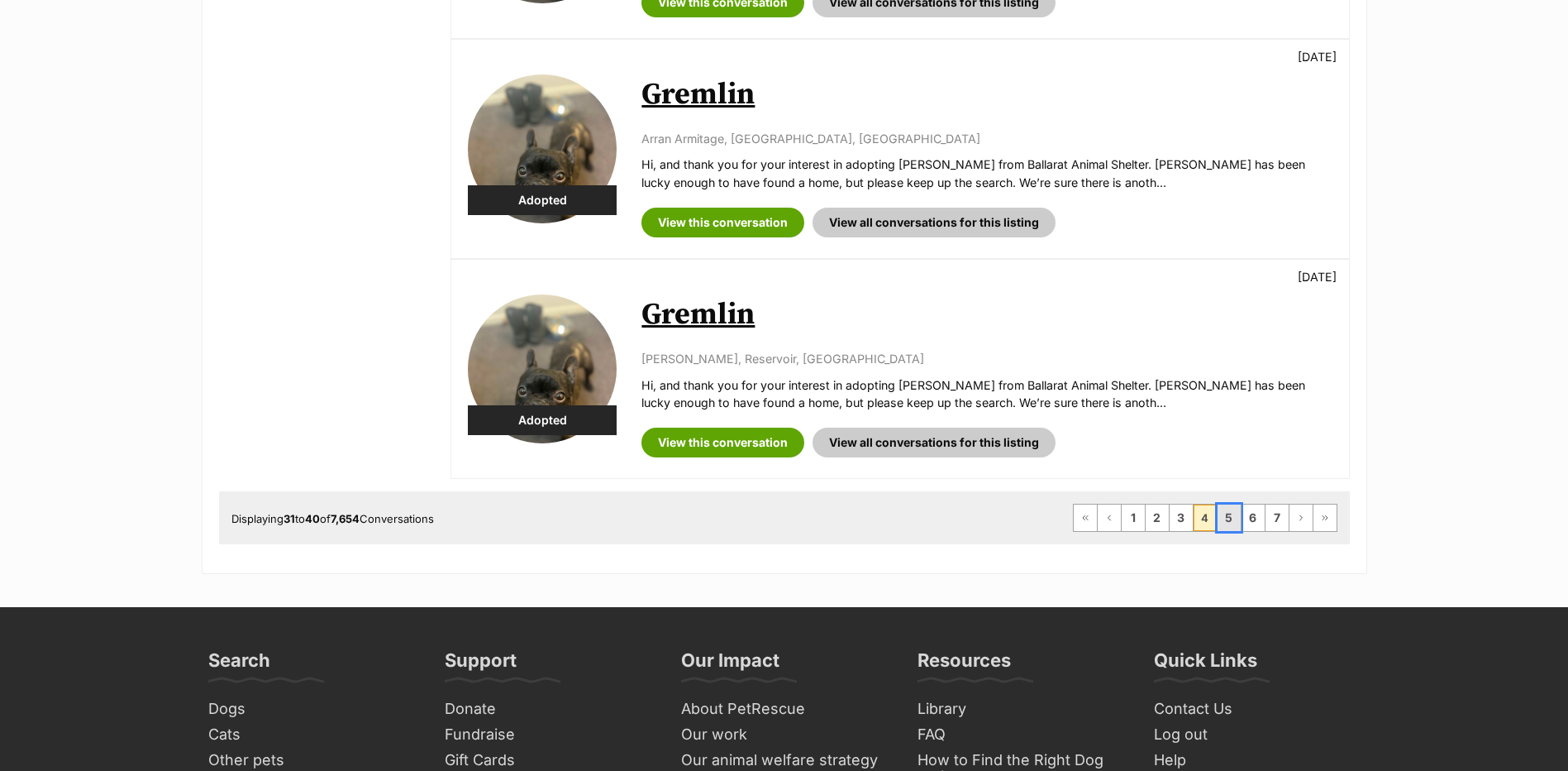
click at [1230, 508] on link "5" at bounding box center [1230, 517] width 24 height 26
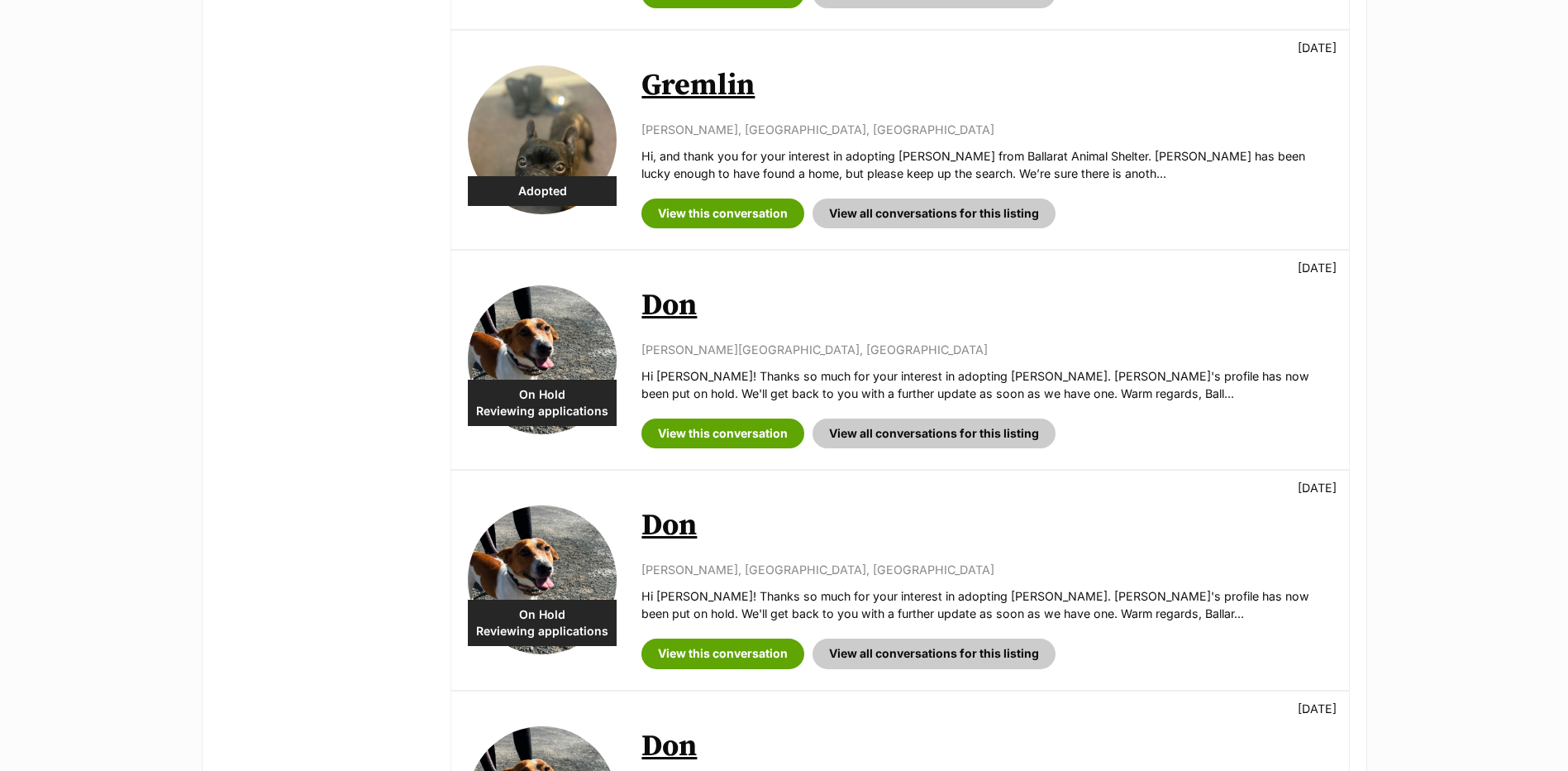
scroll to position [1902, 0]
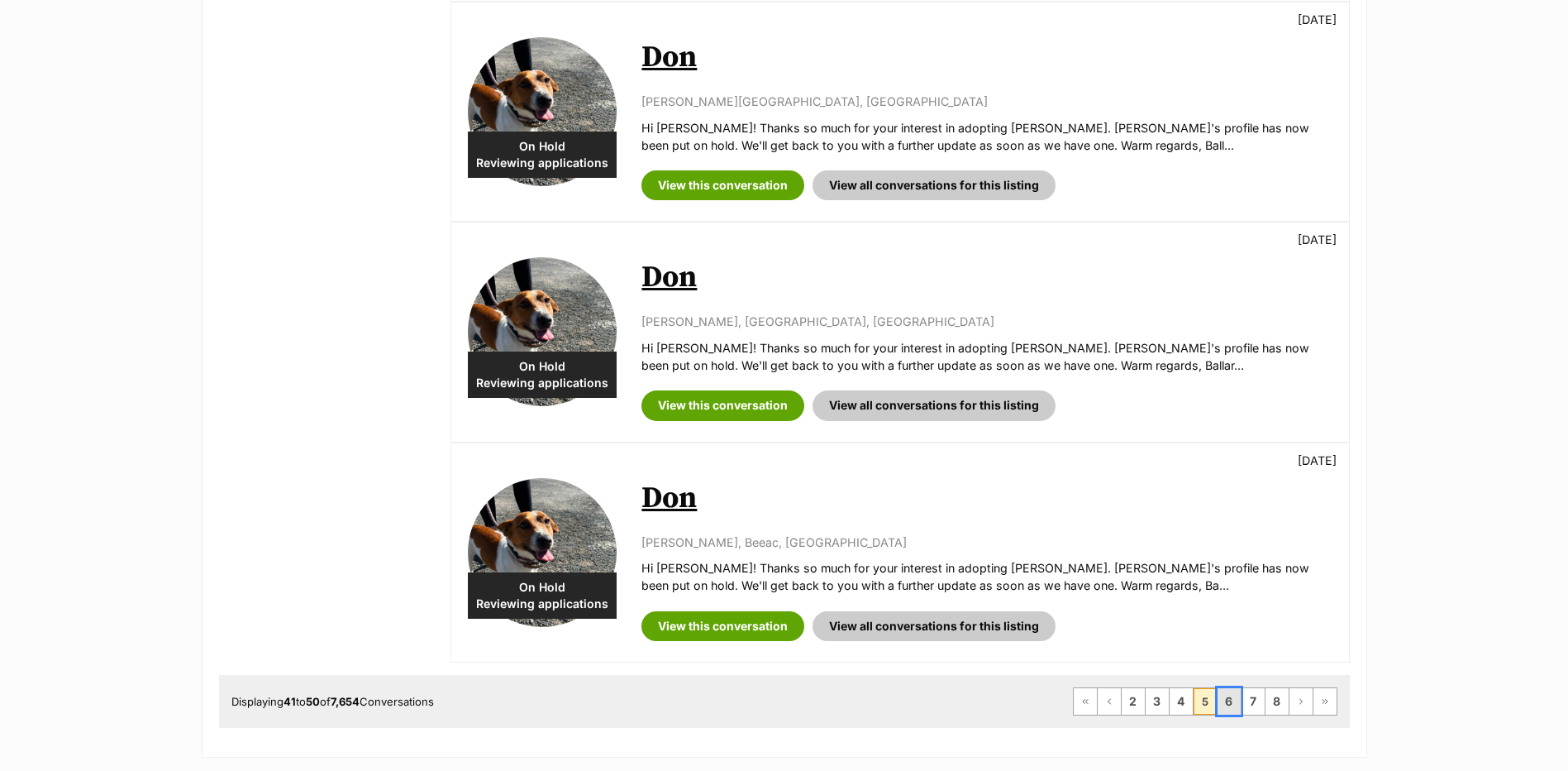
click at [1224, 697] on link "6" at bounding box center [1230, 700] width 24 height 26
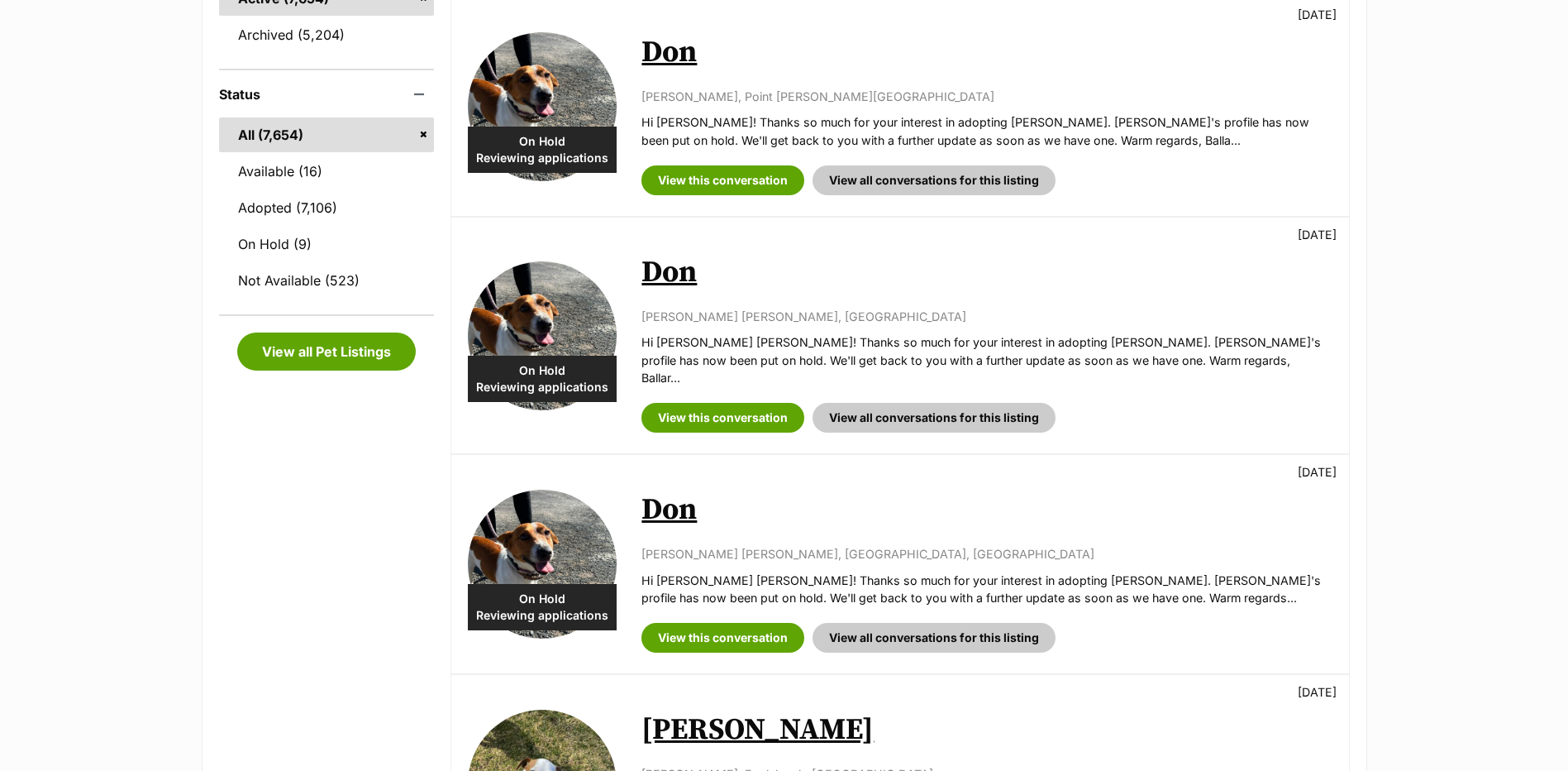
scroll to position [579, 0]
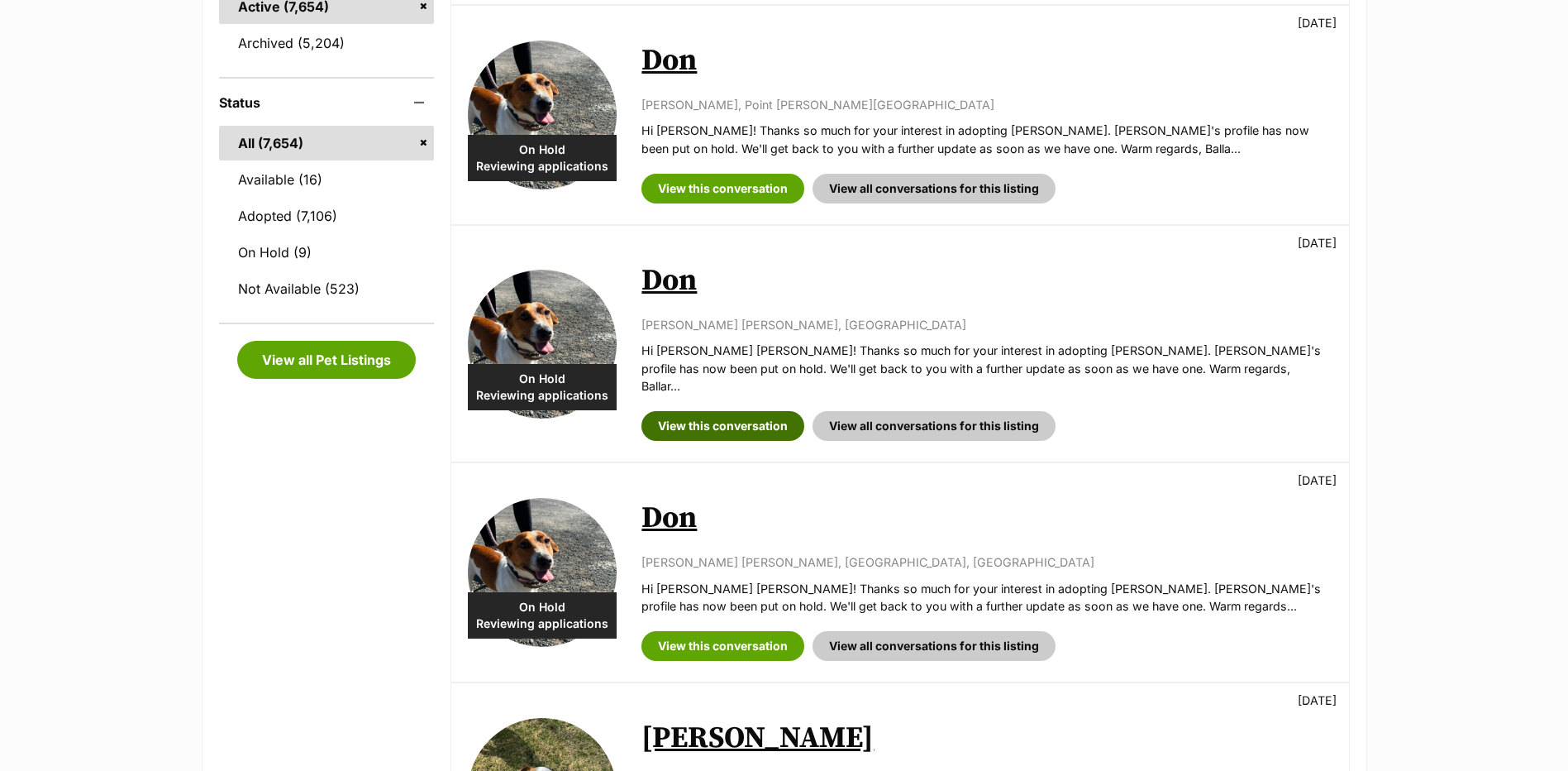
click at [744, 411] on link "View this conversation" at bounding box center [723, 426] width 163 height 29
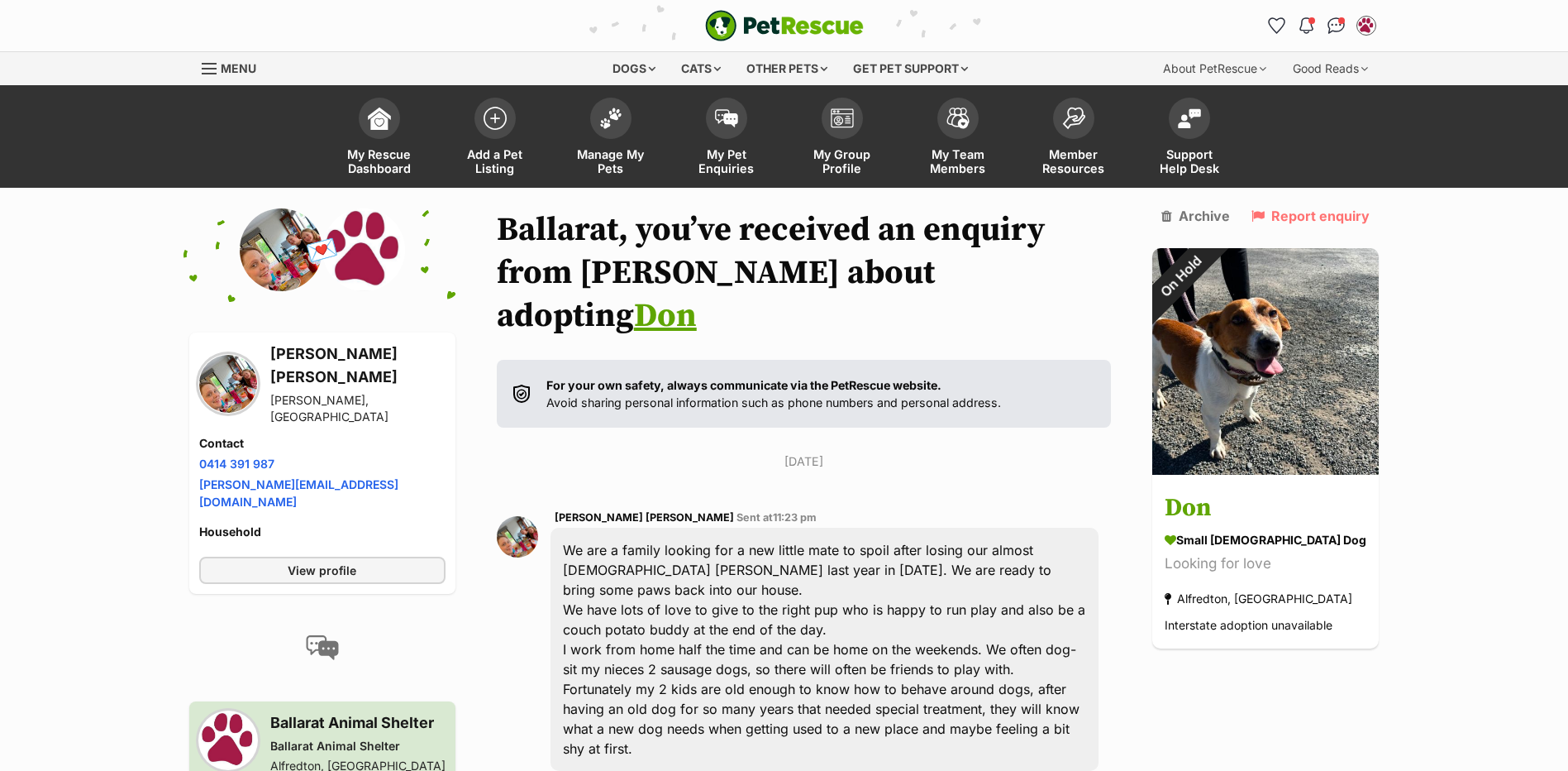
drag, startPoint x: 609, startPoint y: 103, endPoint x: 697, endPoint y: 206, distance: 135.5
click at [609, 108] on img at bounding box center [611, 119] width 24 height 22
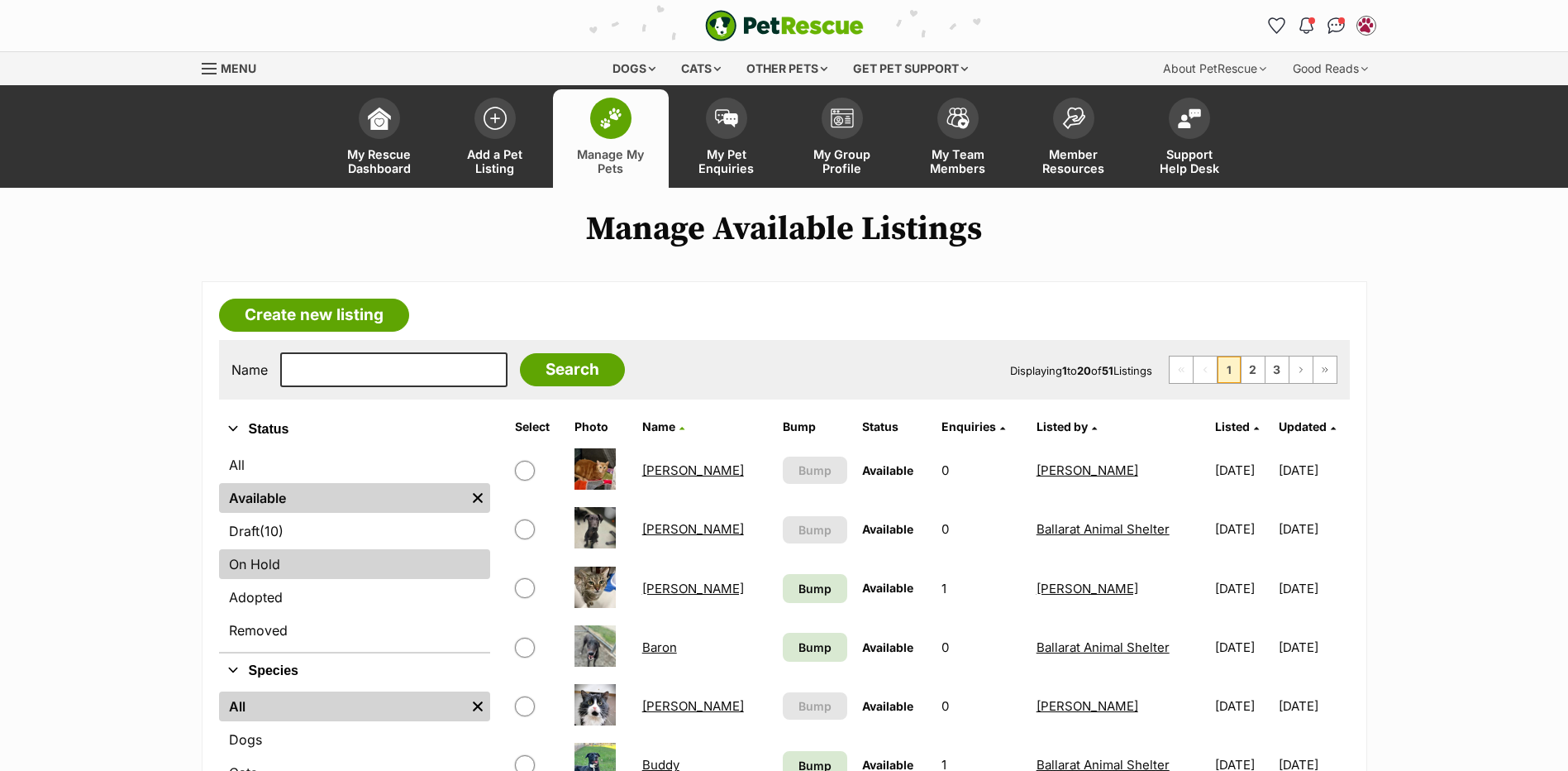
scroll to position [331, 0]
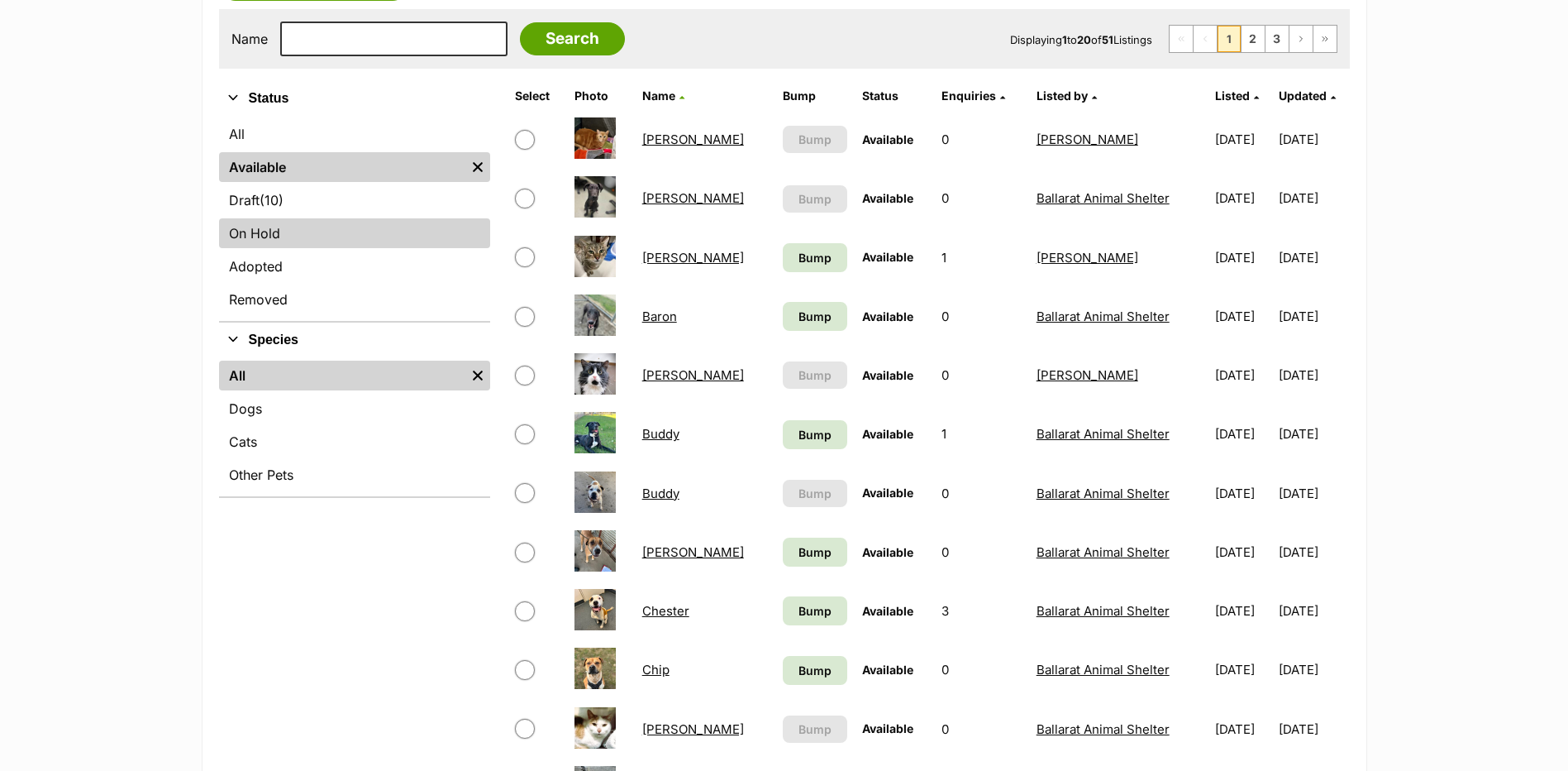
click at [270, 244] on link "On Hold" at bounding box center [354, 233] width 271 height 29
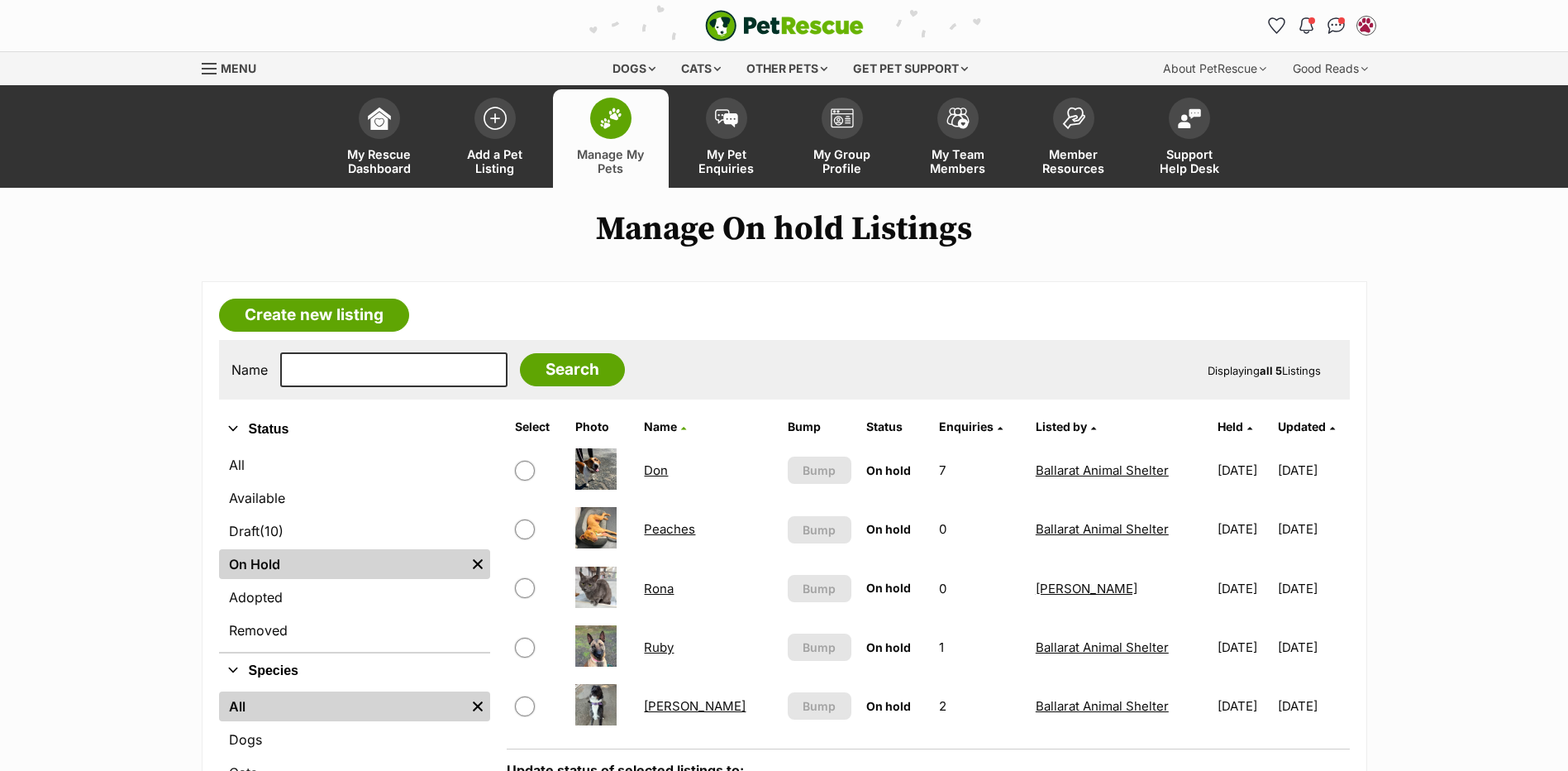
click at [663, 467] on link "Don" at bounding box center [656, 470] width 24 height 16
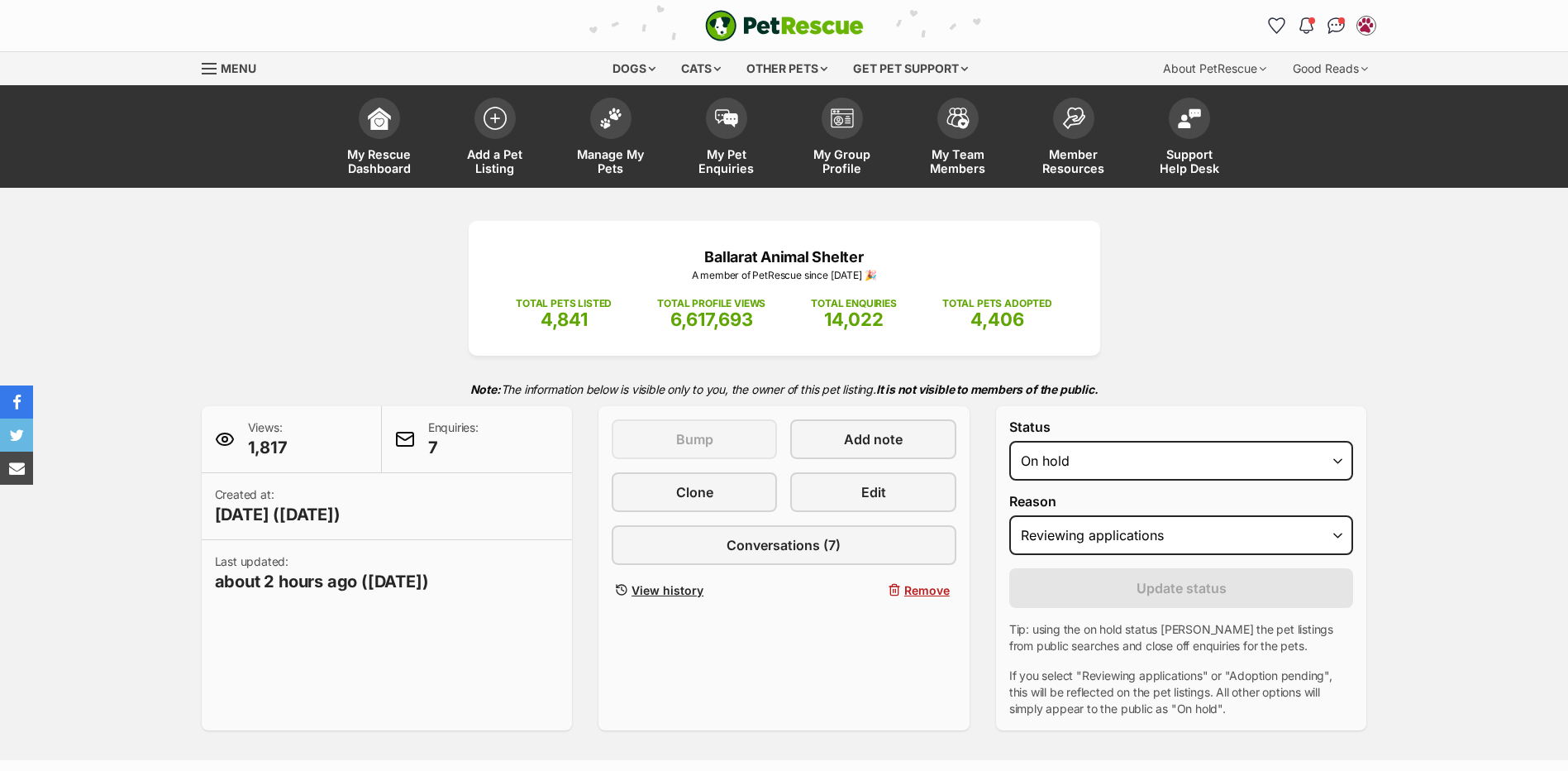
select select "reviewing_applications"
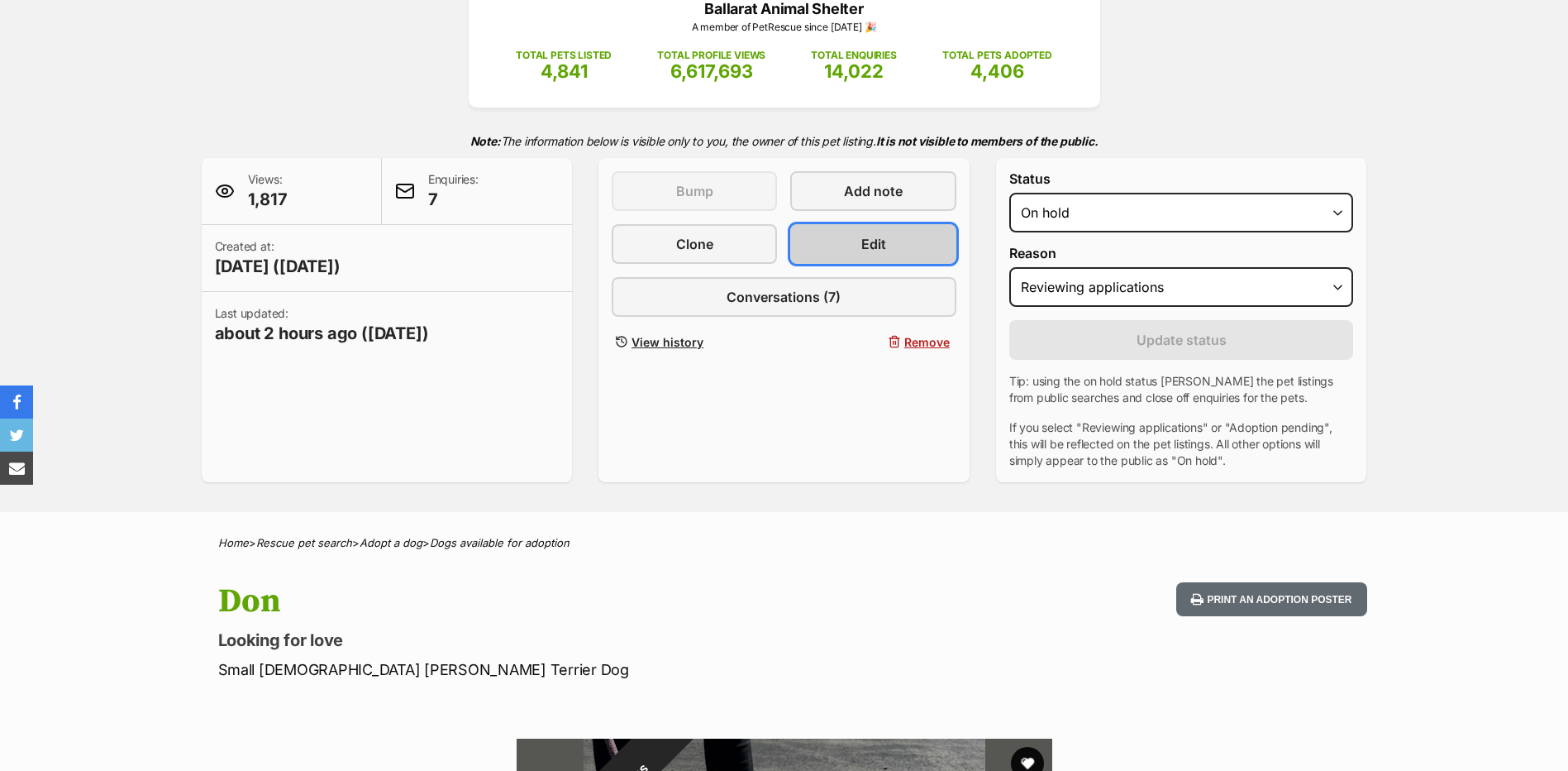
click at [891, 239] on link "Edit" at bounding box center [873, 243] width 166 height 39
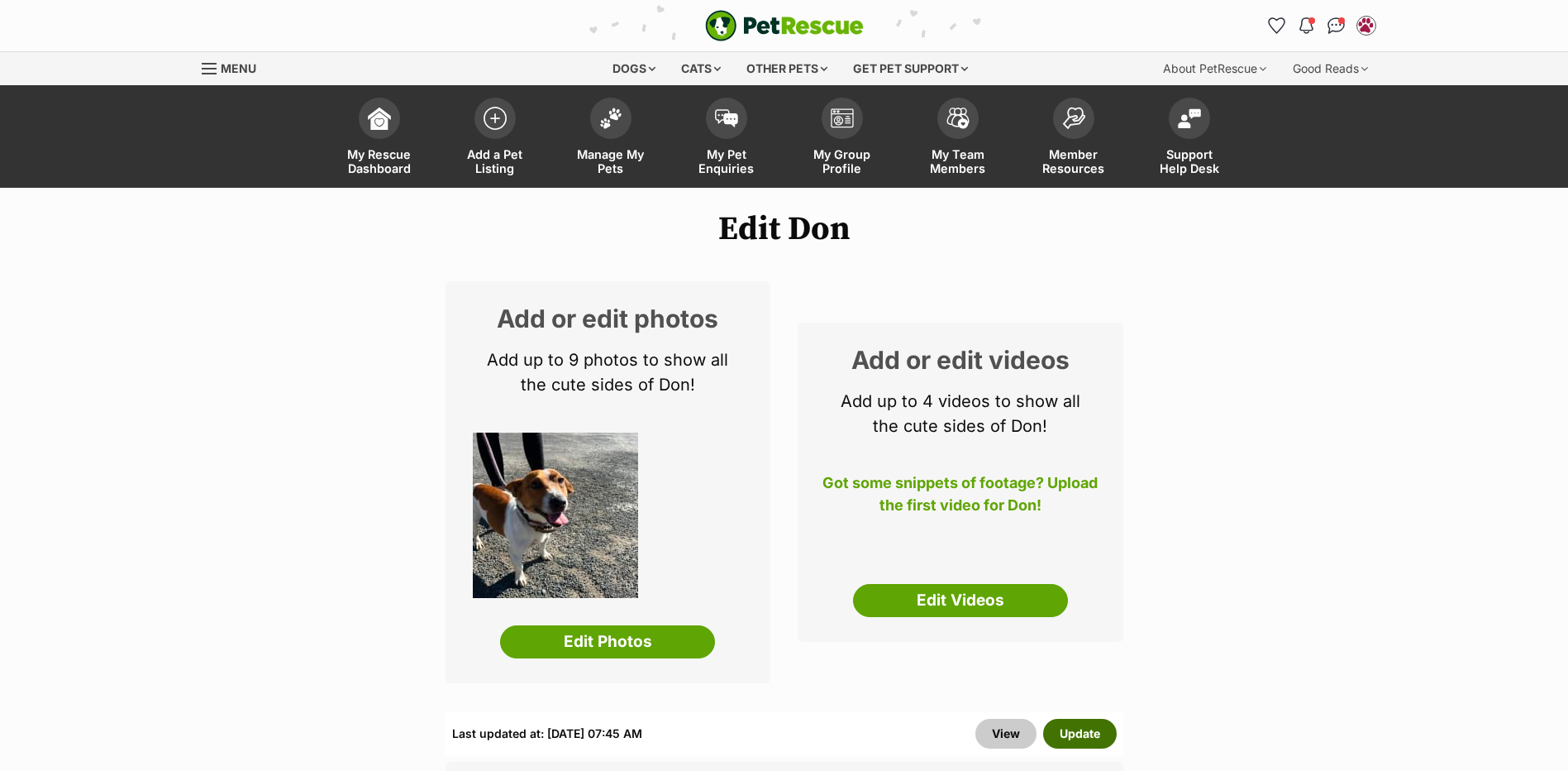
click at [1066, 744] on button "Update" at bounding box center [1080, 733] width 74 height 29
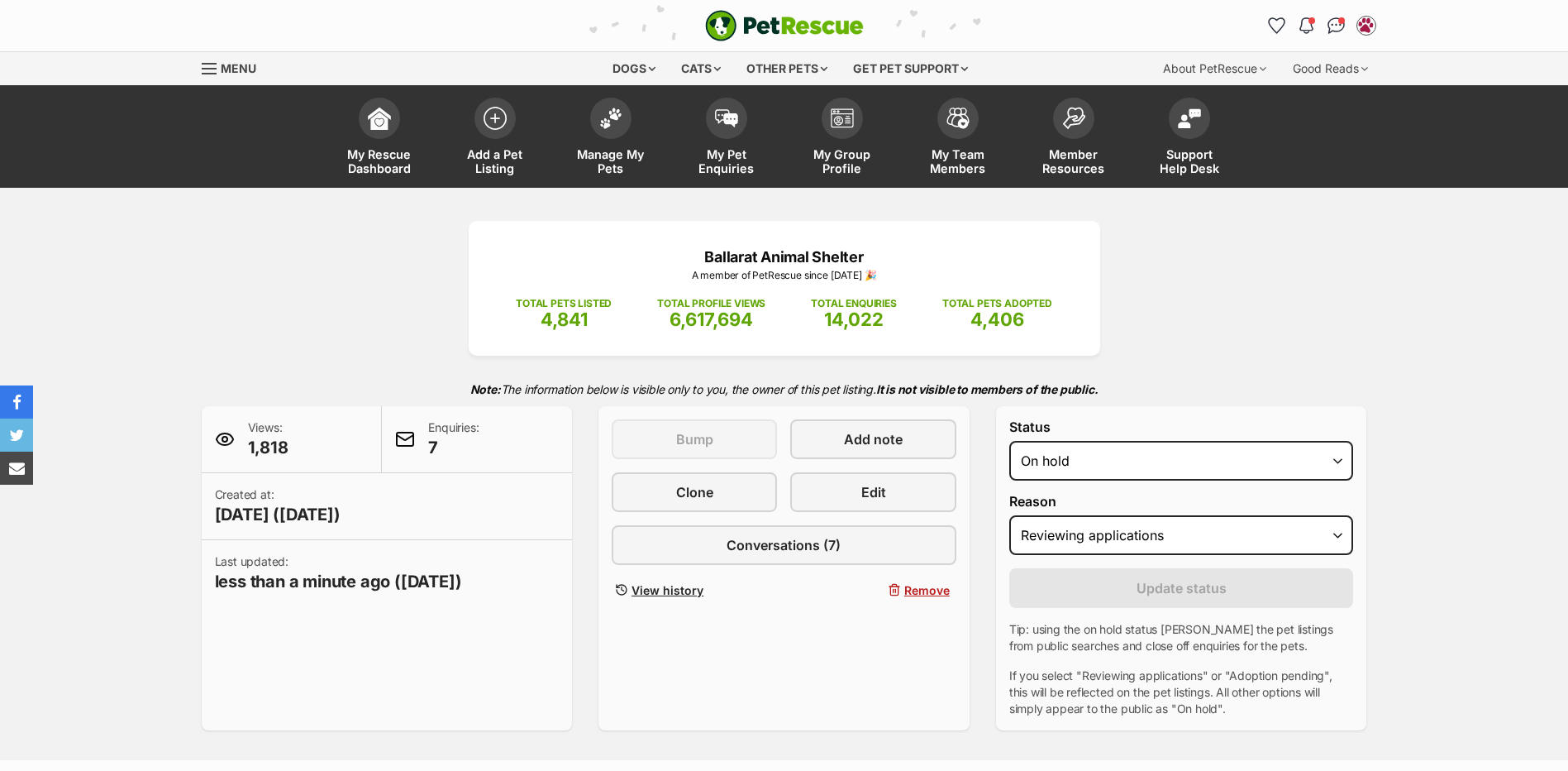
select select "reviewing_applications"
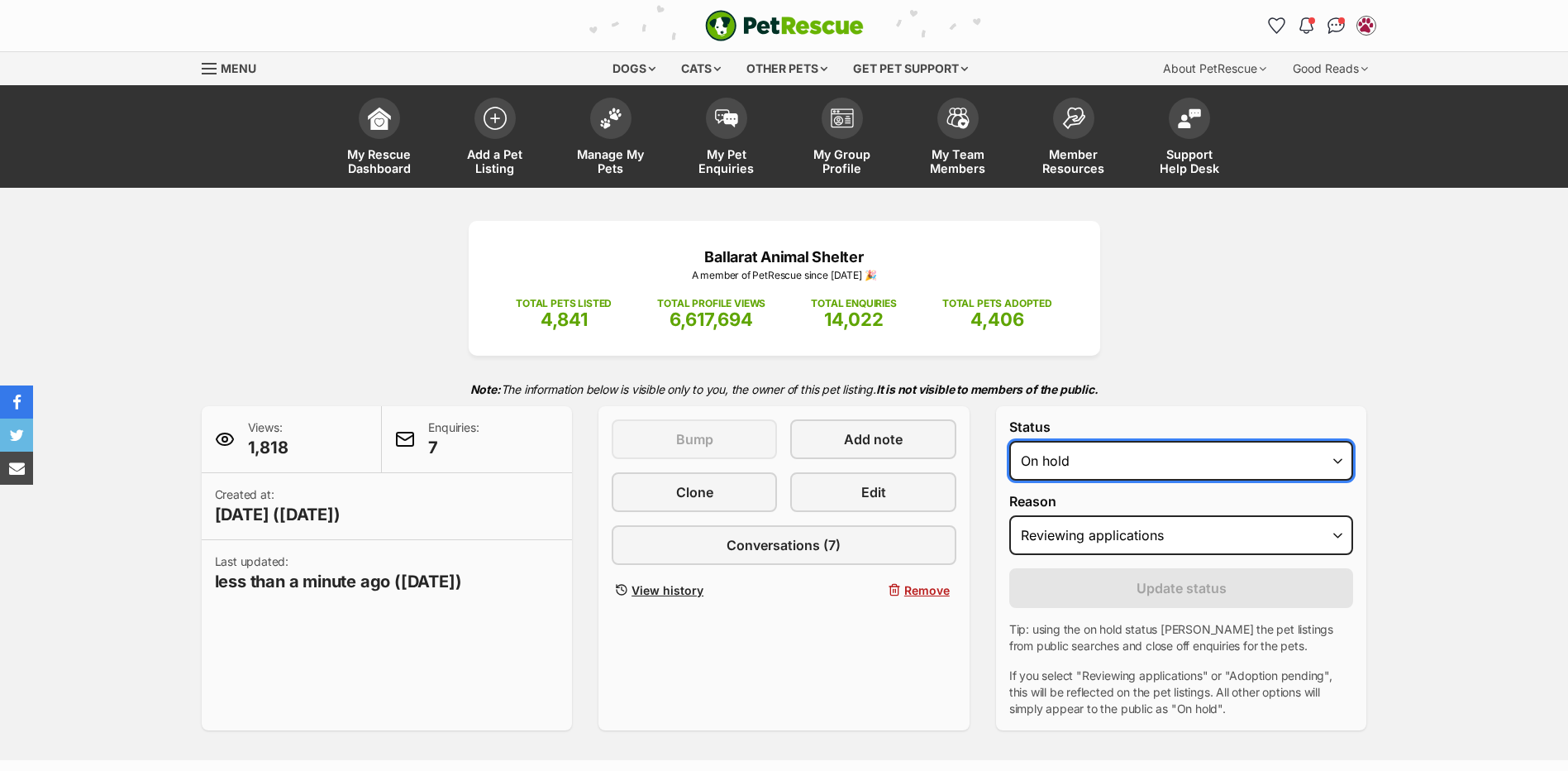
click at [1066, 462] on select "Draft - not available as listing has enquires Available On hold Adopted" at bounding box center [1181, 460] width 344 height 39
select select "active"
click at [1009, 440] on select "Draft - not available as listing has enquires Available On hold Adopted" at bounding box center [1181, 460] width 344 height 39
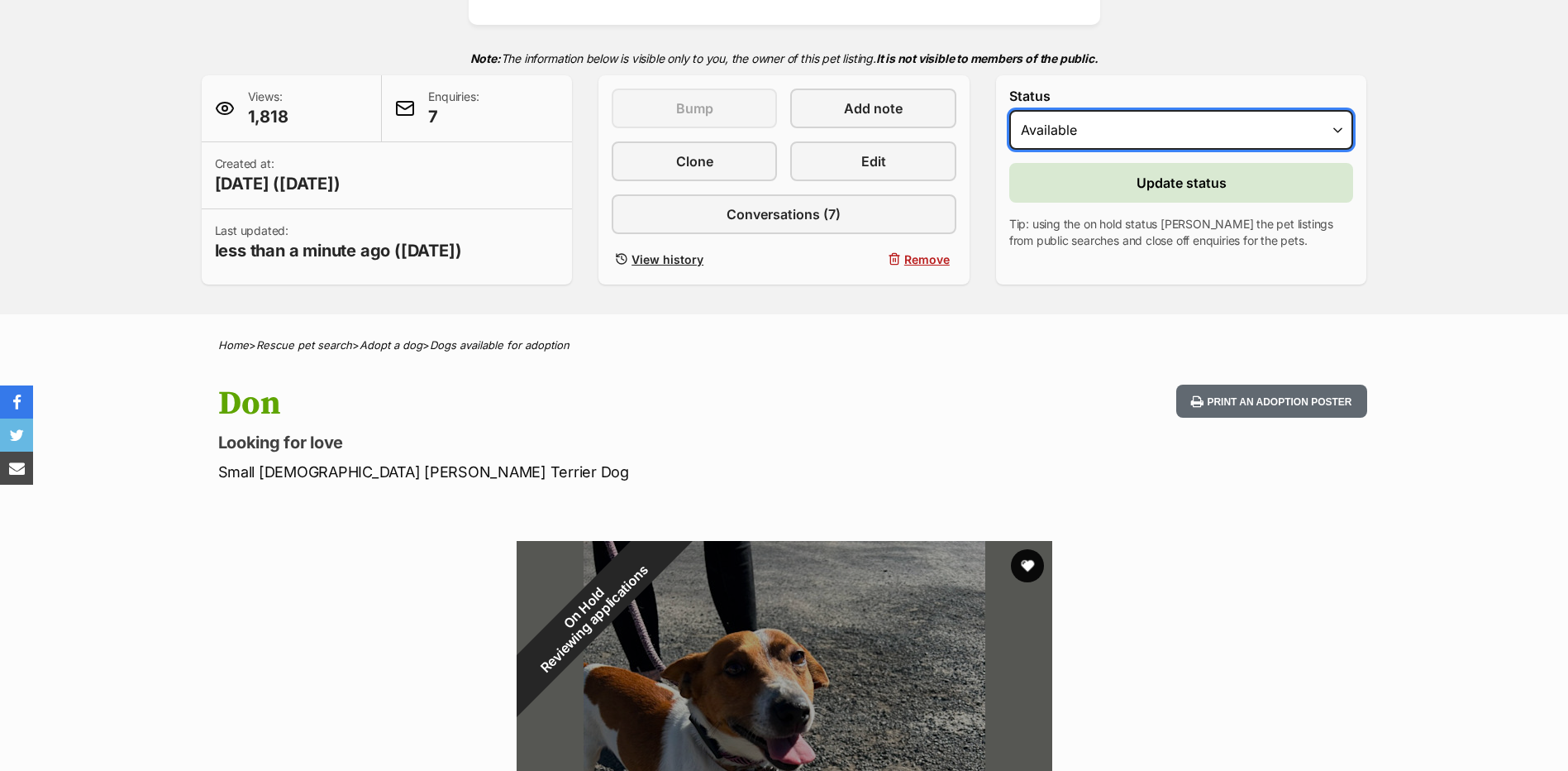
scroll to position [82, 0]
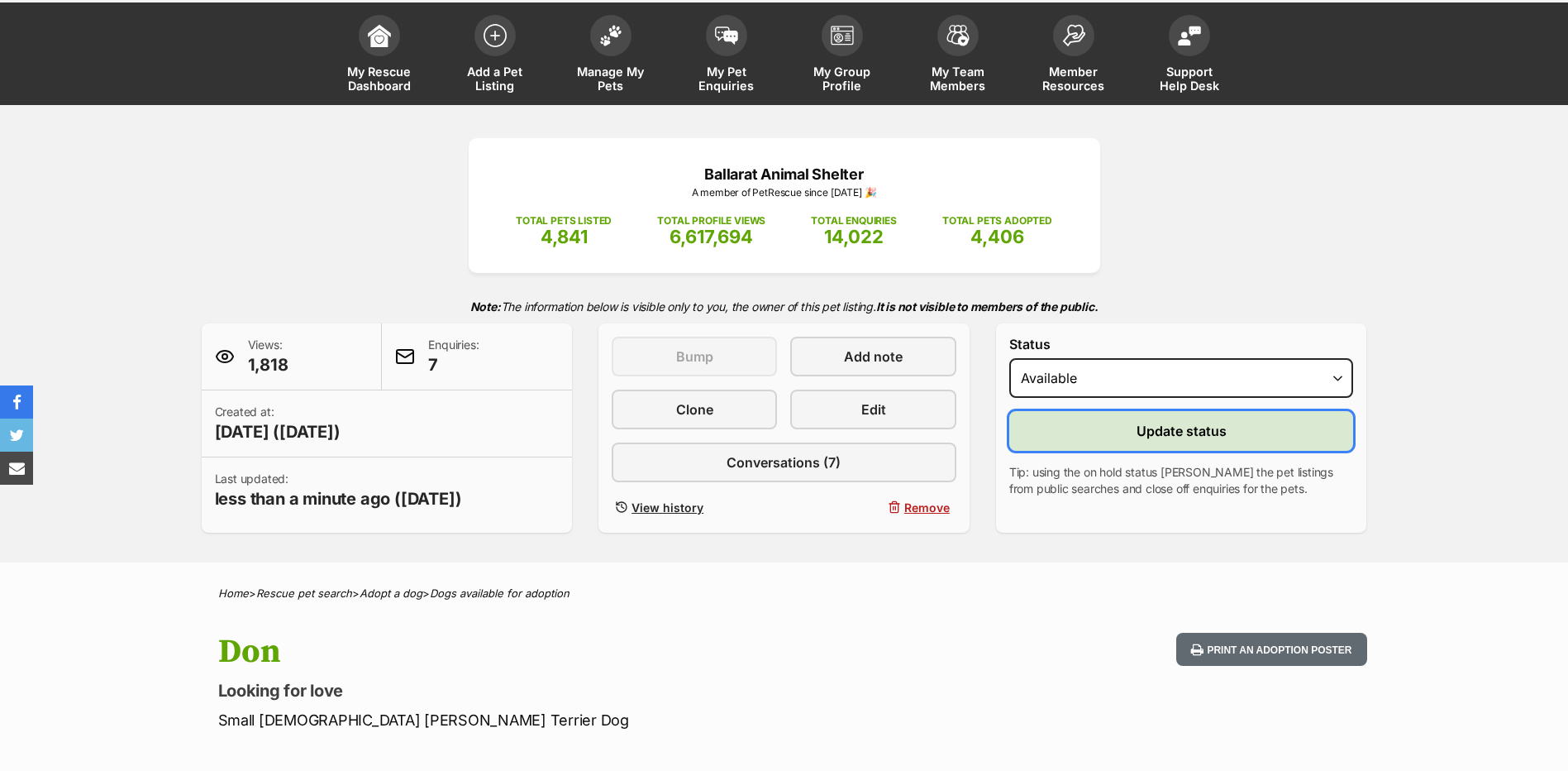
click at [1166, 428] on span "Update status" at bounding box center [1182, 431] width 90 height 20
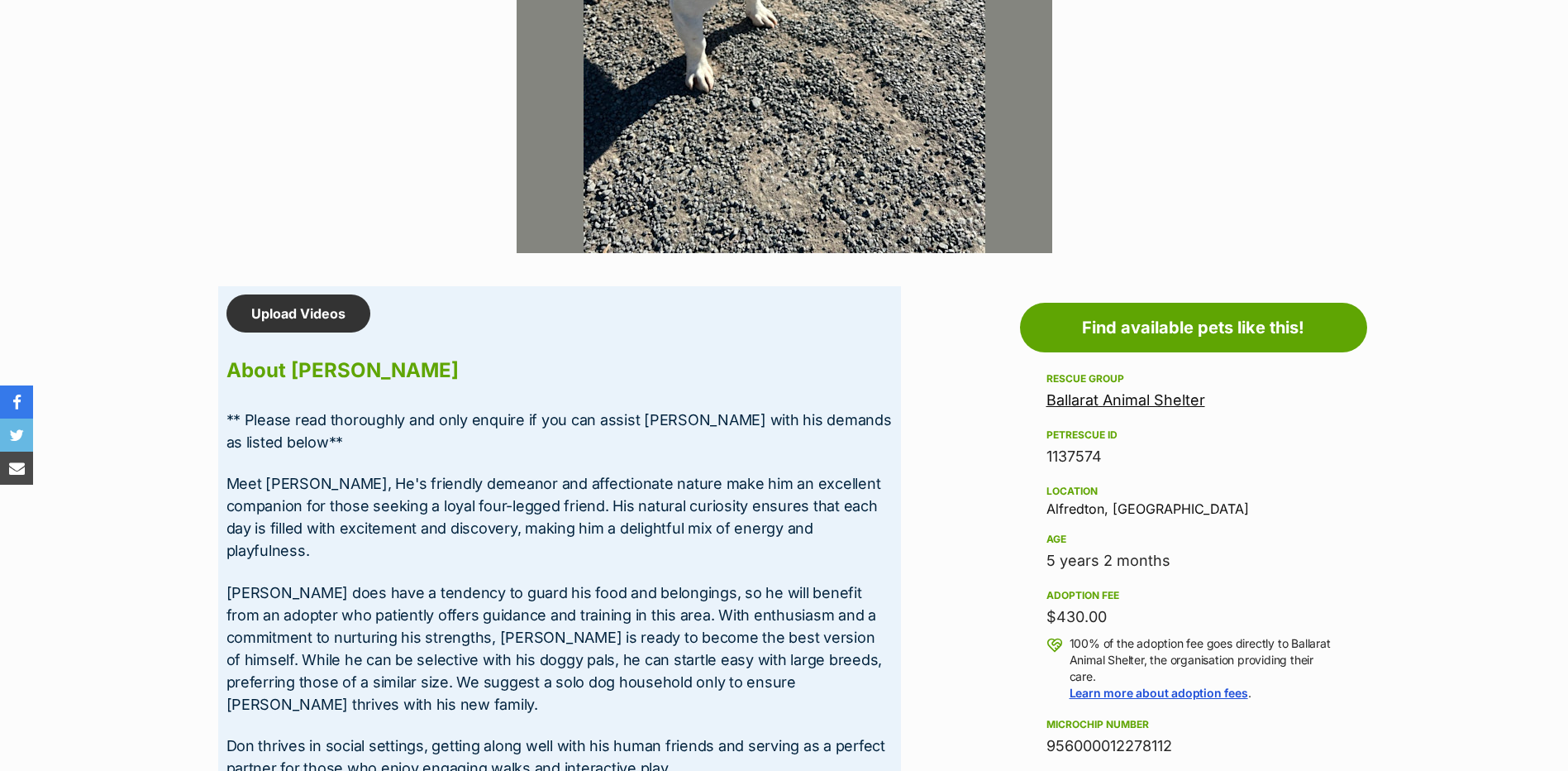
scroll to position [1323, 0]
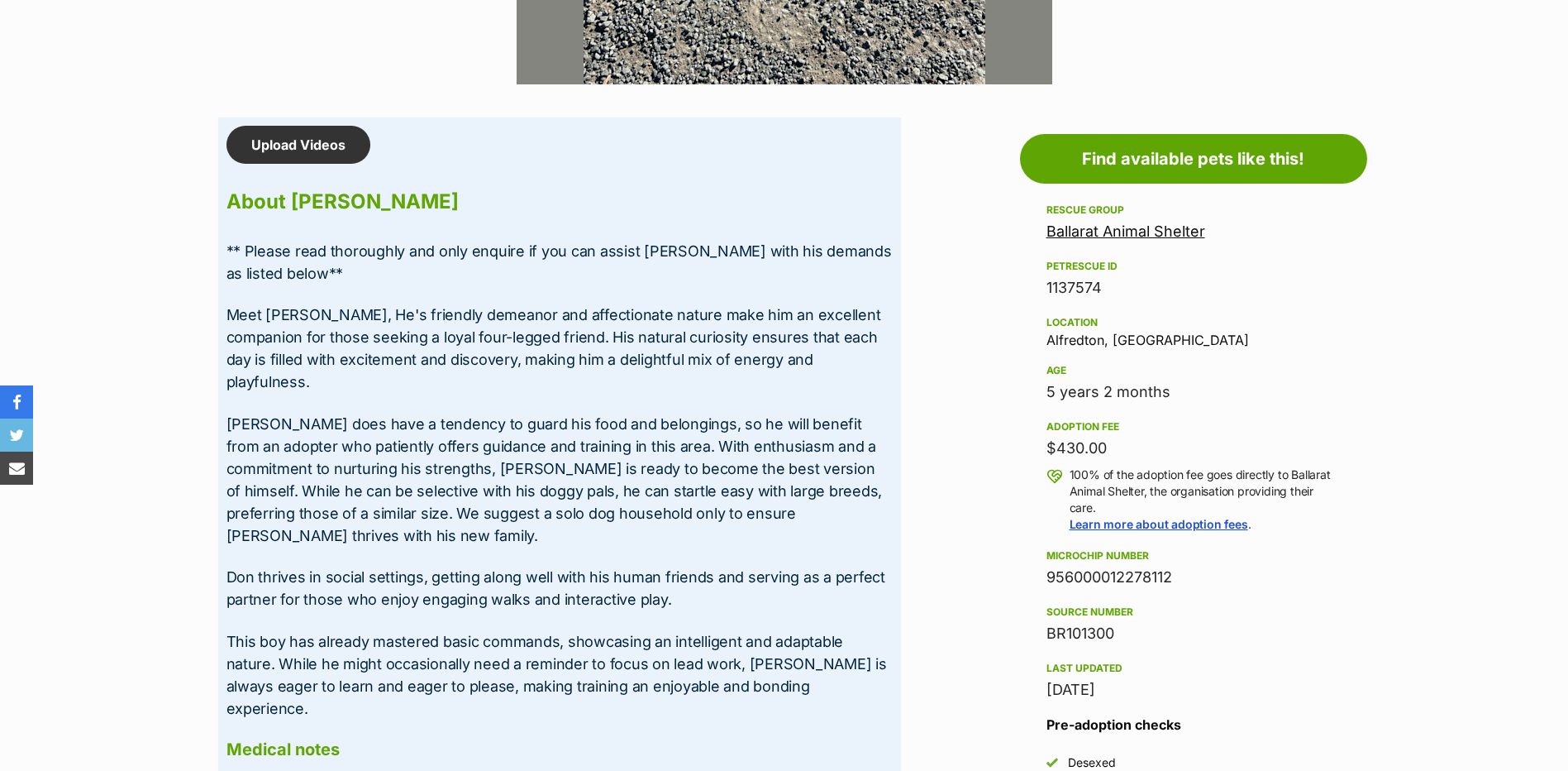
click at [1029, 382] on aside "Rescue group Ballarat Animal Shelter PetRescue ID 1137574 Location [GEOGRAPHIC_…" at bounding box center [1193, 533] width 347 height 666
click at [888, 370] on p "Meet [PERSON_NAME], He's friendly demeanor and affectionate nature make him an …" at bounding box center [559, 347] width 666 height 89
click at [334, 378] on div "** Please read thoroughly and only enquire if you can assist [PERSON_NAME] with…" at bounding box center [559, 479] width 666 height 480
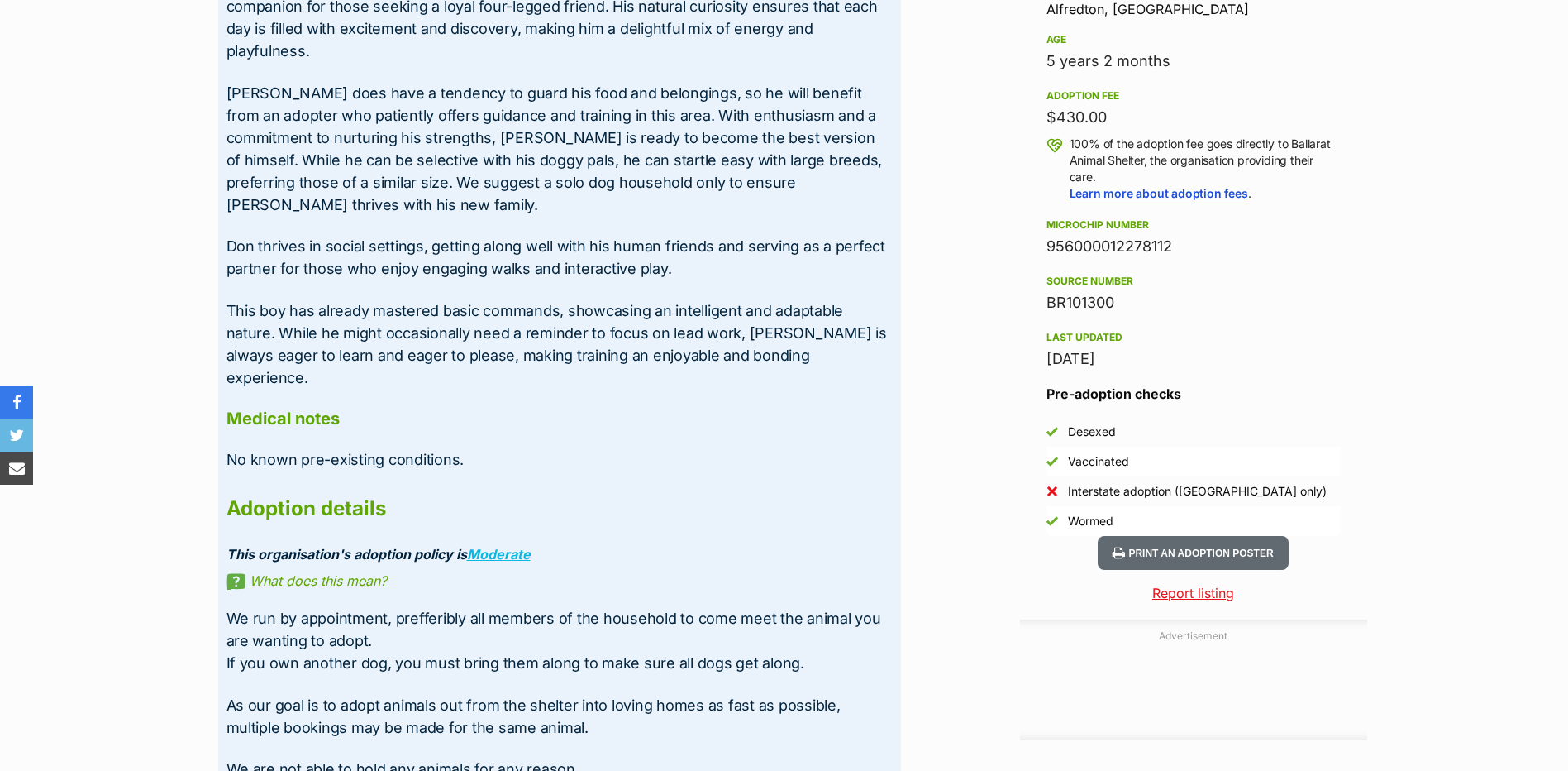
scroll to position [1571, 0]
